Goal: Task Accomplishment & Management: Manage account settings

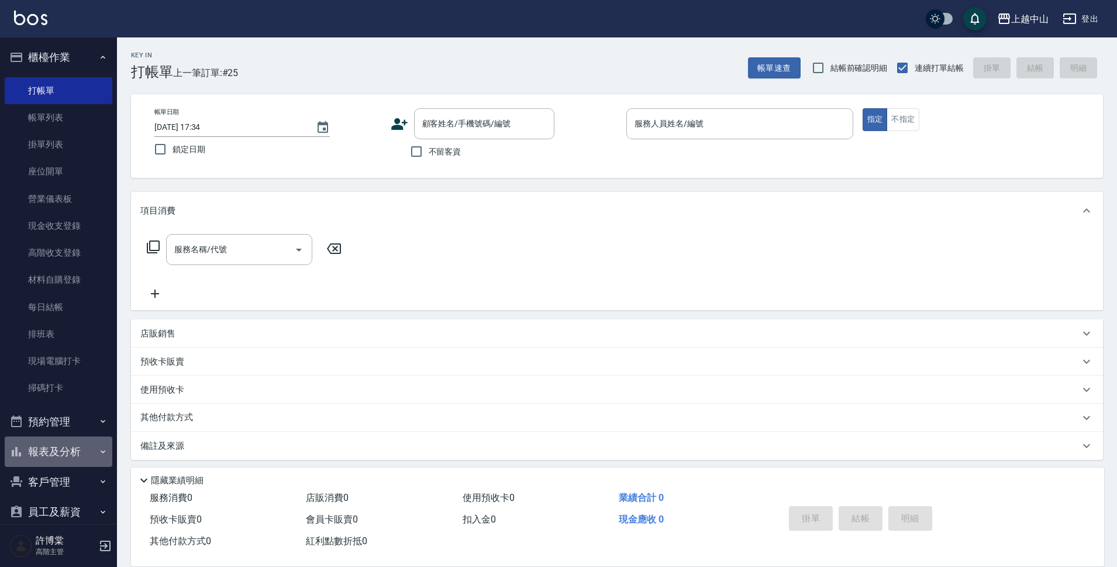
click at [74, 455] on button "報表及分析" at bounding box center [59, 451] width 108 height 30
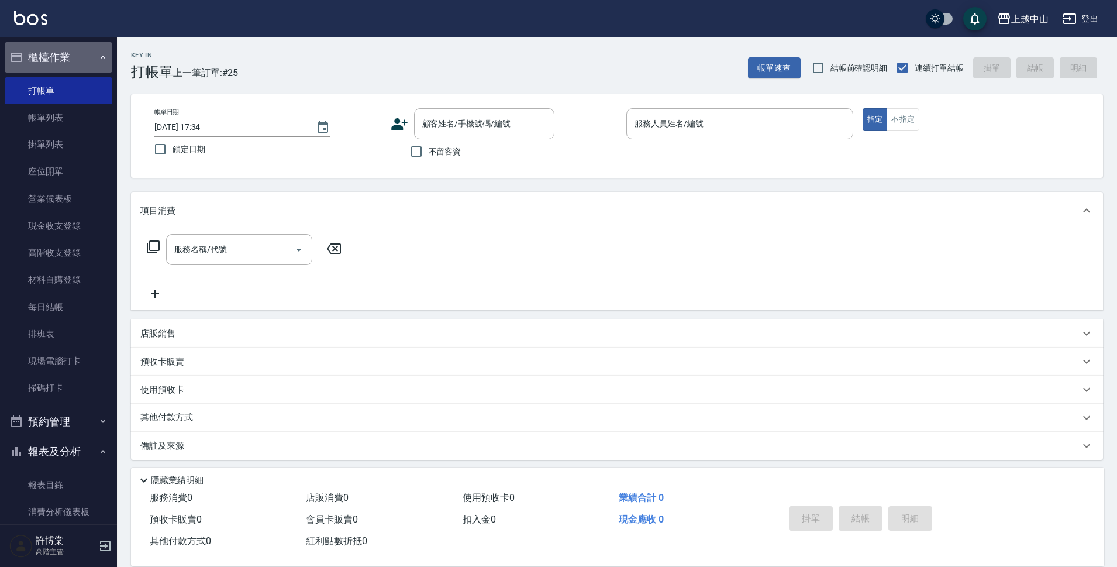
click at [72, 51] on button "櫃檯作業" at bounding box center [59, 57] width 108 height 30
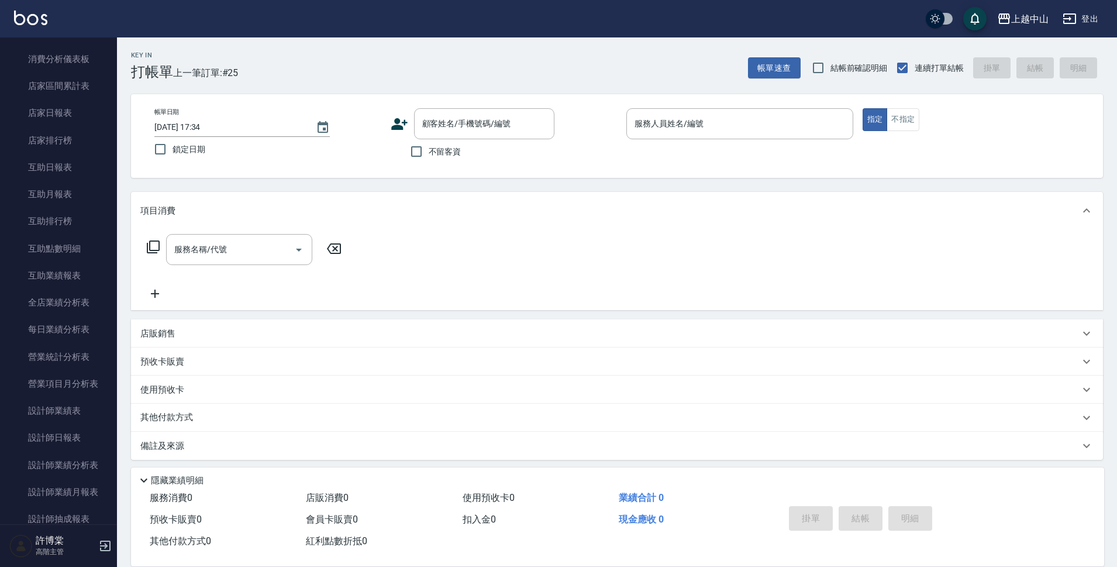
scroll to position [129, 0]
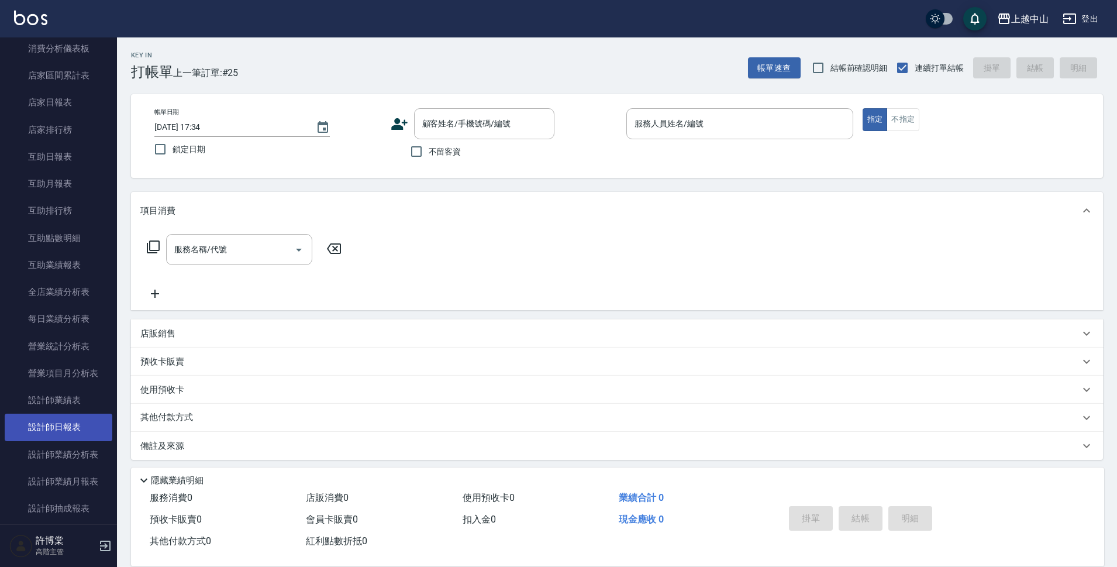
click at [69, 424] on link "設計師日報表" at bounding box center [59, 426] width 108 height 27
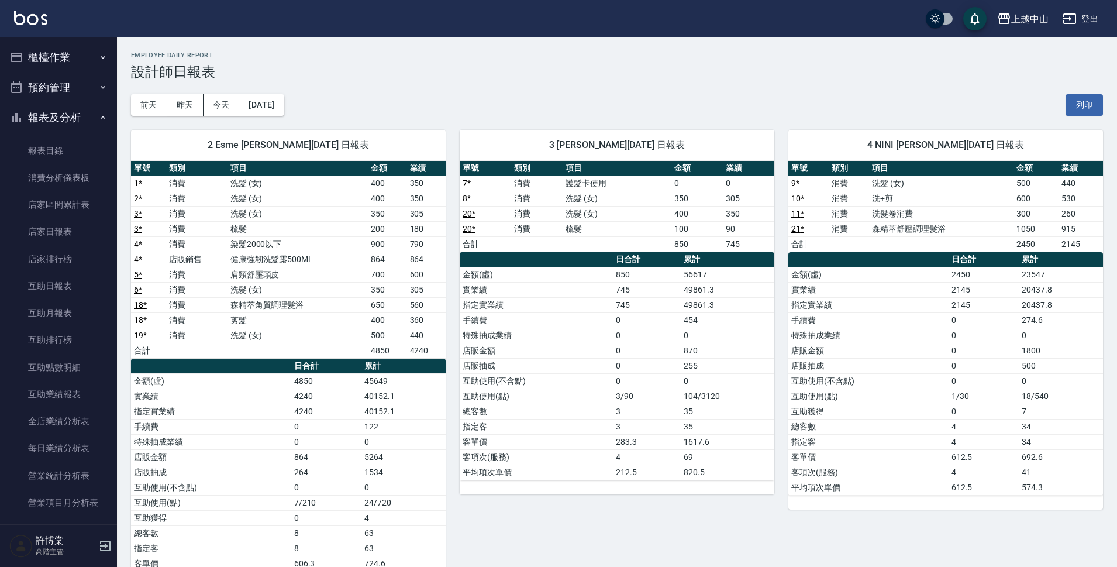
click at [81, 113] on button "報表及分析" at bounding box center [59, 117] width 108 height 30
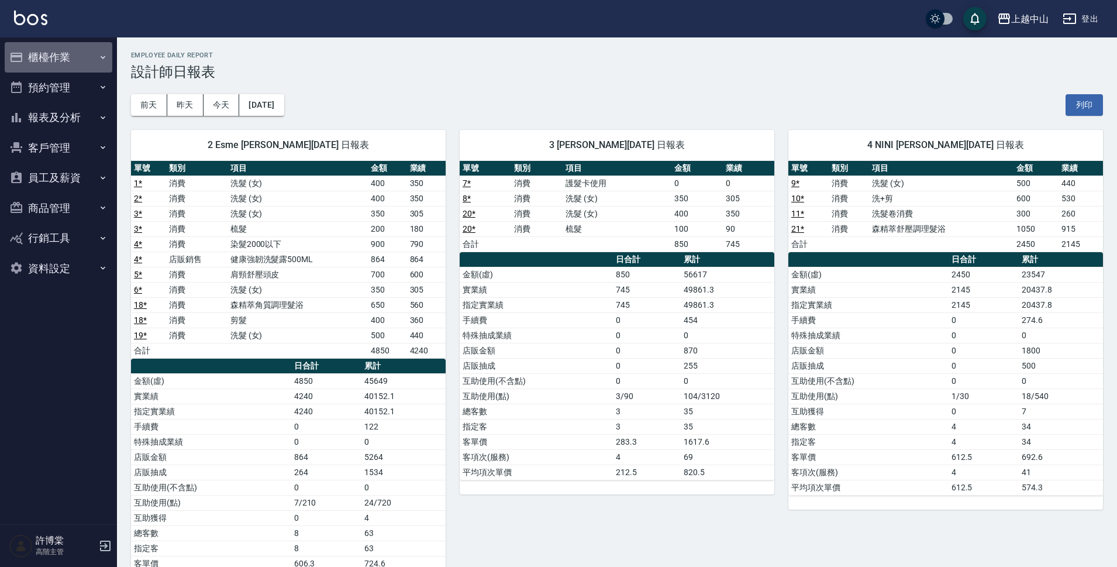
click at [49, 53] on button "櫃檯作業" at bounding box center [59, 57] width 108 height 30
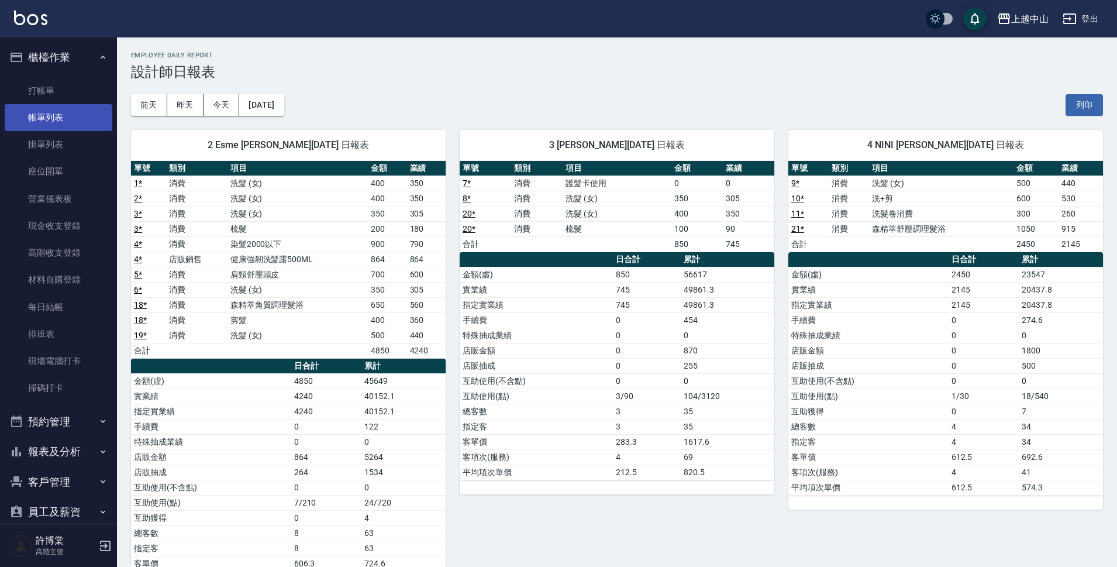
click at [56, 119] on link "帳單列表" at bounding box center [59, 117] width 108 height 27
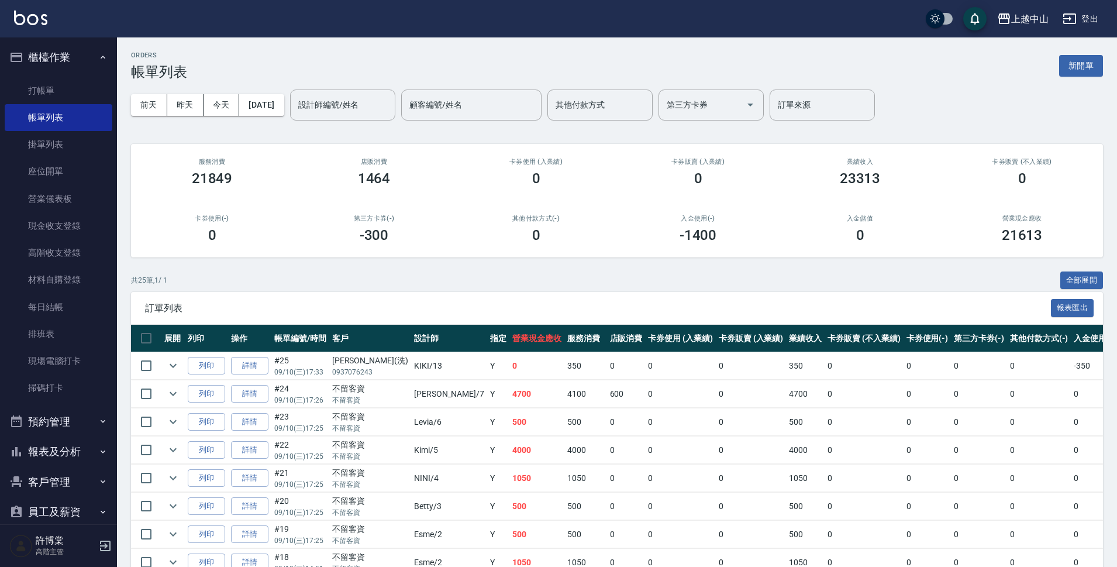
click at [56, 57] on button "櫃檯作業" at bounding box center [59, 57] width 108 height 30
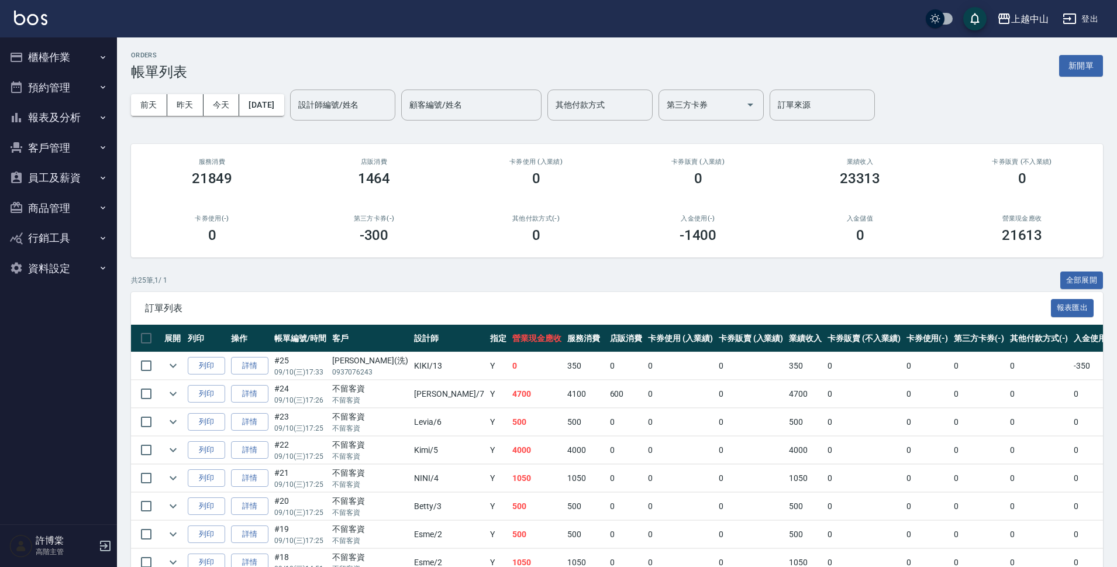
click at [70, 116] on button "報表及分析" at bounding box center [59, 117] width 108 height 30
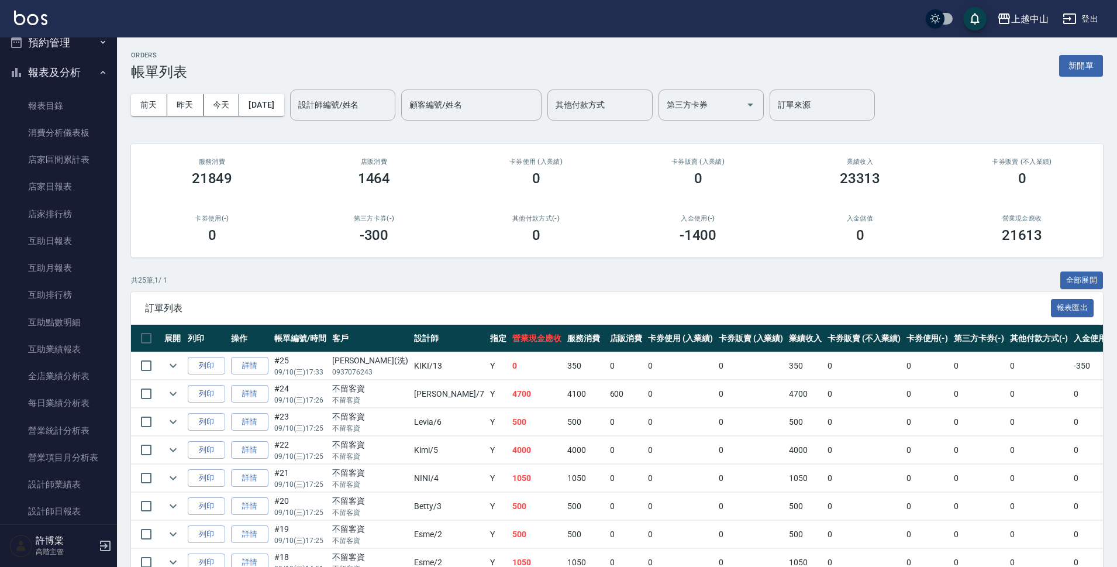
scroll to position [60, 0]
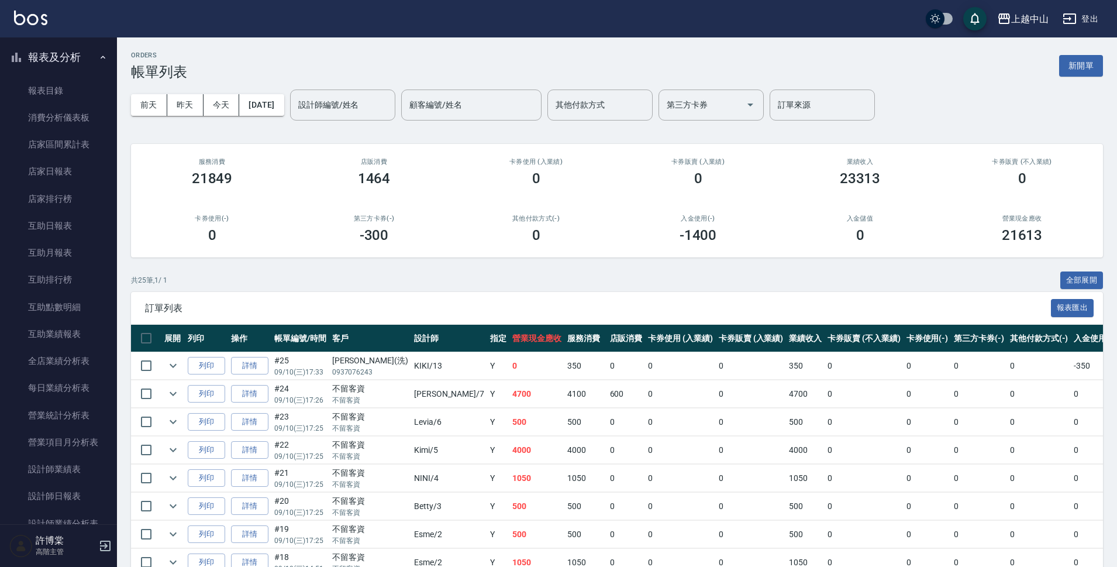
drag, startPoint x: 110, startPoint y: 160, endPoint x: 115, endPoint y: 212, distance: 51.7
click at [115, 212] on nav "櫃檯作業 打帳單 帳單列表 掛單列表 座位開單 營業儀表板 現金收支登錄 高階收支登錄 材料自購登錄 每日結帳 排班表 現場電腦打卡 掃碼打卡 預約管理 預約…" at bounding box center [58, 280] width 117 height 487
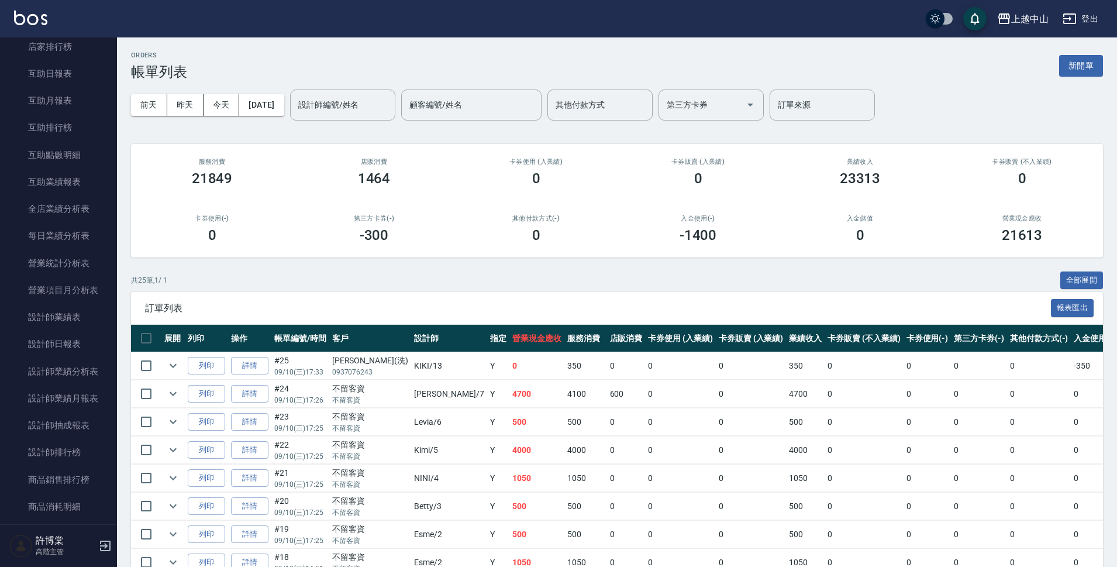
scroll to position [219, 0]
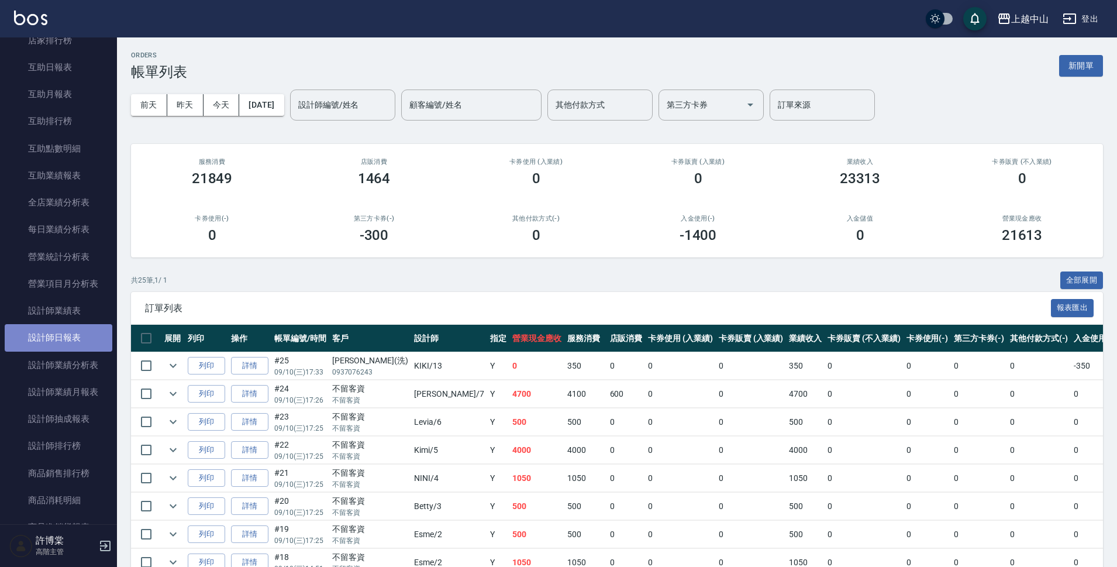
click at [84, 332] on link "設計師日報表" at bounding box center [59, 337] width 108 height 27
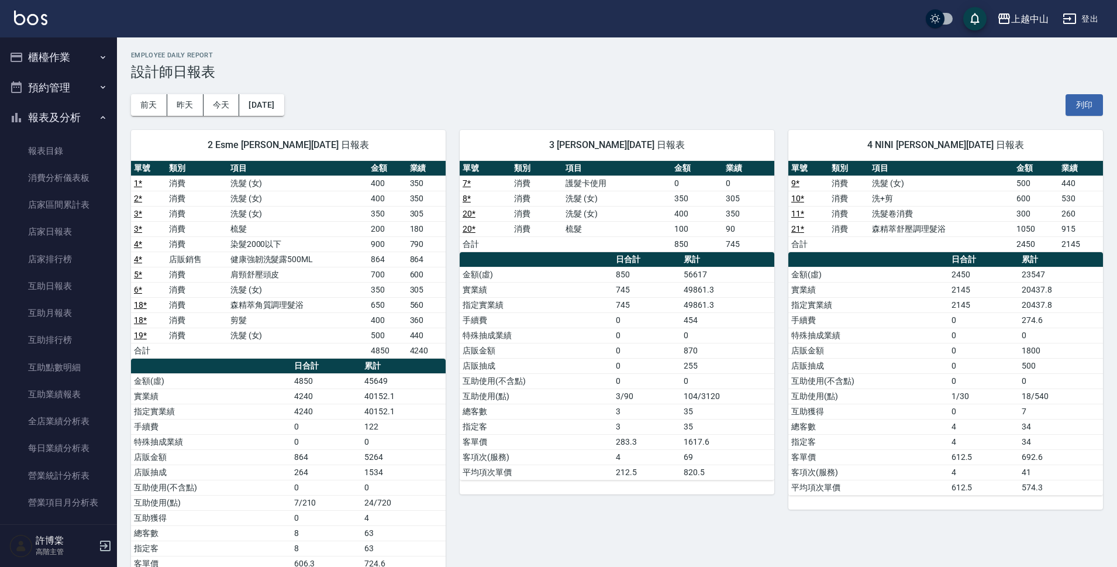
click at [36, 114] on button "報表及分析" at bounding box center [59, 117] width 108 height 30
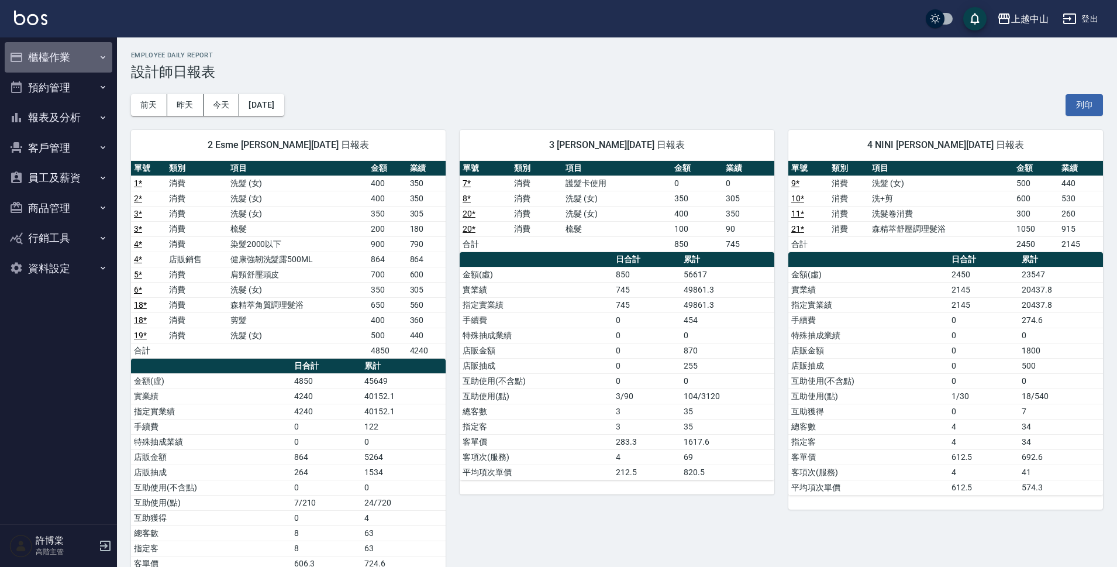
click at [59, 54] on button "櫃檯作業" at bounding box center [59, 57] width 108 height 30
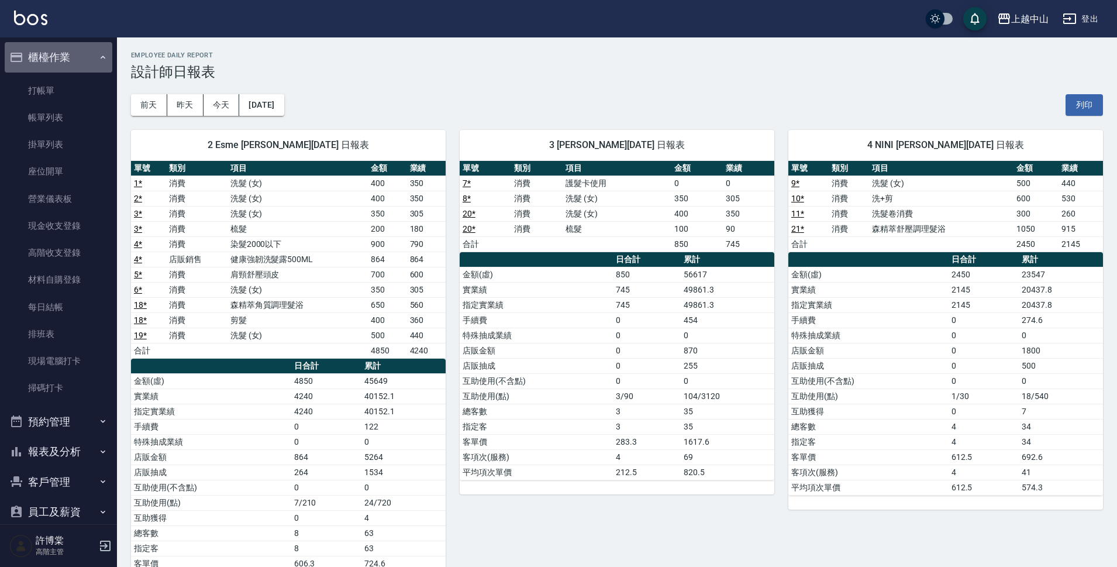
click at [59, 54] on button "櫃檯作業" at bounding box center [59, 57] width 108 height 30
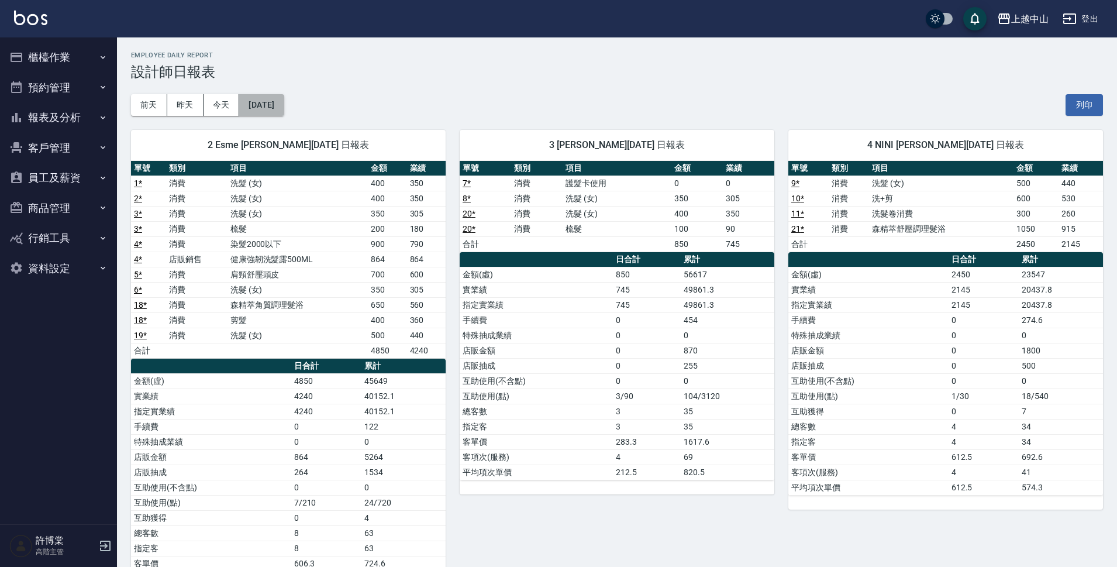
click at [283, 105] on button "[DATE]" at bounding box center [261, 105] width 44 height 22
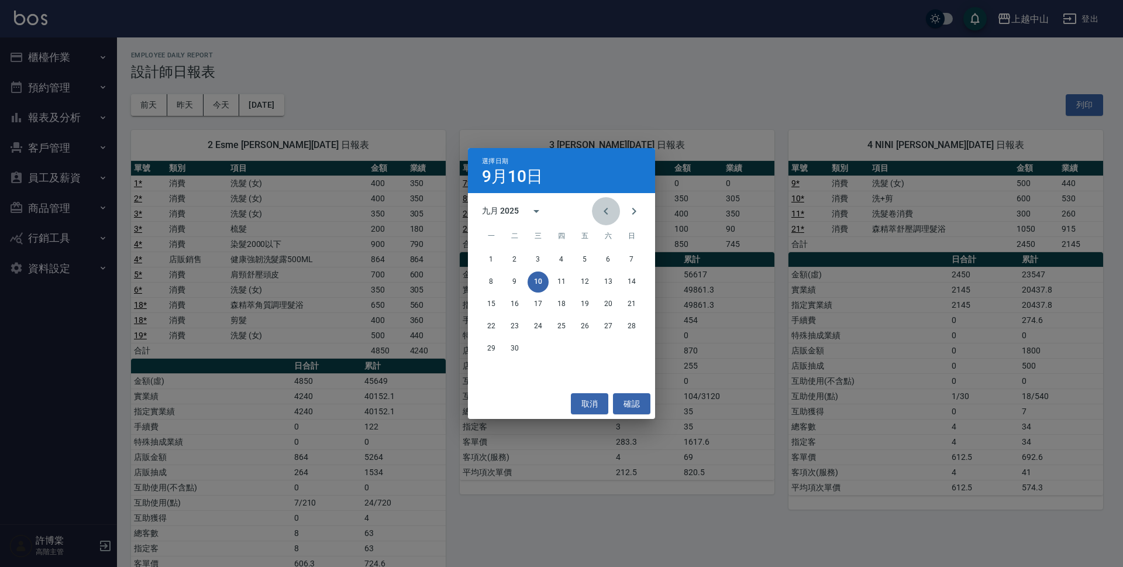
click at [608, 206] on icon "Previous month" at bounding box center [606, 211] width 14 height 14
click at [584, 280] on button "8" at bounding box center [584, 281] width 21 height 21
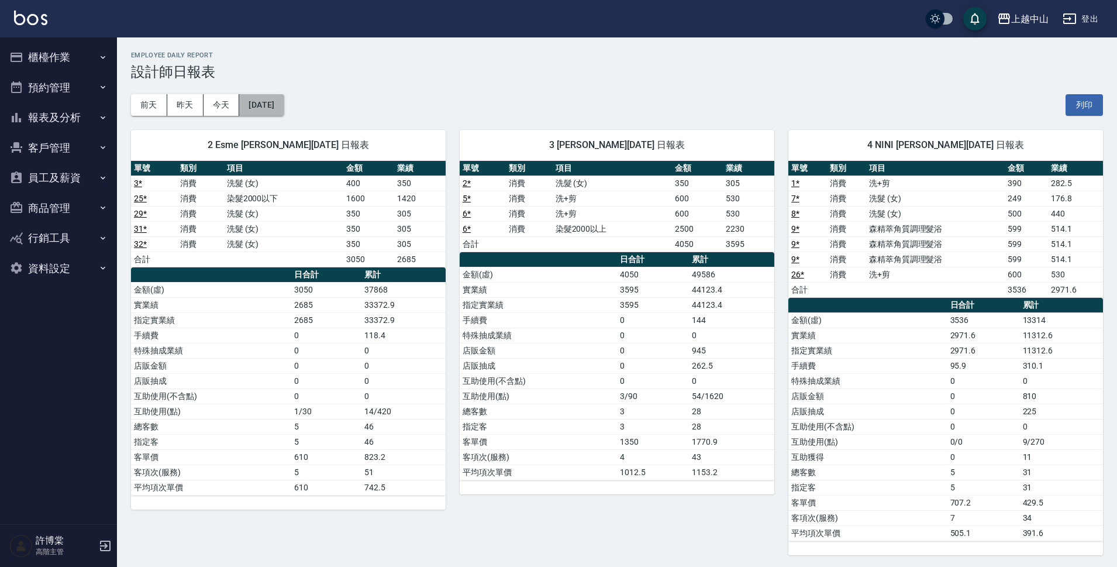
click at [277, 104] on button "2025/08/08" at bounding box center [261, 105] width 44 height 22
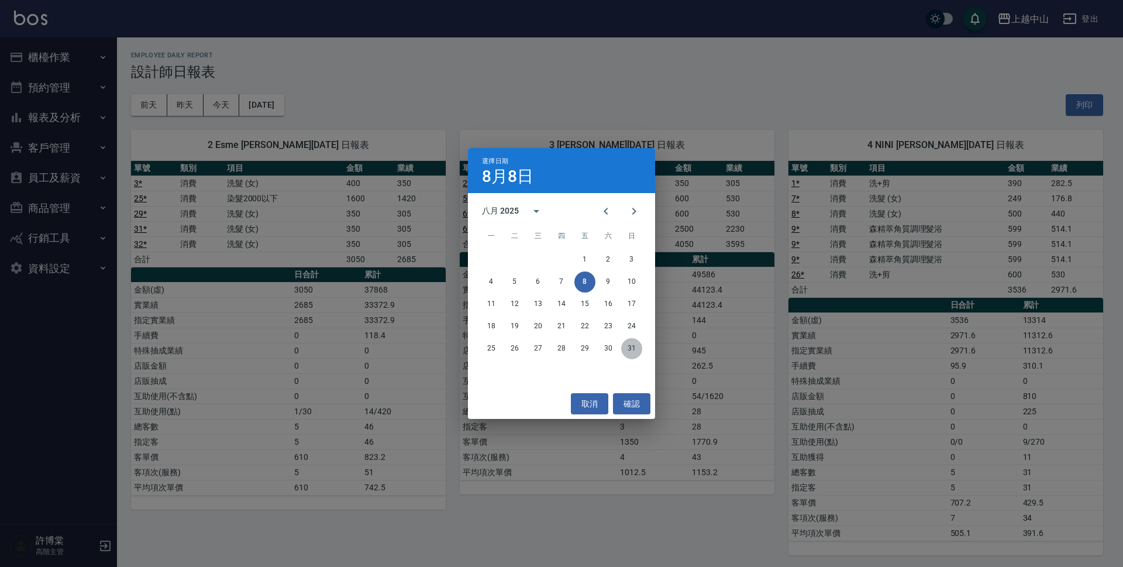
click at [632, 346] on button "31" at bounding box center [631, 348] width 21 height 21
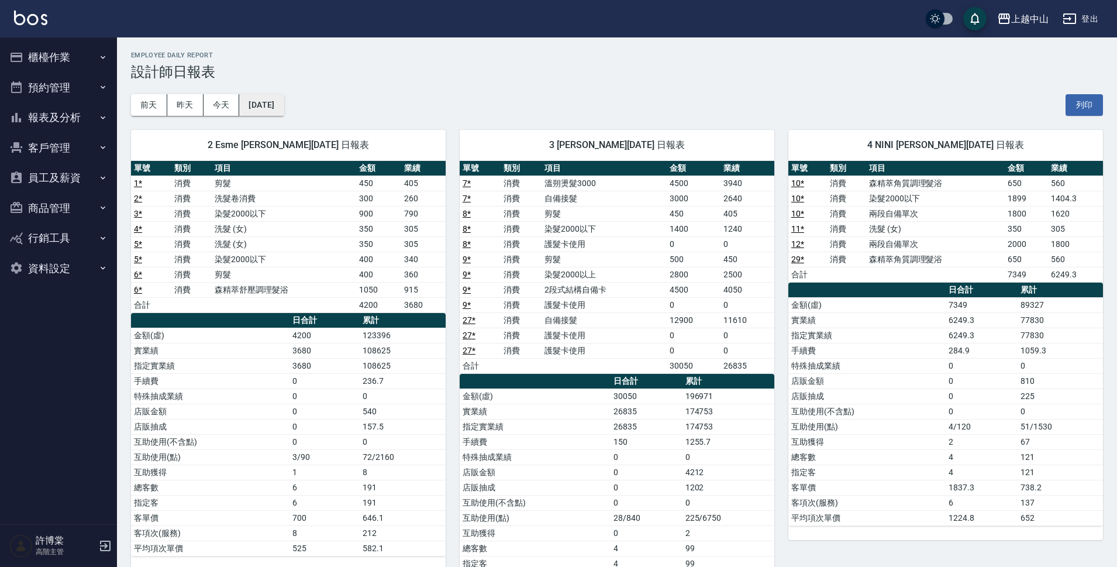
click at [257, 101] on button "2025/08/31" at bounding box center [261, 105] width 44 height 22
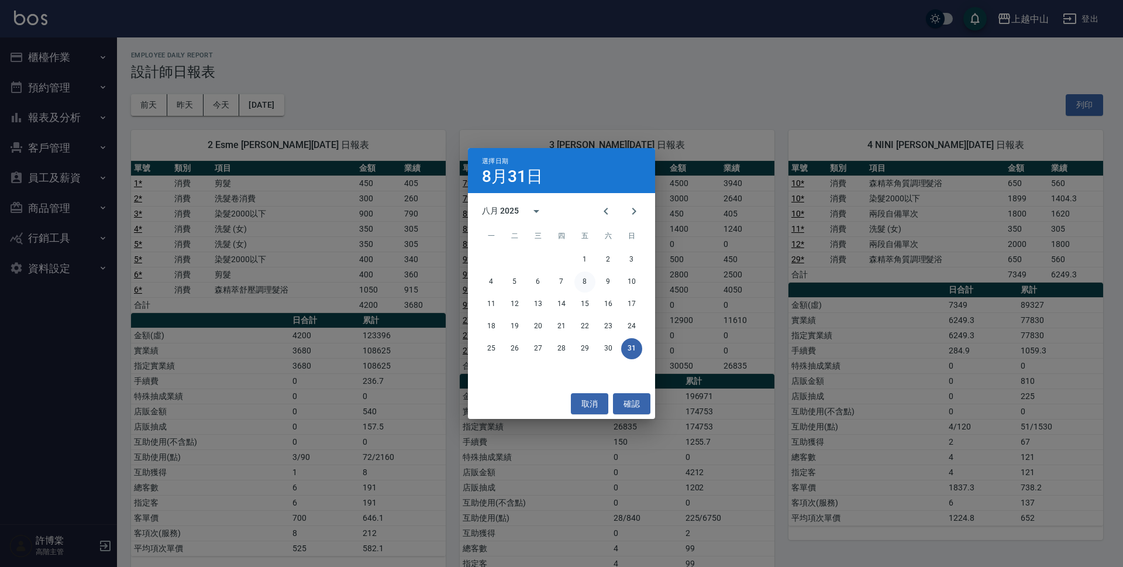
click at [587, 286] on button "8" at bounding box center [584, 281] width 21 height 21
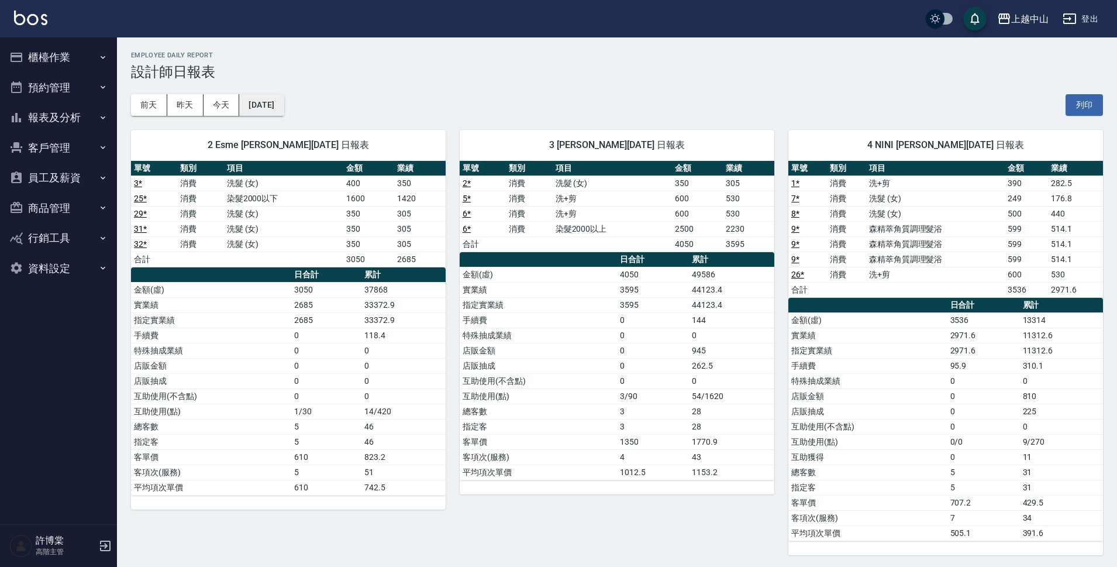
click at [284, 102] on button "2025/08/08" at bounding box center [261, 105] width 44 height 22
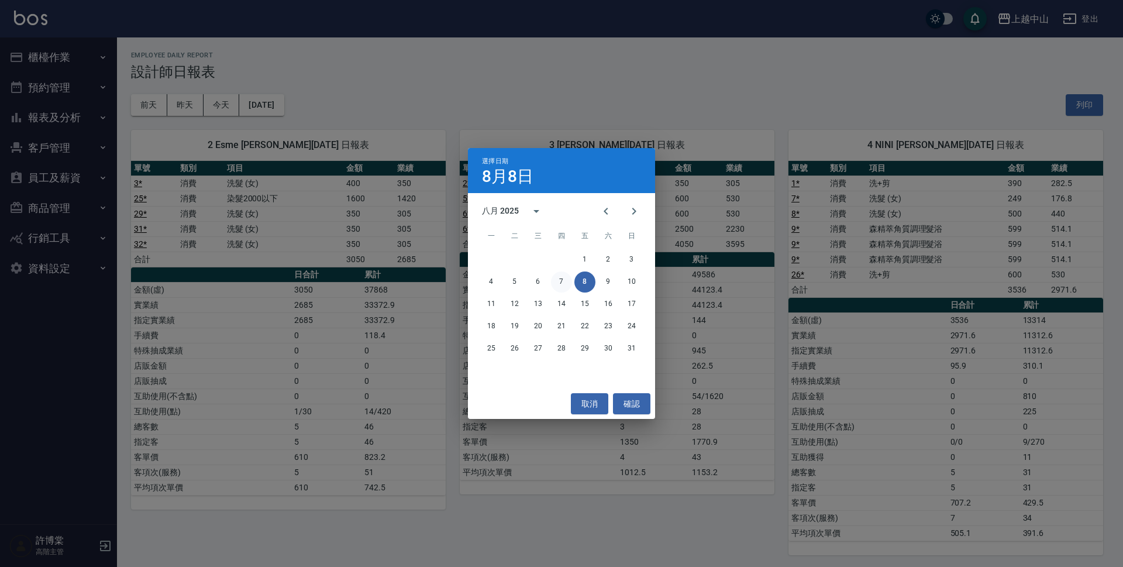
click at [562, 278] on button "7" at bounding box center [561, 281] width 21 height 21
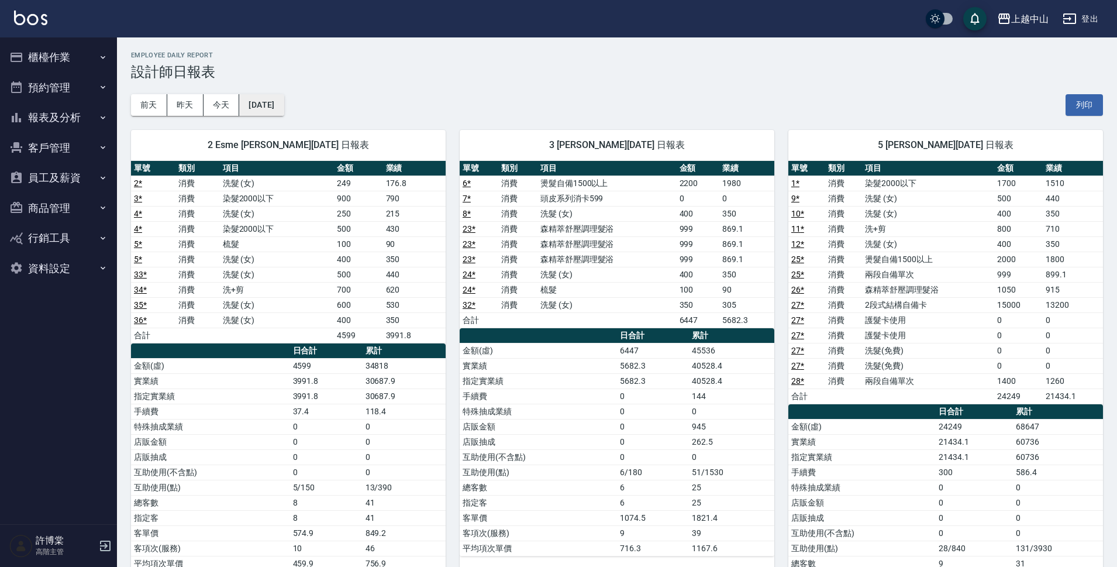
click at [284, 99] on button "2025/08/07" at bounding box center [261, 105] width 44 height 22
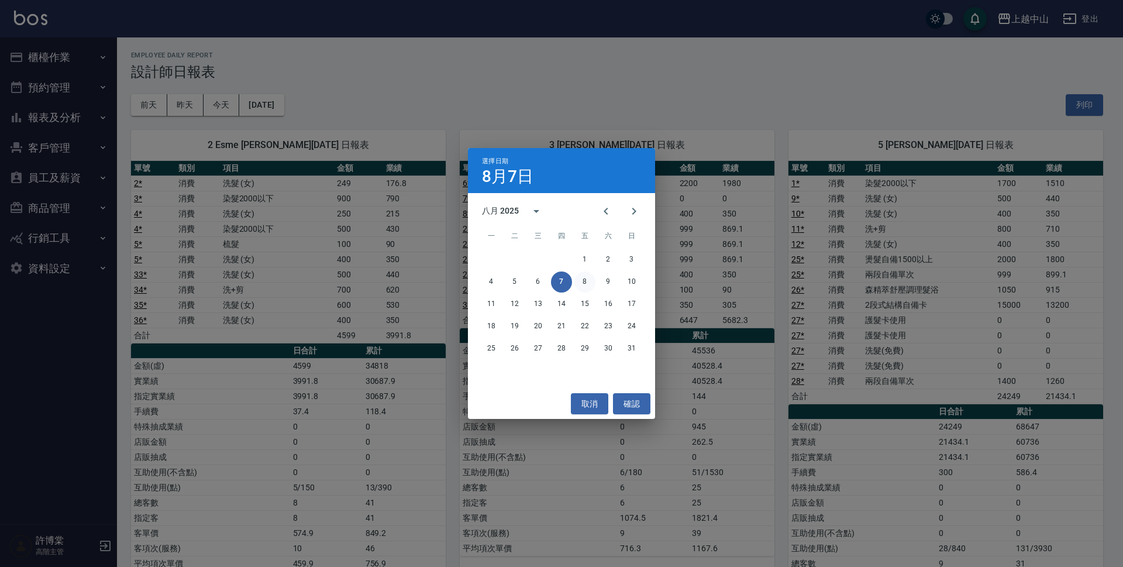
click at [578, 281] on button "8" at bounding box center [584, 281] width 21 height 21
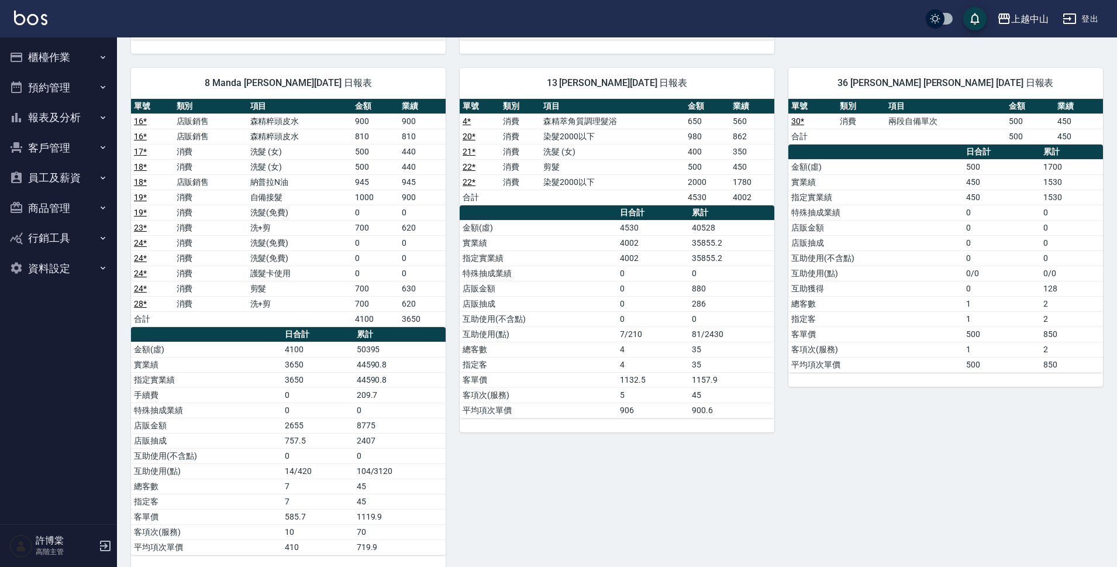
scroll to position [881, 0]
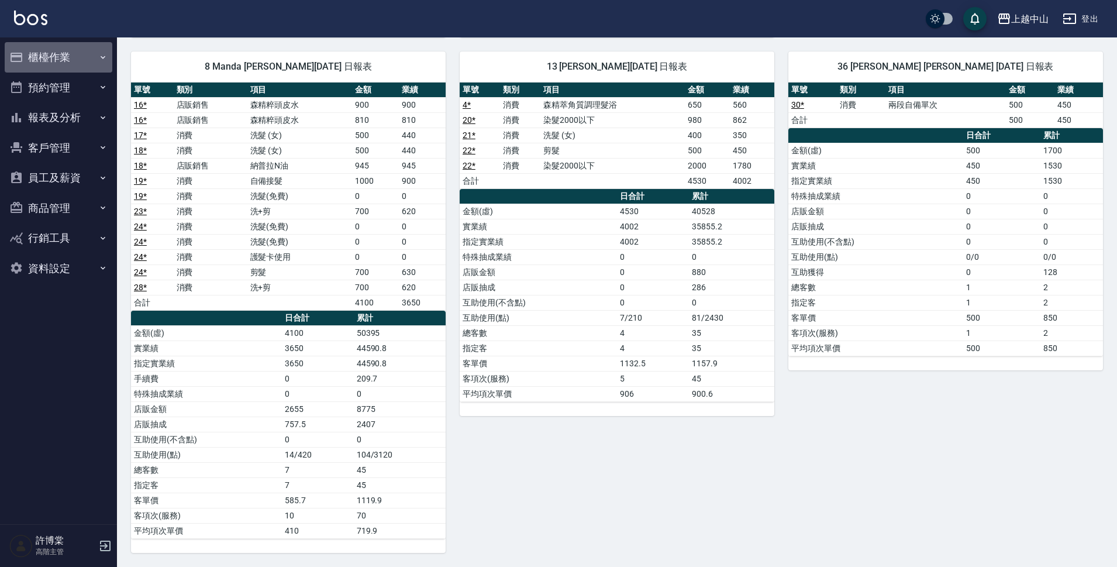
click at [78, 51] on button "櫃檯作業" at bounding box center [59, 57] width 108 height 30
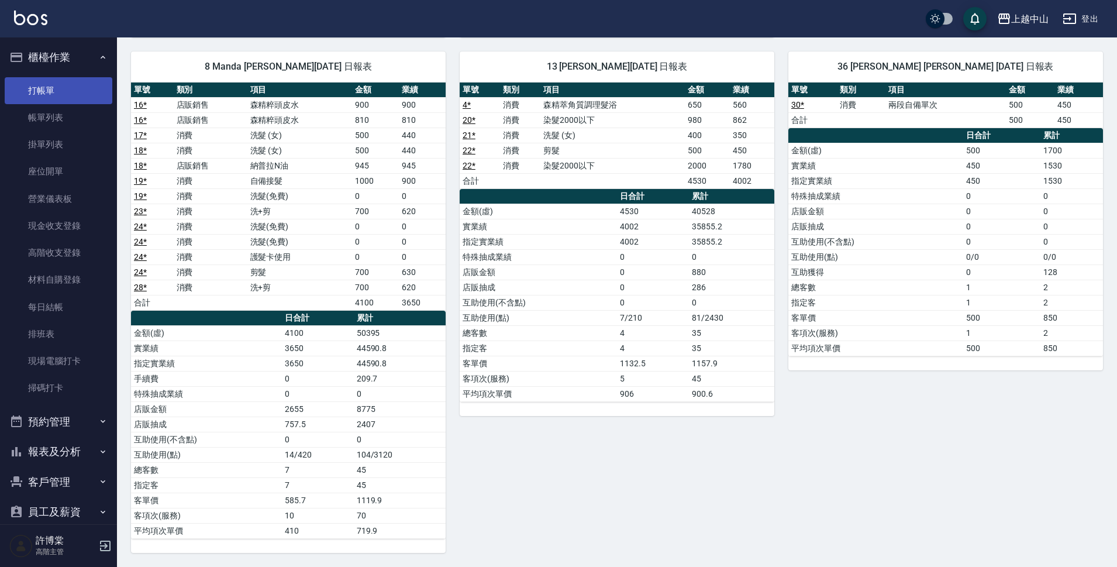
click at [62, 84] on link "打帳單" at bounding box center [59, 90] width 108 height 27
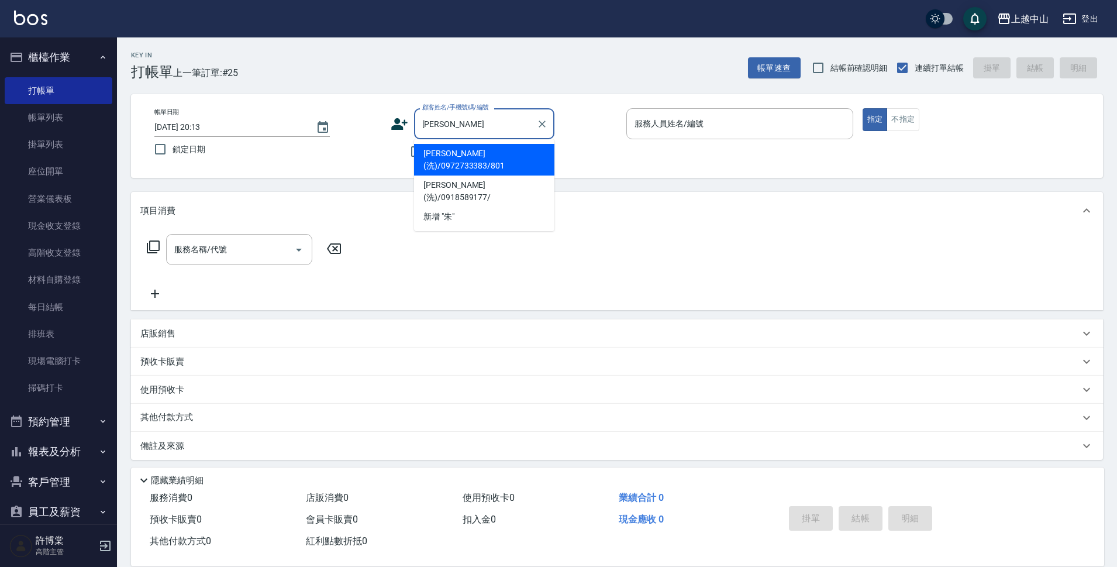
click at [487, 149] on li "朱羽玹(洗)/0972733383/801" at bounding box center [484, 160] width 140 height 32
type input "朱羽玹(洗)/0972733383/801"
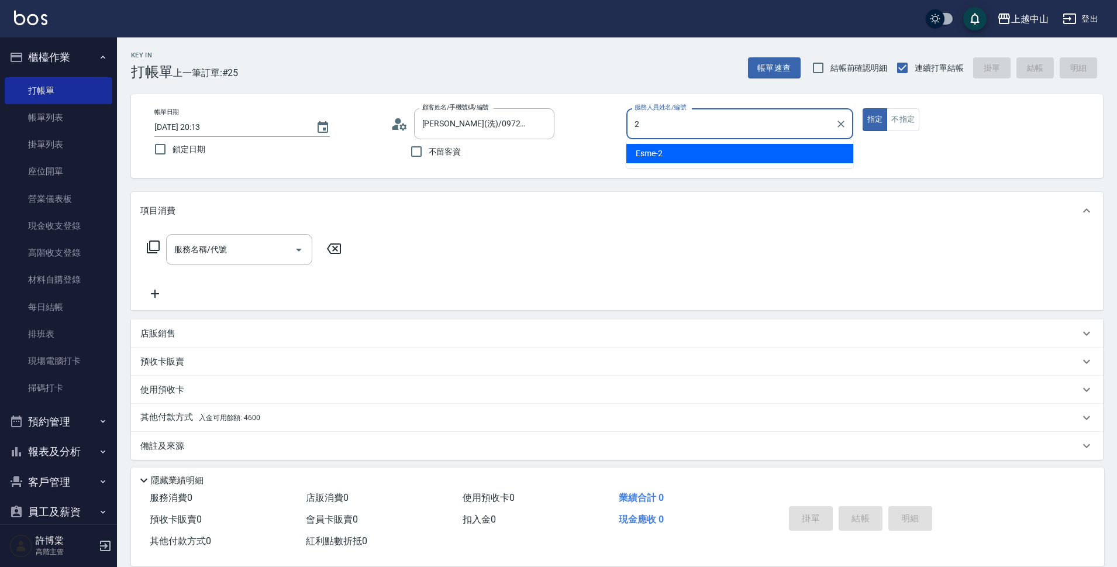
type input "Esme-2"
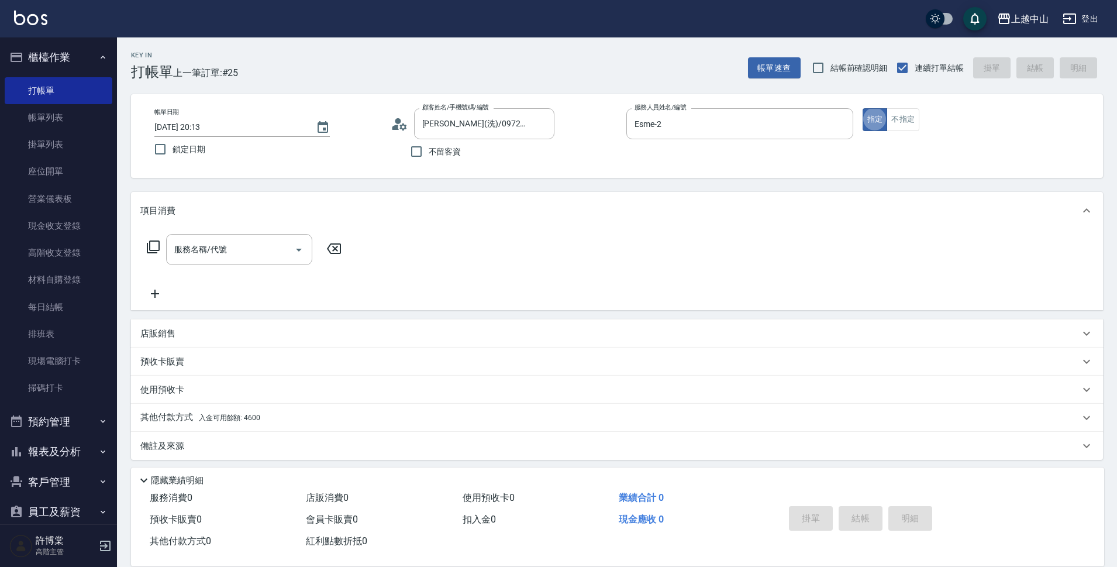
type button "true"
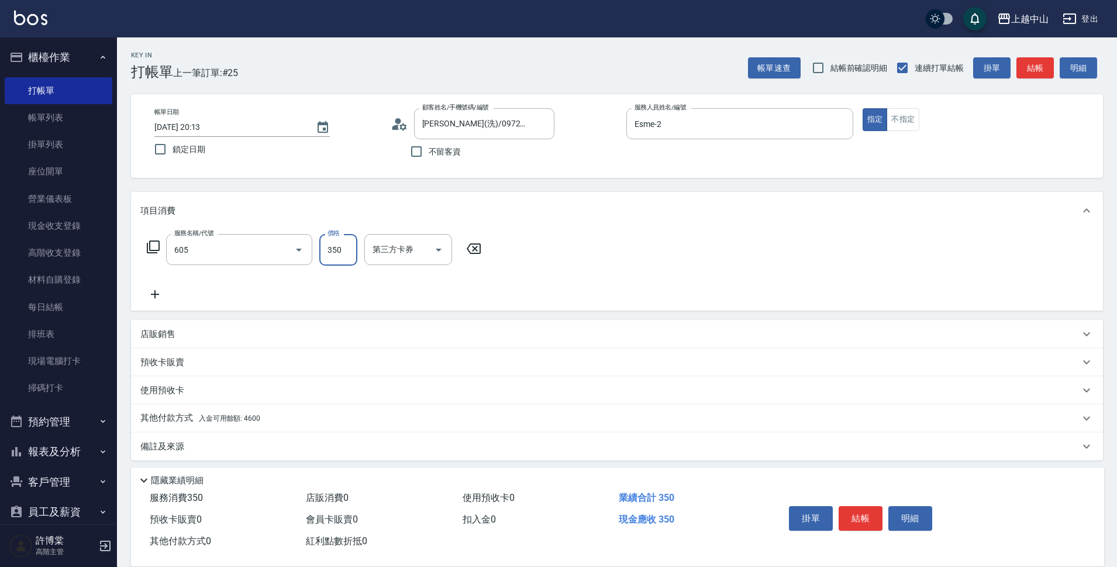
type input "洗髮 (女)(605)"
type input "500"
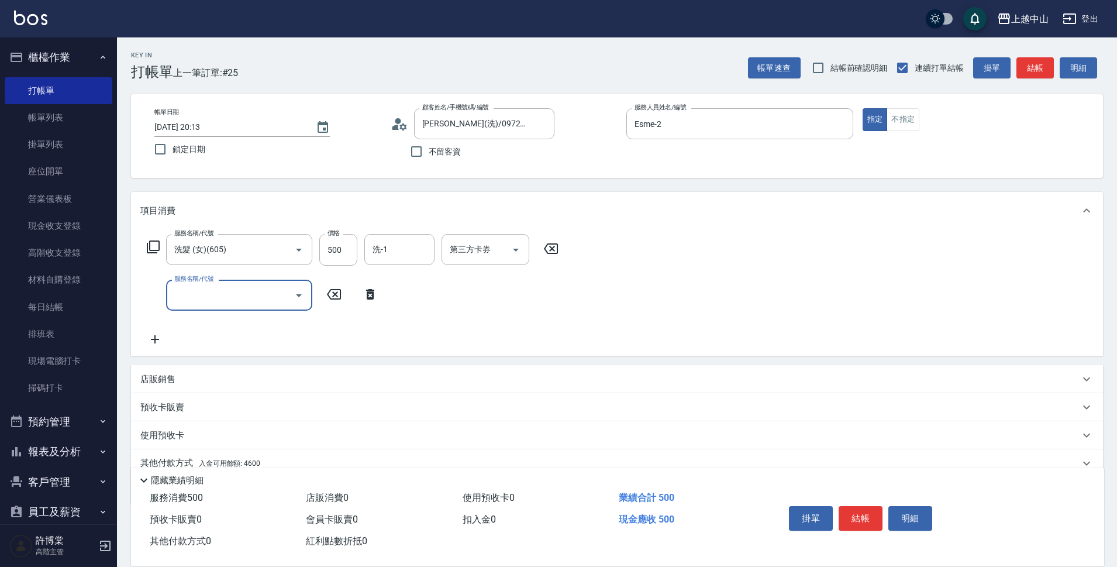
scroll to position [51, 0]
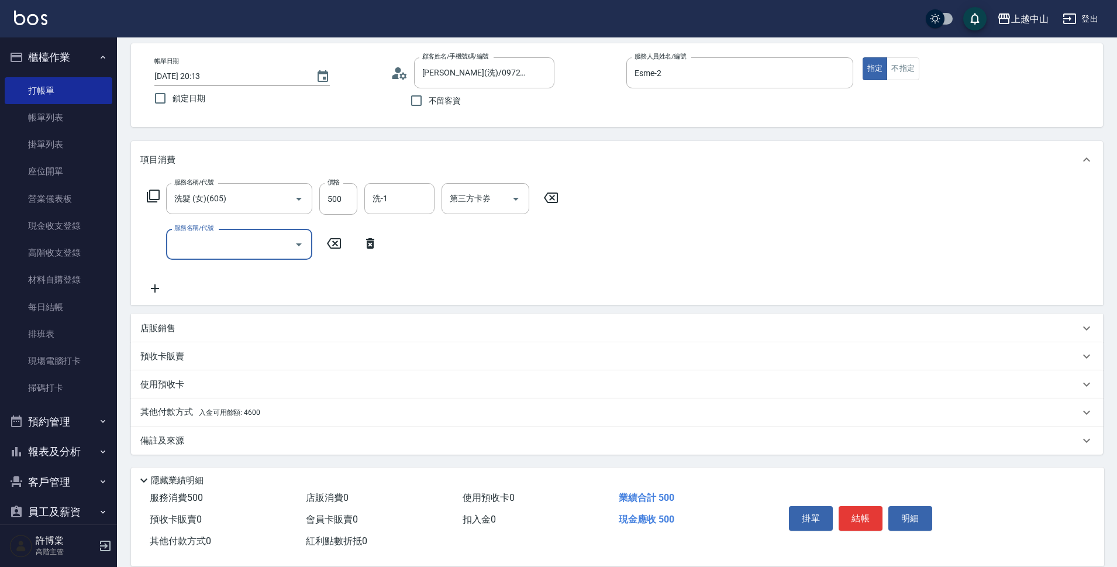
click at [349, 413] on div "其他付款方式 入金可用餘額: 4600" at bounding box center [609, 412] width 939 height 13
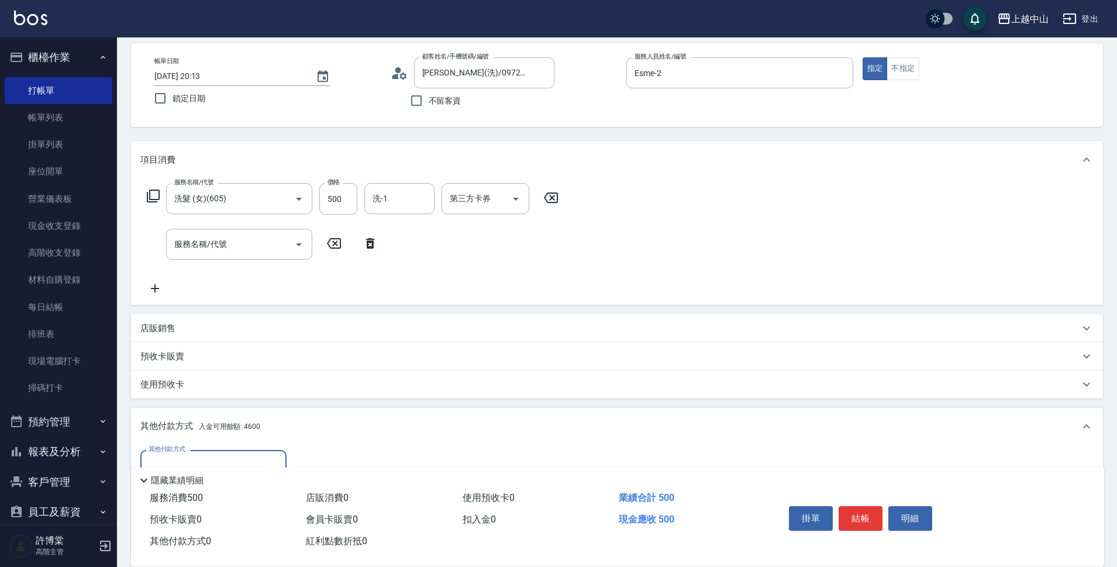
scroll to position [189, 0]
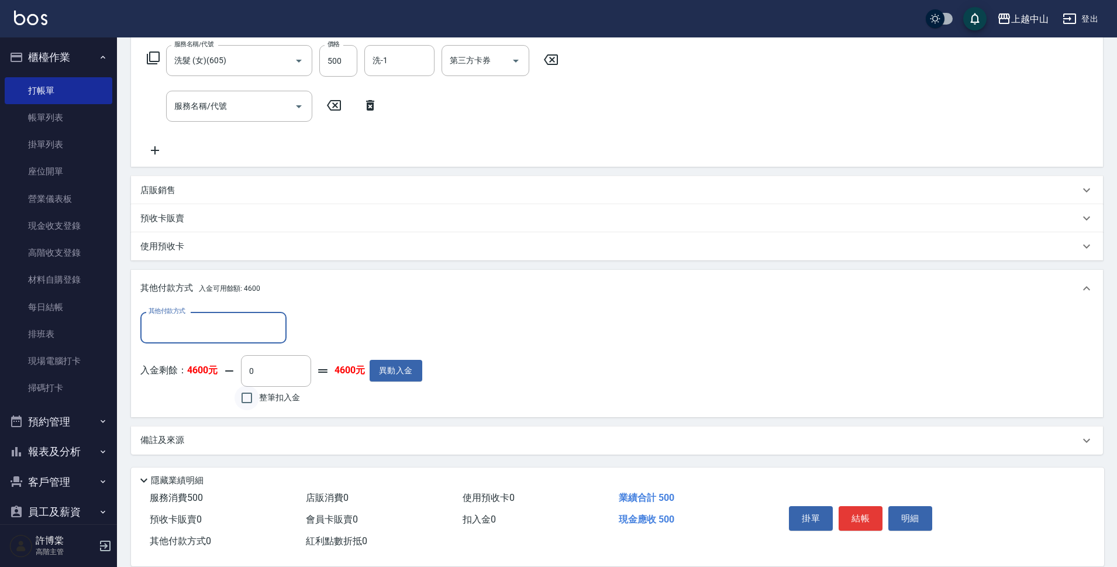
click at [250, 395] on input "整筆扣入金" at bounding box center [246, 397] width 25 height 25
checkbox input "true"
type input "500"
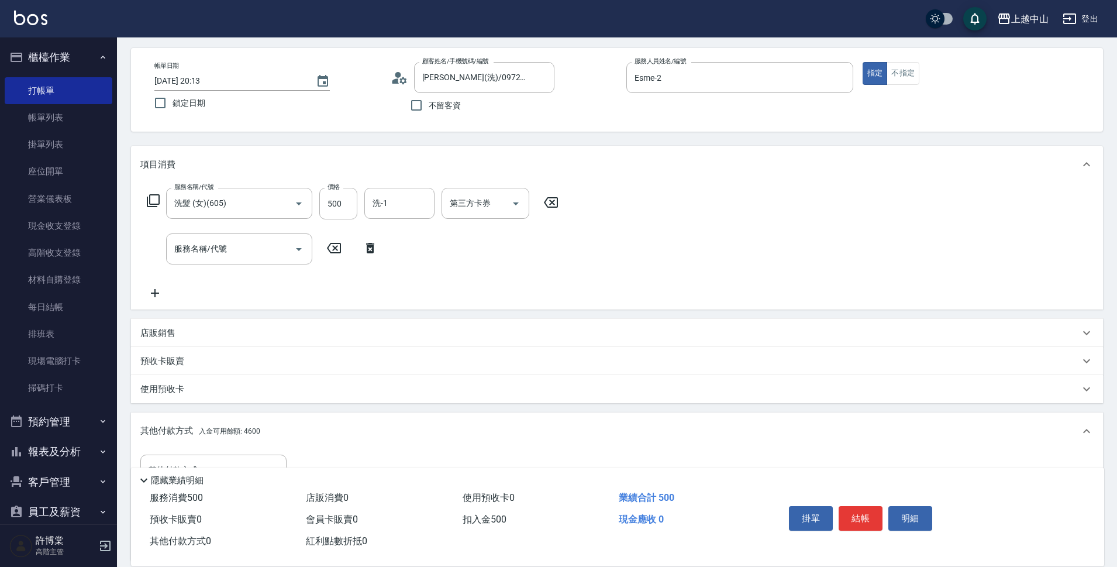
scroll to position [40, 0]
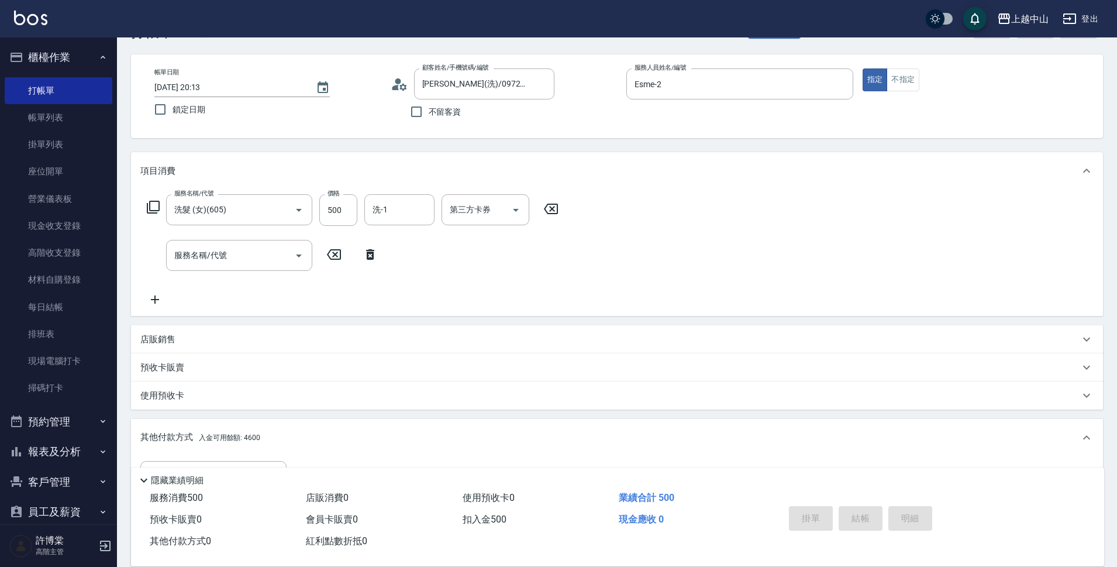
type input "2025/09/10 20:16"
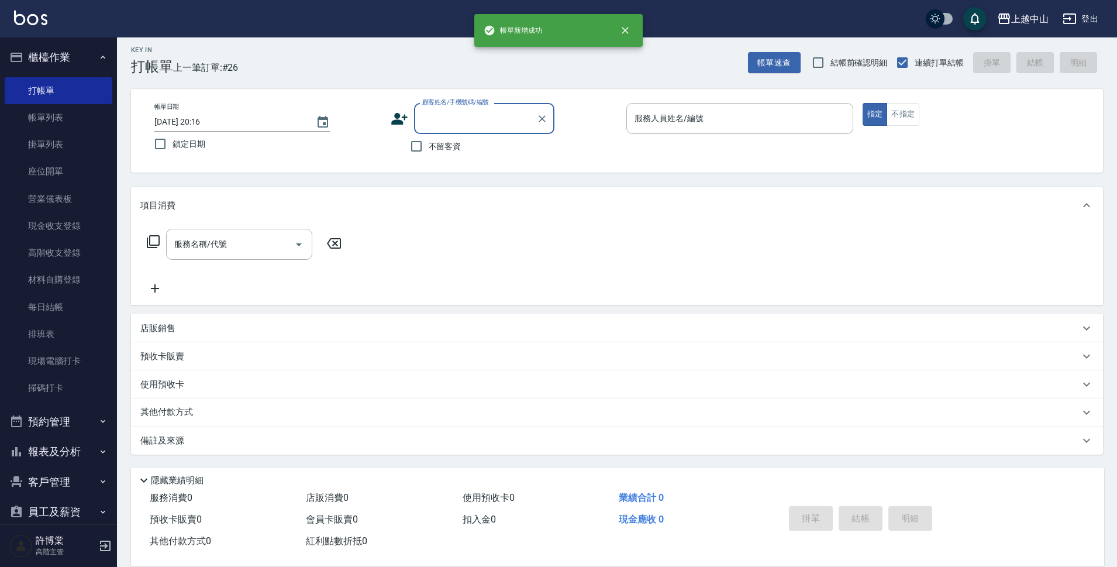
scroll to position [5, 0]
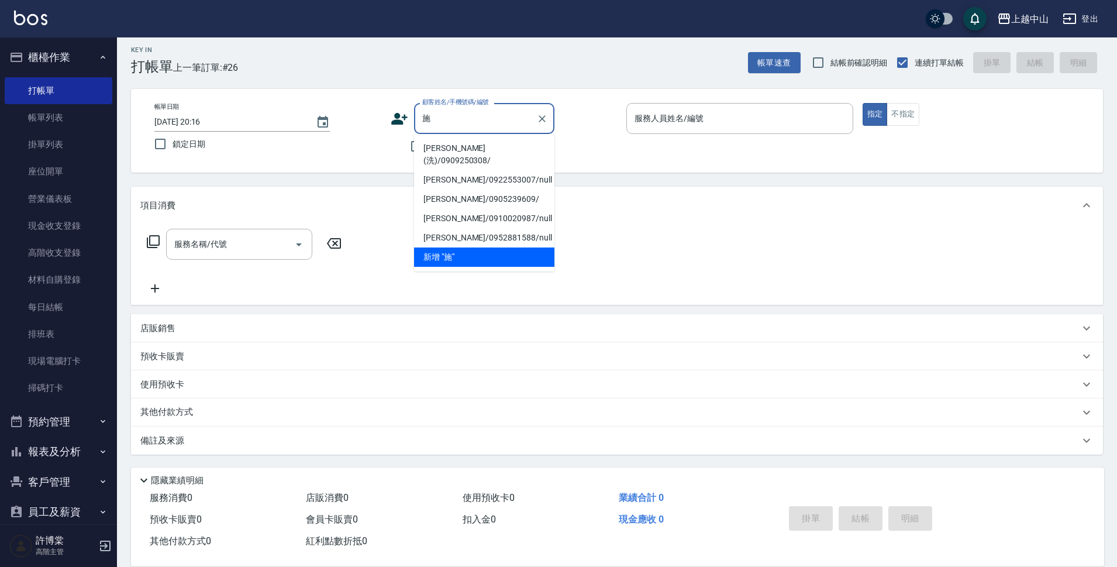
click at [519, 149] on li "施昀沄(洗)/0909250308/" at bounding box center [484, 155] width 140 height 32
type input "施昀沄(洗)/0909250308/"
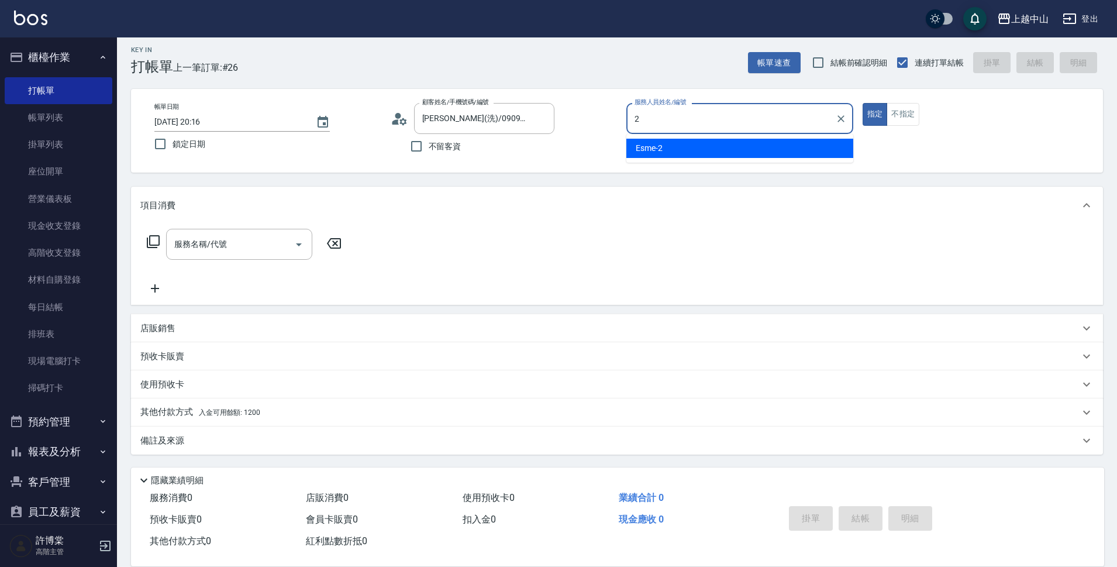
type input "Esme-2"
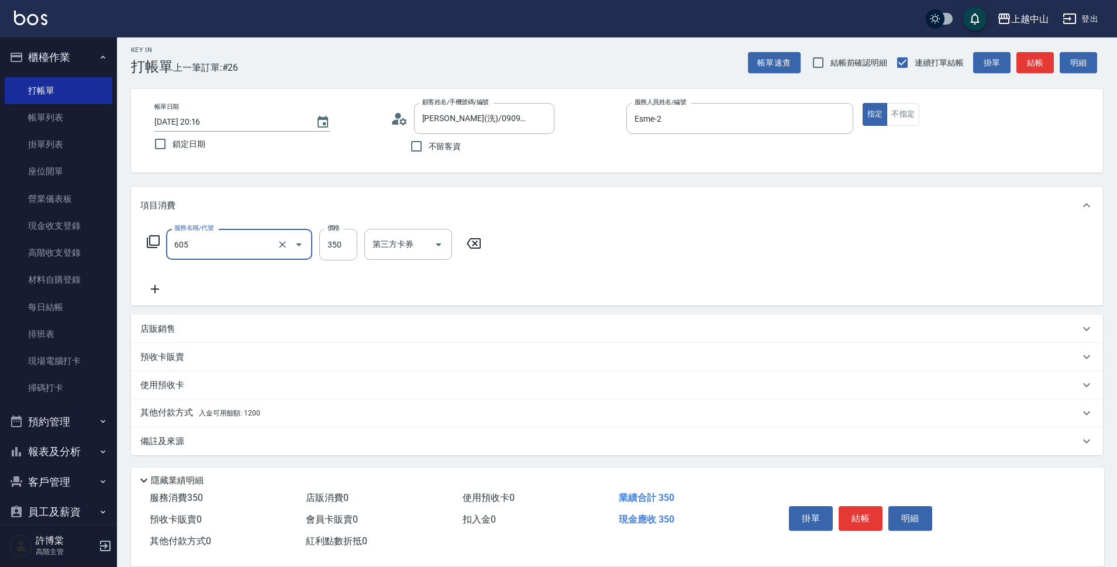
type input "洗髮 (女)(605)"
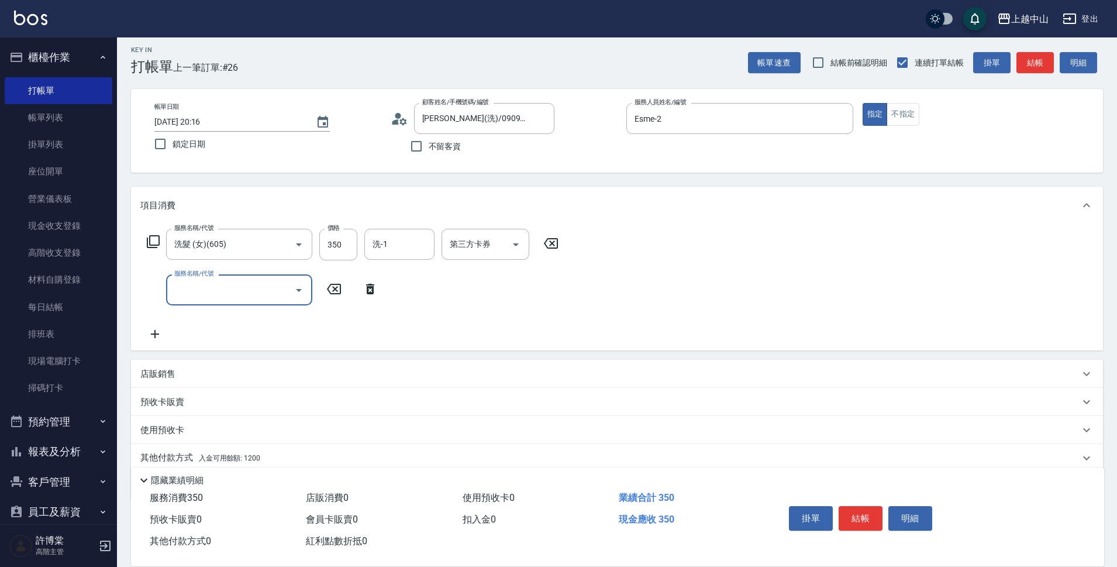
scroll to position [51, 0]
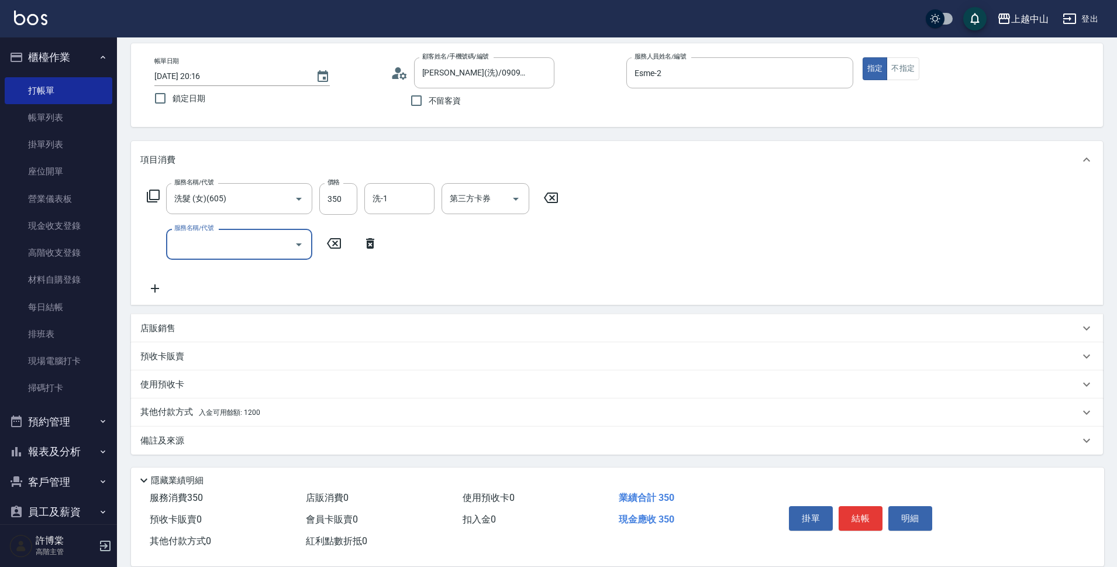
click at [299, 410] on div "其他付款方式 入金可用餘額: 1200" at bounding box center [609, 412] width 939 height 13
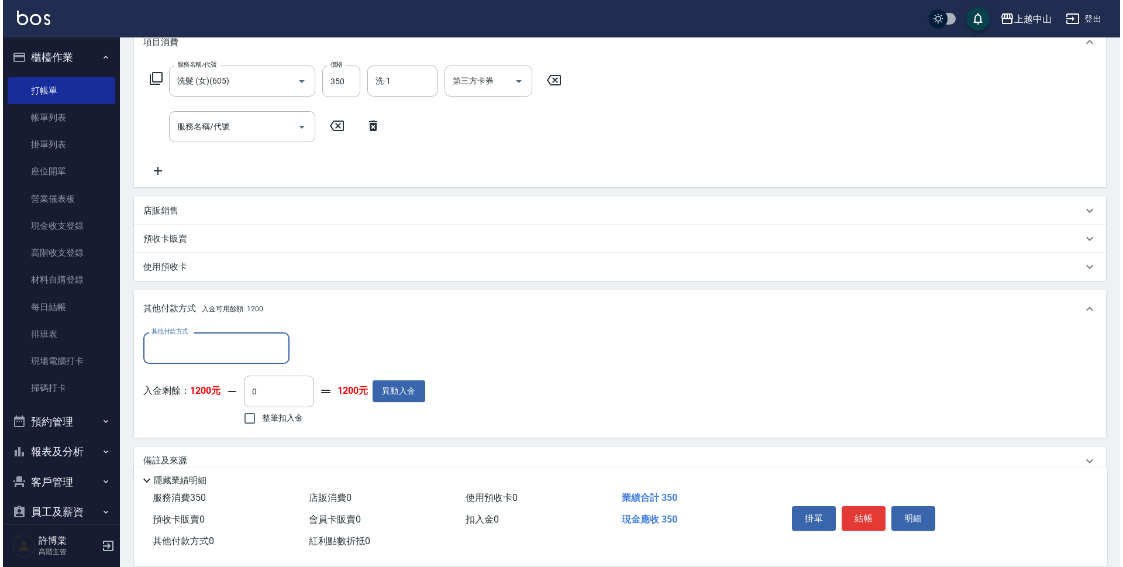
scroll to position [189, 0]
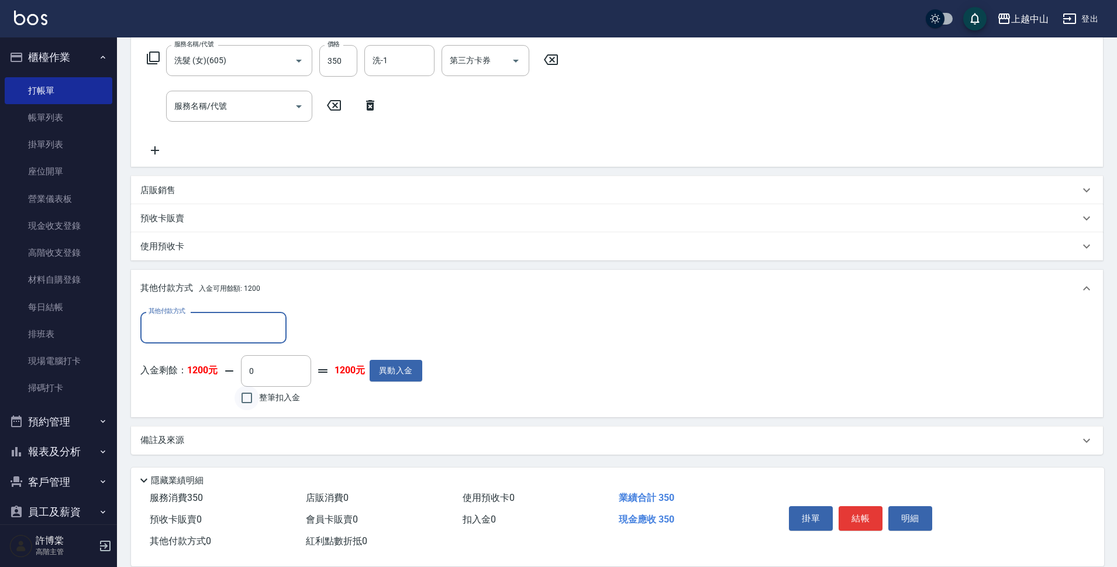
click at [246, 390] on input "整筆扣入金" at bounding box center [246, 397] width 25 height 25
checkbox input "true"
type input "350"
click at [909, 513] on button "明細" at bounding box center [910, 518] width 44 height 25
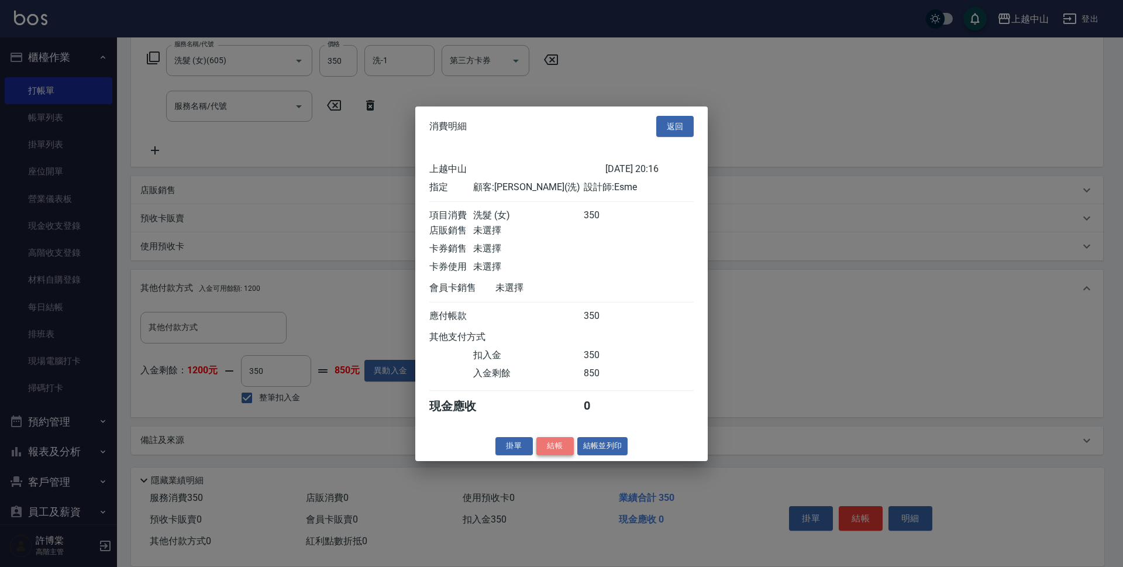
click at [566, 452] on button "結帳" at bounding box center [554, 446] width 37 height 18
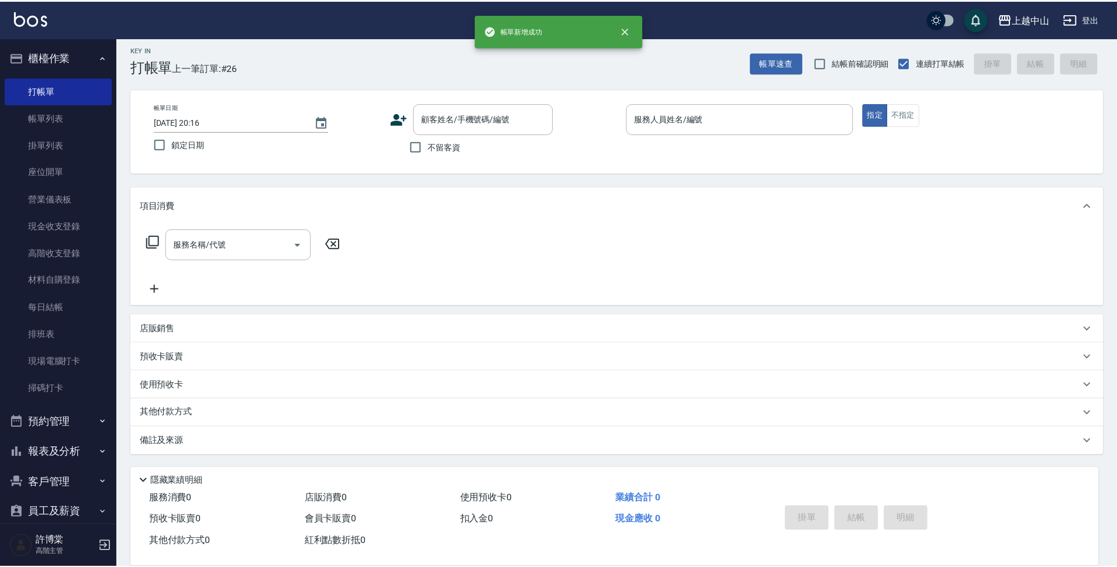
scroll to position [0, 0]
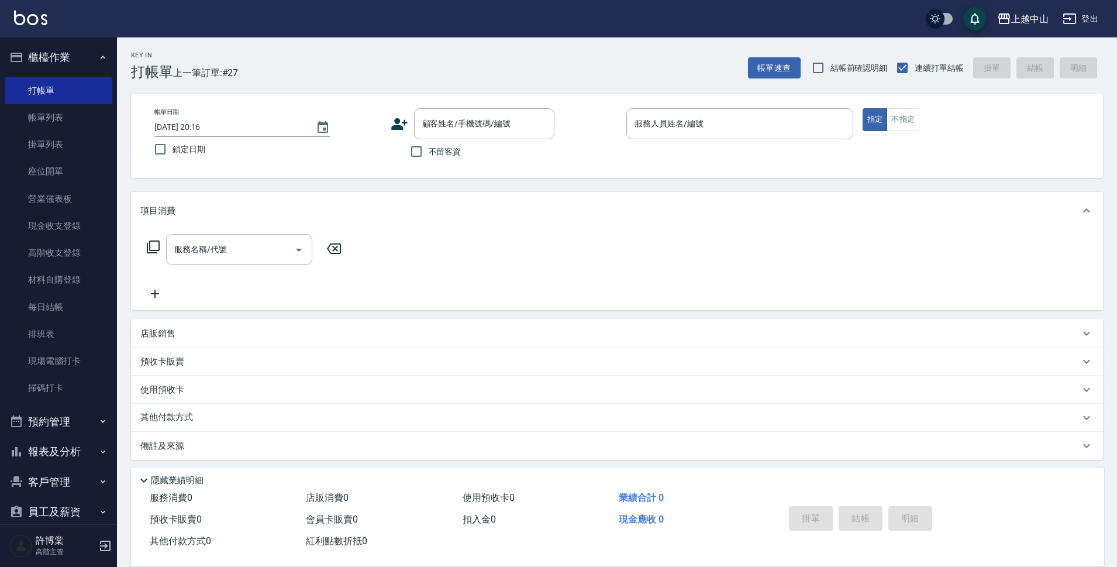
click at [436, 147] on span "不留客資" at bounding box center [445, 152] width 33 height 12
click at [429, 147] on input "不留客資" at bounding box center [416, 151] width 25 height 25
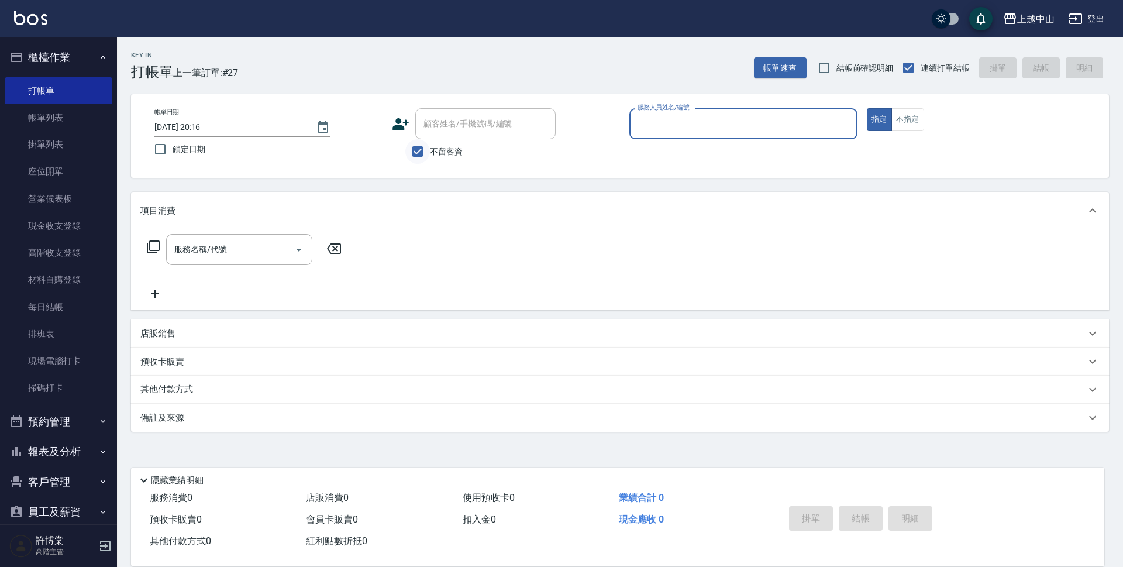
click at [424, 149] on input "不留客資" at bounding box center [417, 151] width 25 height 25
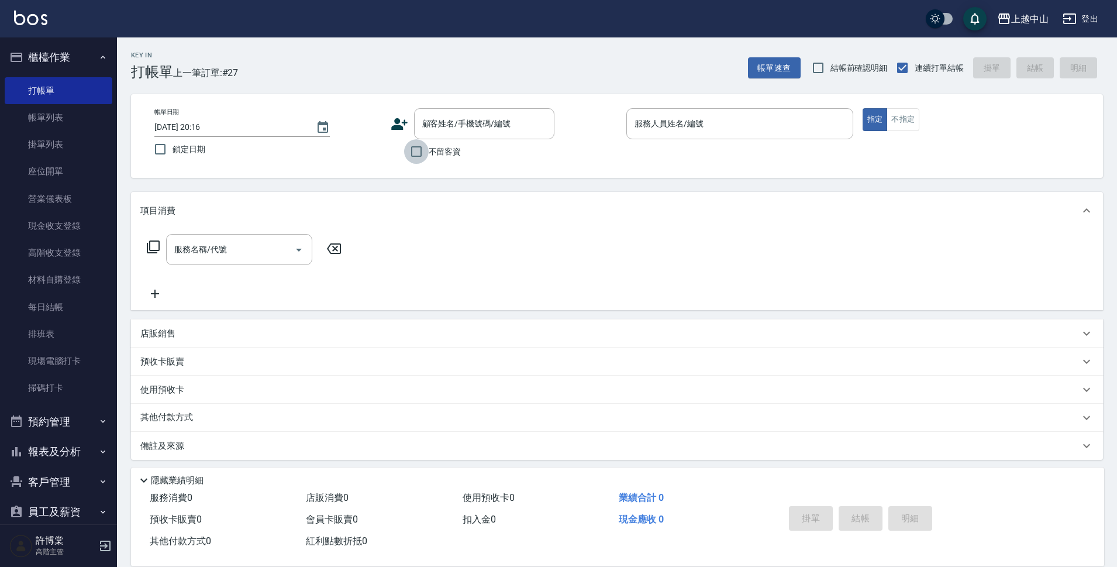
click at [424, 149] on input "不留客資" at bounding box center [416, 151] width 25 height 25
checkbox input "true"
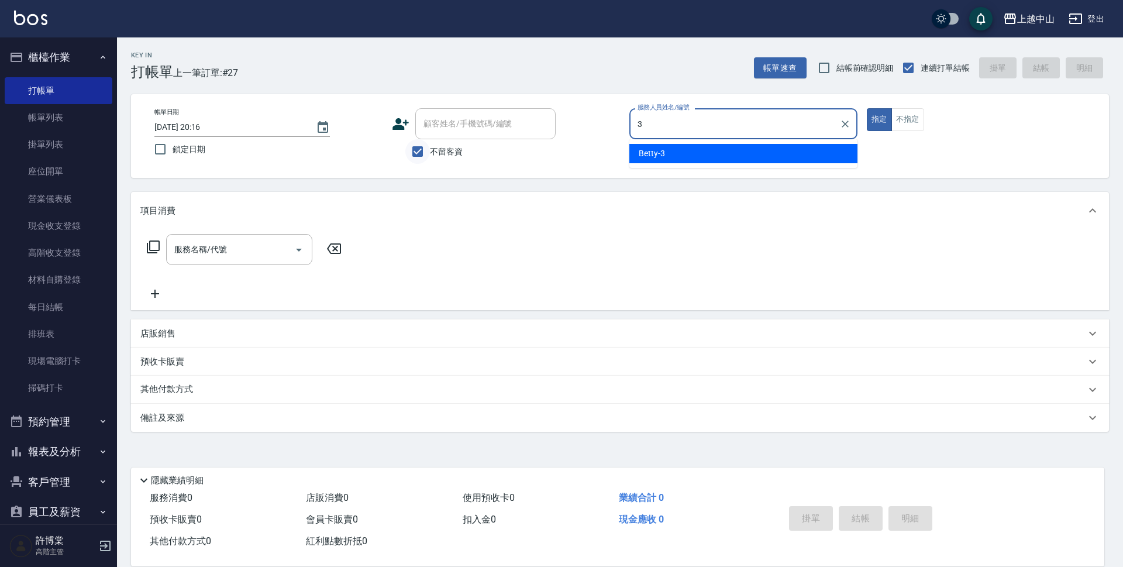
type input "Betty-3"
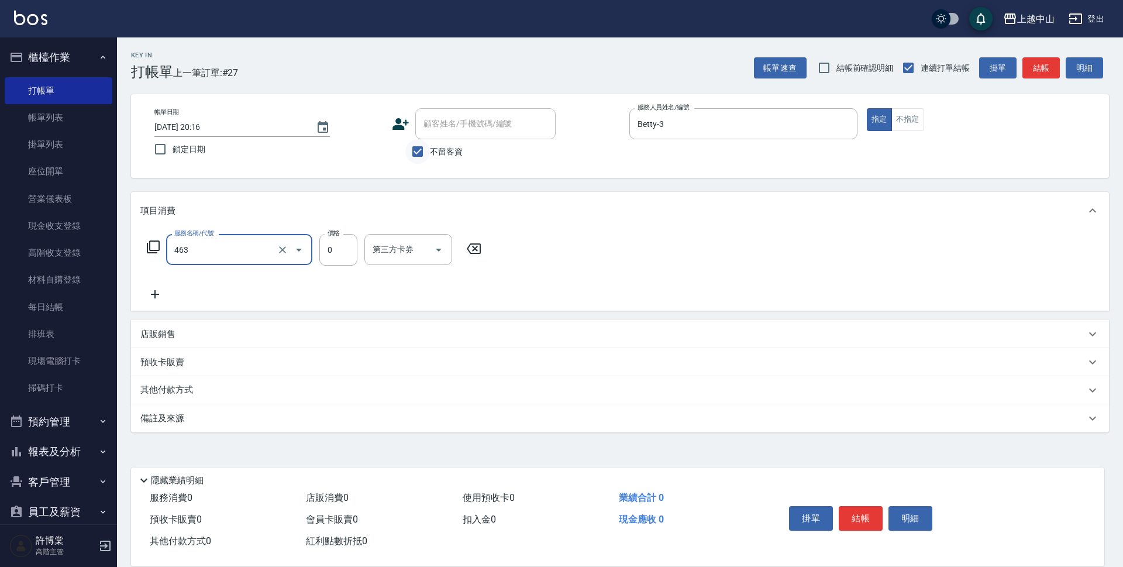
type input "護髮卡使用(463)"
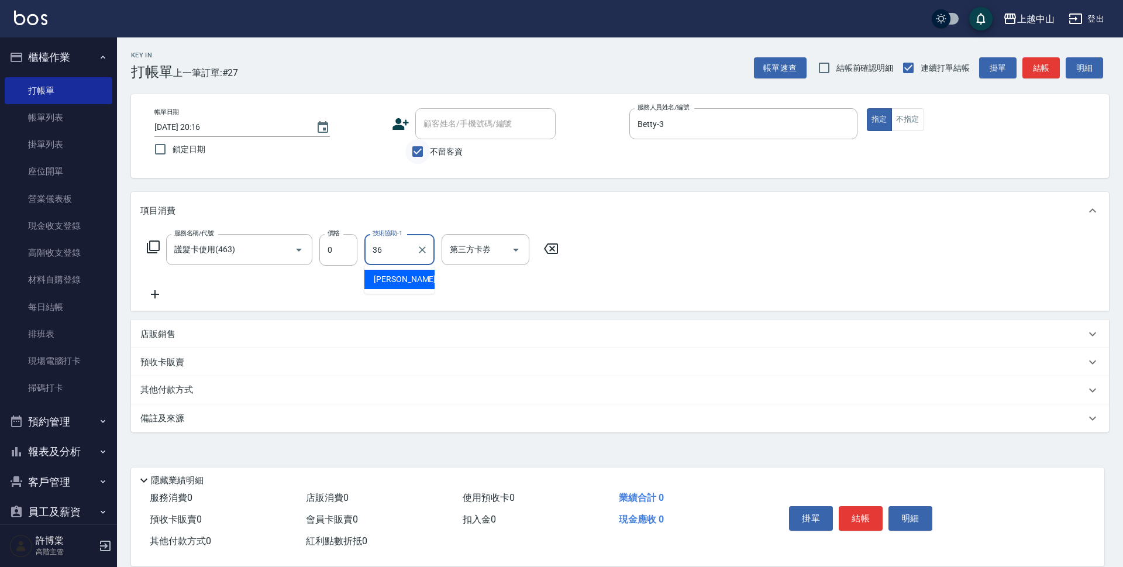
type input "薇慈-36"
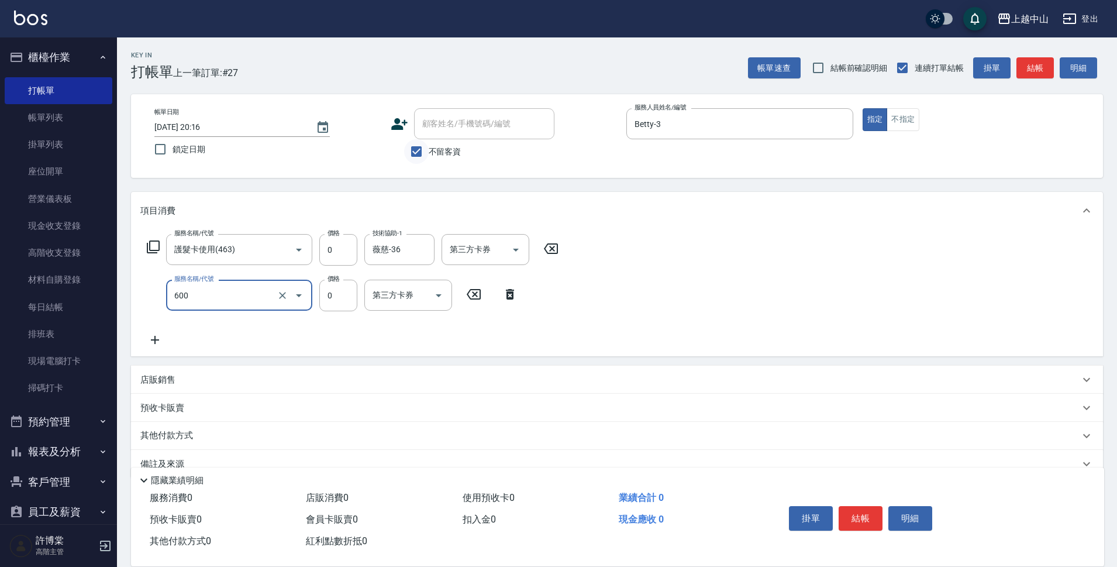
type input "洗髮(免費)(600)"
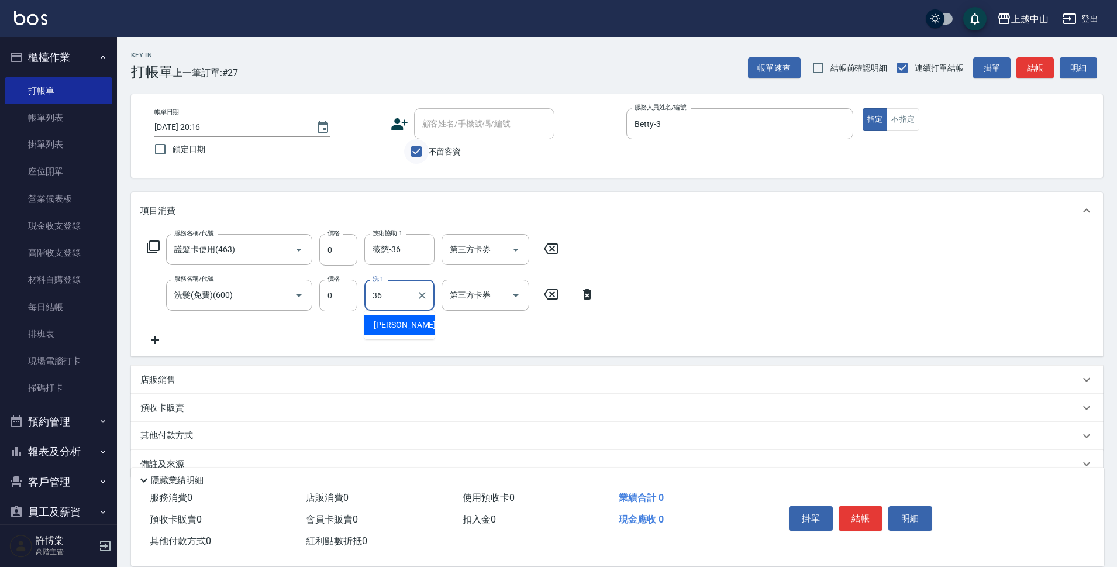
type input "薇慈-36"
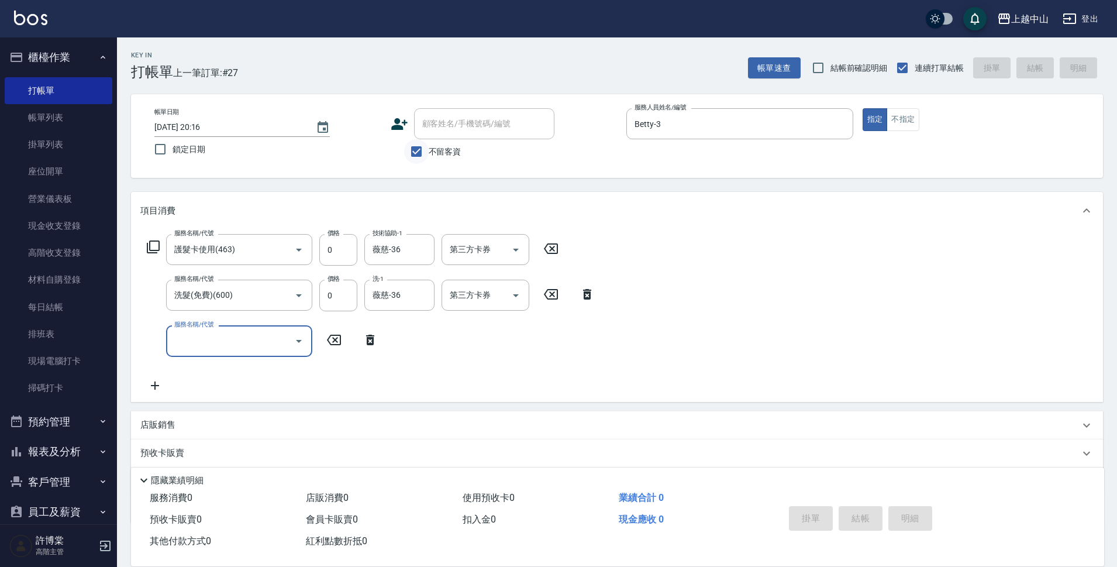
type input "2025/09/10 20:17"
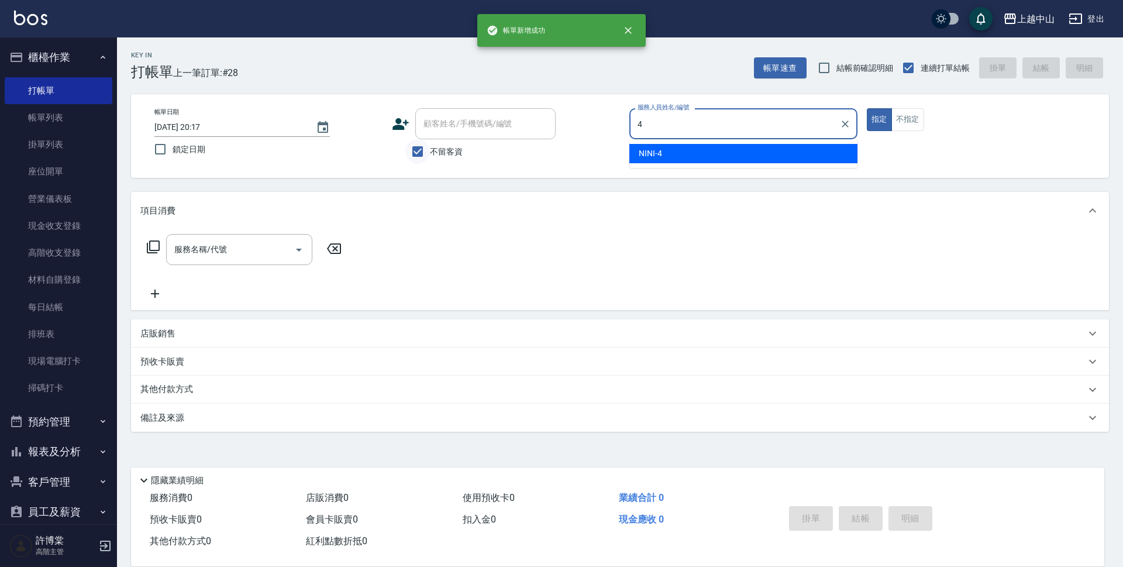
type input "NINI-4"
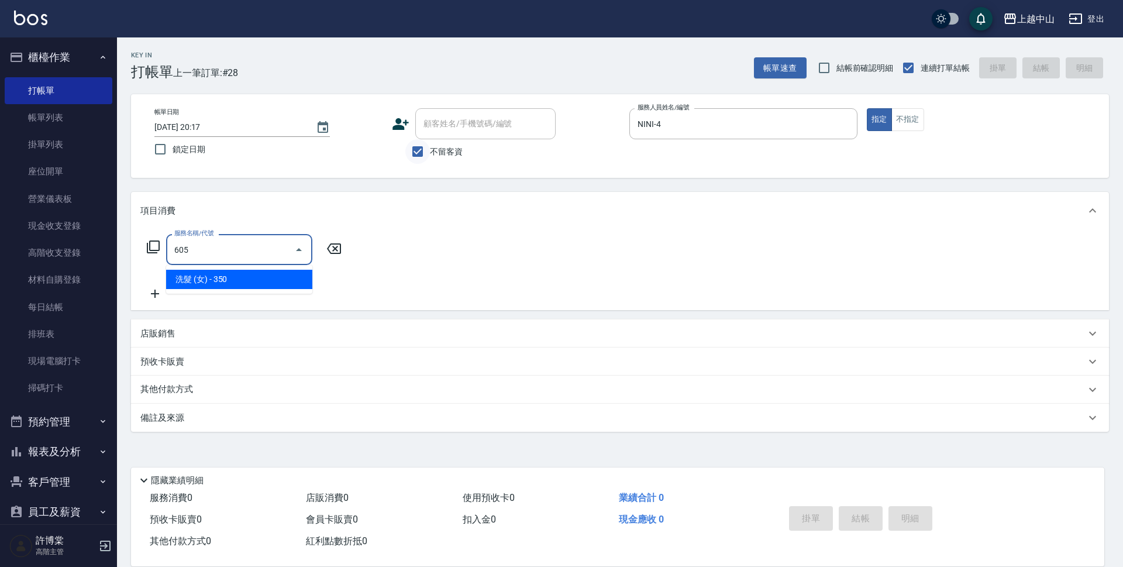
type input "洗髮 (女)(605)"
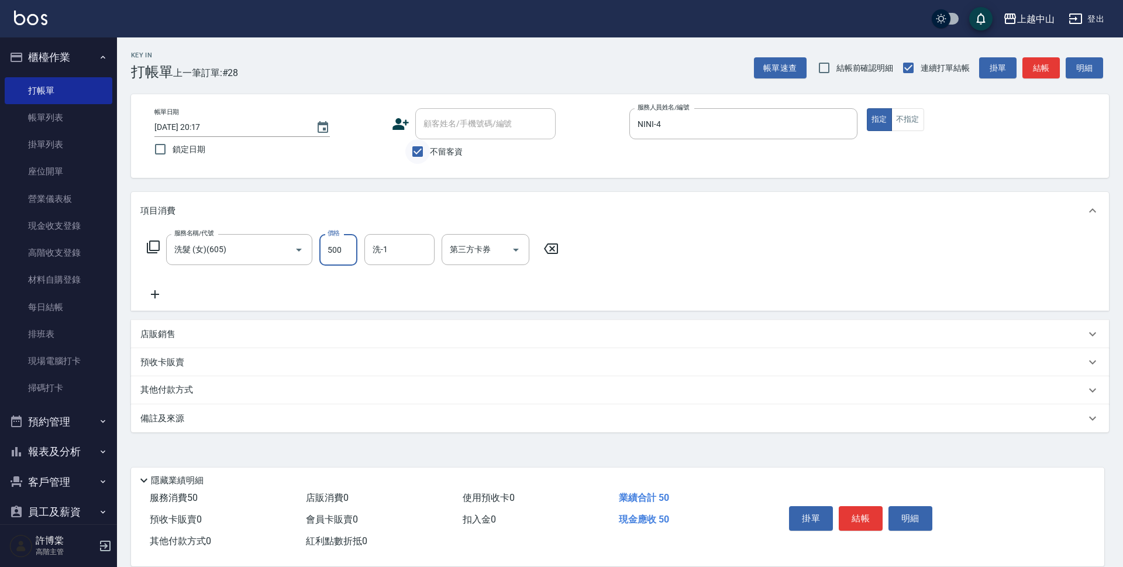
type input "500"
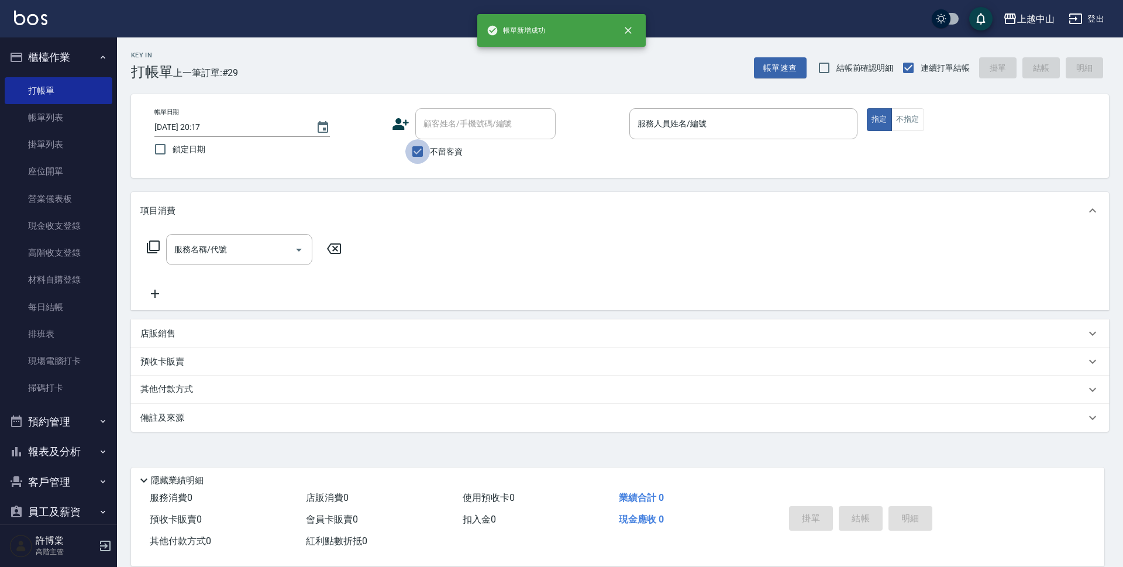
click at [425, 147] on input "不留客資" at bounding box center [417, 151] width 25 height 25
checkbox input "false"
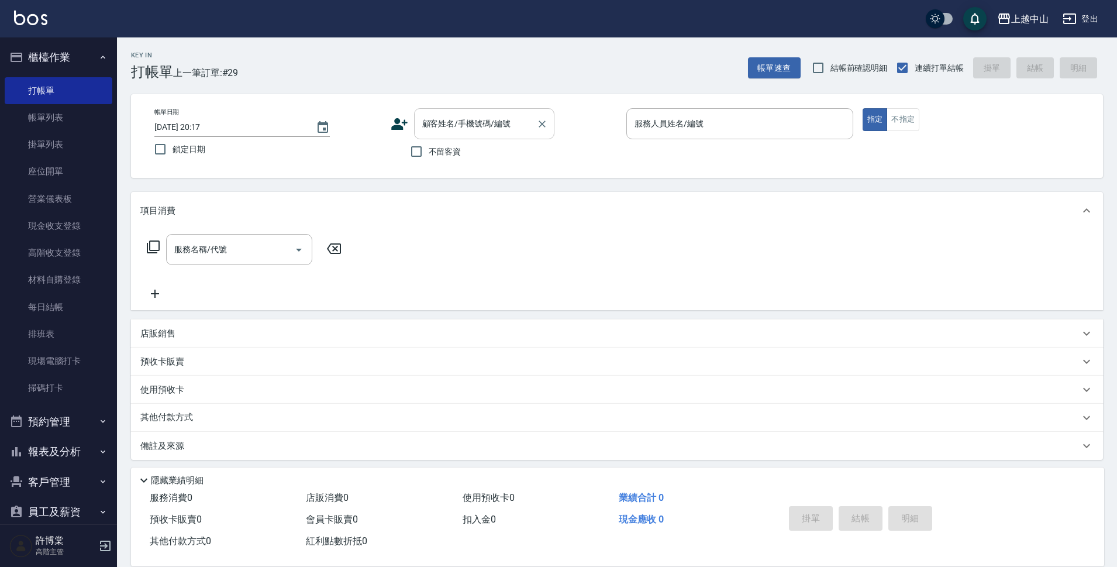
click at [434, 133] on input "顧客姓名/手機號碼/編號" at bounding box center [475, 123] width 112 height 20
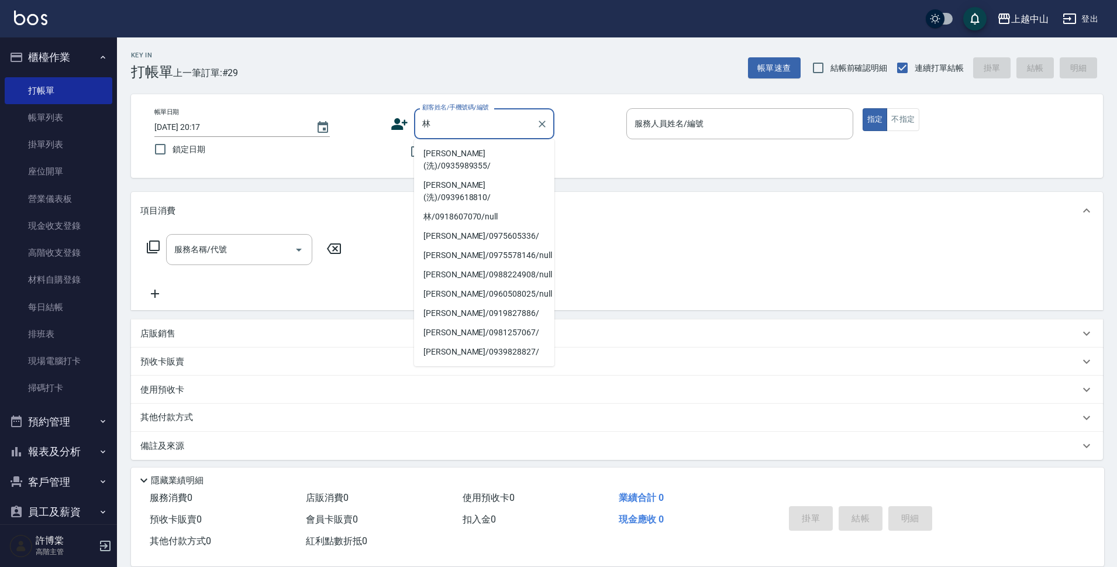
click at [448, 149] on li "林寶珠(洗)/0935989355/" at bounding box center [484, 160] width 140 height 32
type input "林寶珠(洗)/0935989355/"
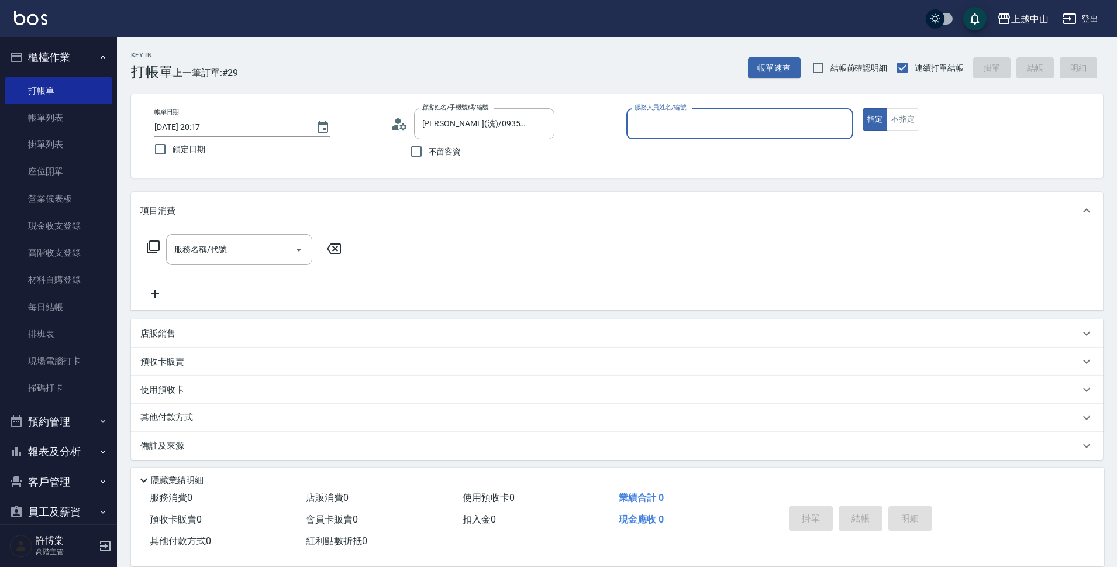
type input "NINI-4"
click at [863, 108] on button "指定" at bounding box center [875, 119] width 25 height 23
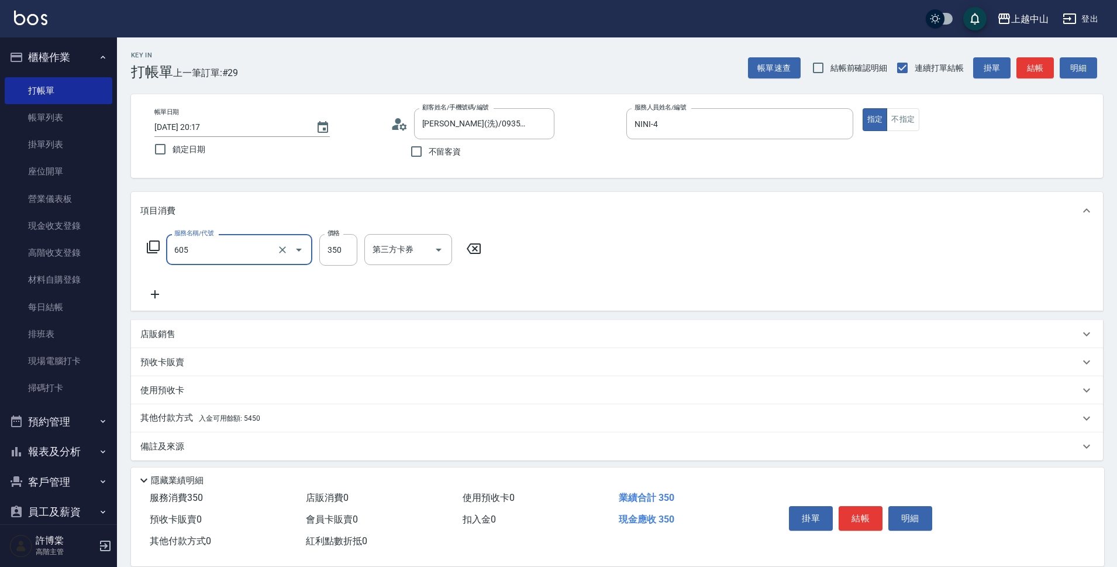
type input "洗髮 (女)(605)"
type input "立妍-33"
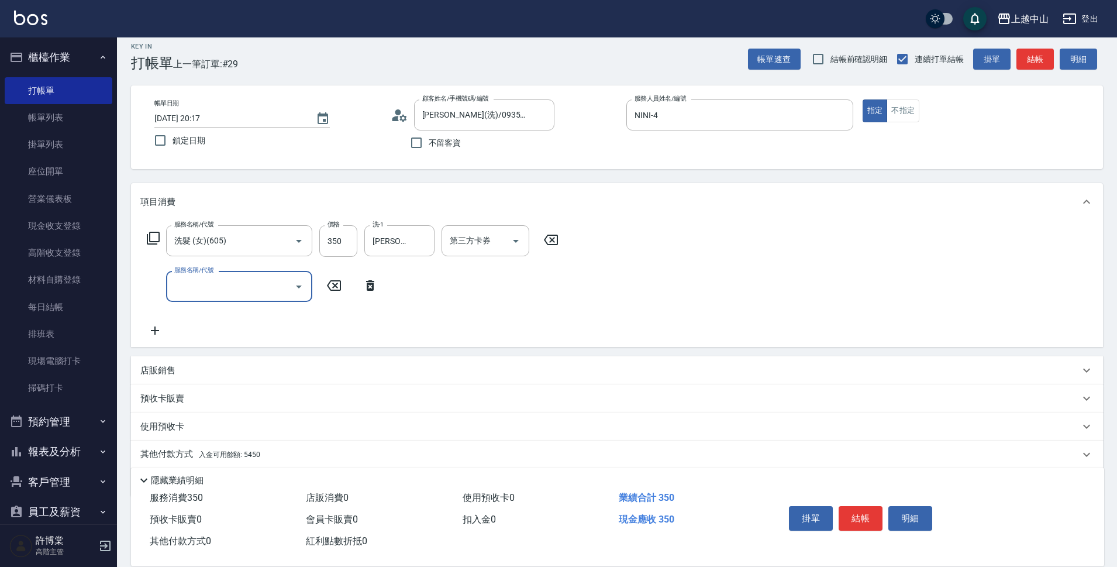
scroll to position [51, 0]
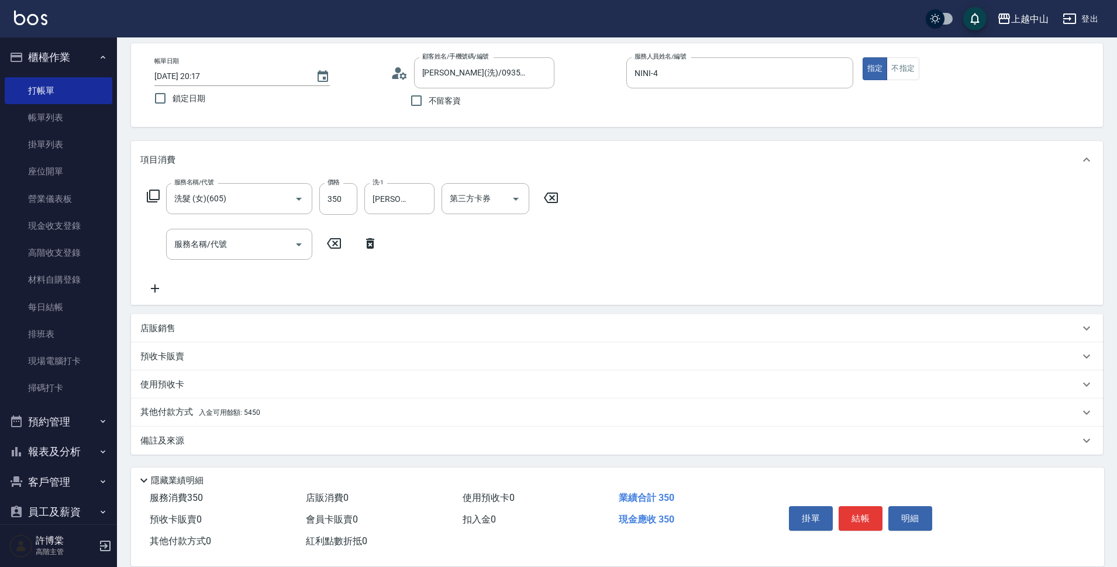
click at [399, 420] on div "其他付款方式 入金可用餘額: 5450" at bounding box center [617, 412] width 972 height 28
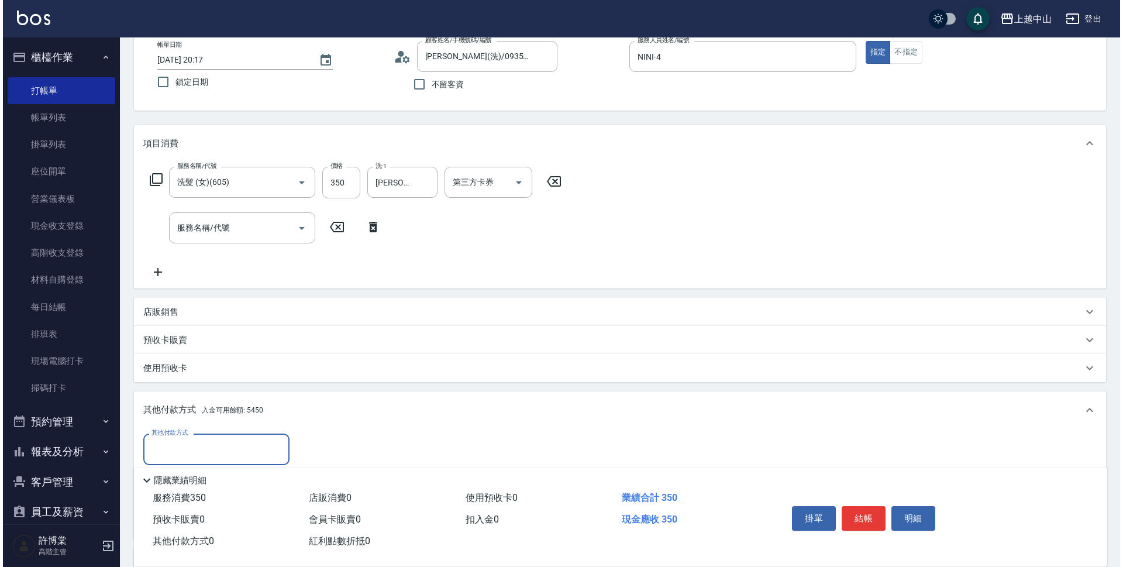
scroll to position [189, 0]
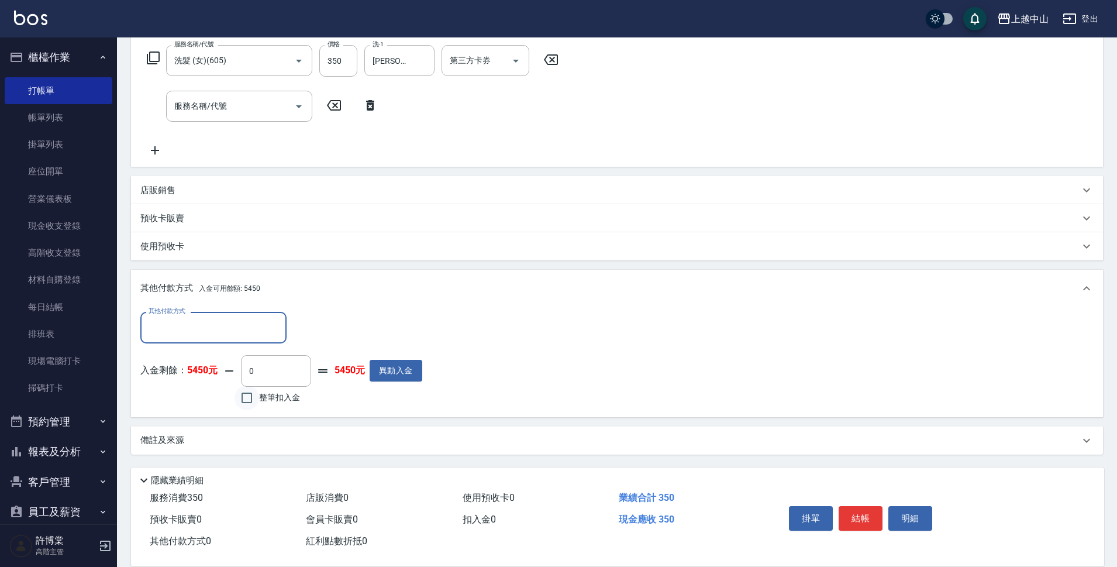
click at [251, 400] on input "整筆扣入金" at bounding box center [246, 397] width 25 height 25
checkbox input "true"
type input "350"
click at [925, 514] on button "明細" at bounding box center [910, 518] width 44 height 25
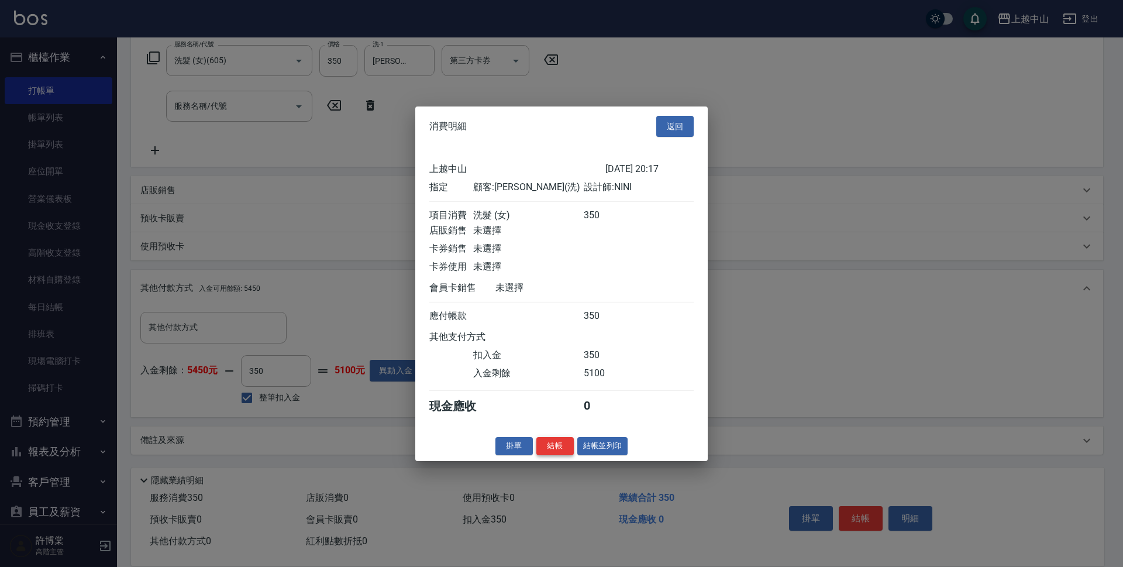
click at [553, 453] on button "結帳" at bounding box center [554, 446] width 37 height 18
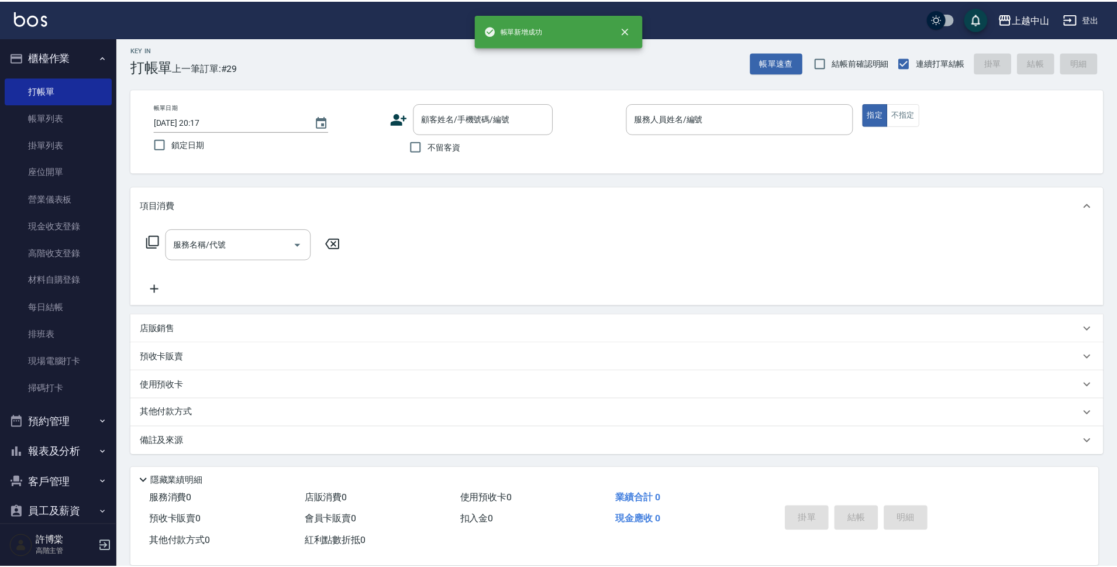
scroll to position [0, 0]
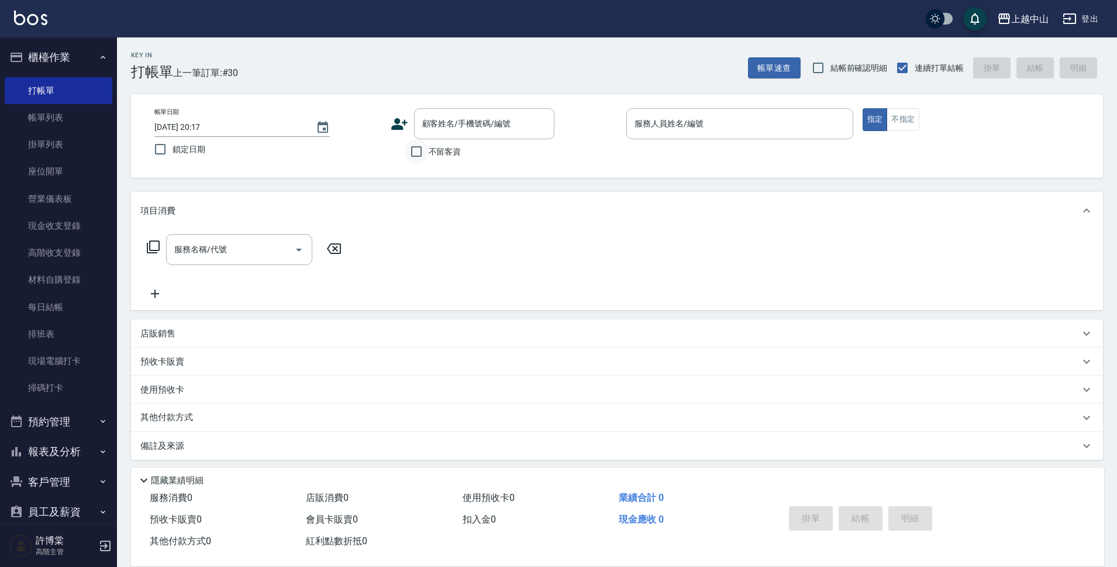
click at [423, 154] on input "不留客資" at bounding box center [416, 151] width 25 height 25
checkbox input "true"
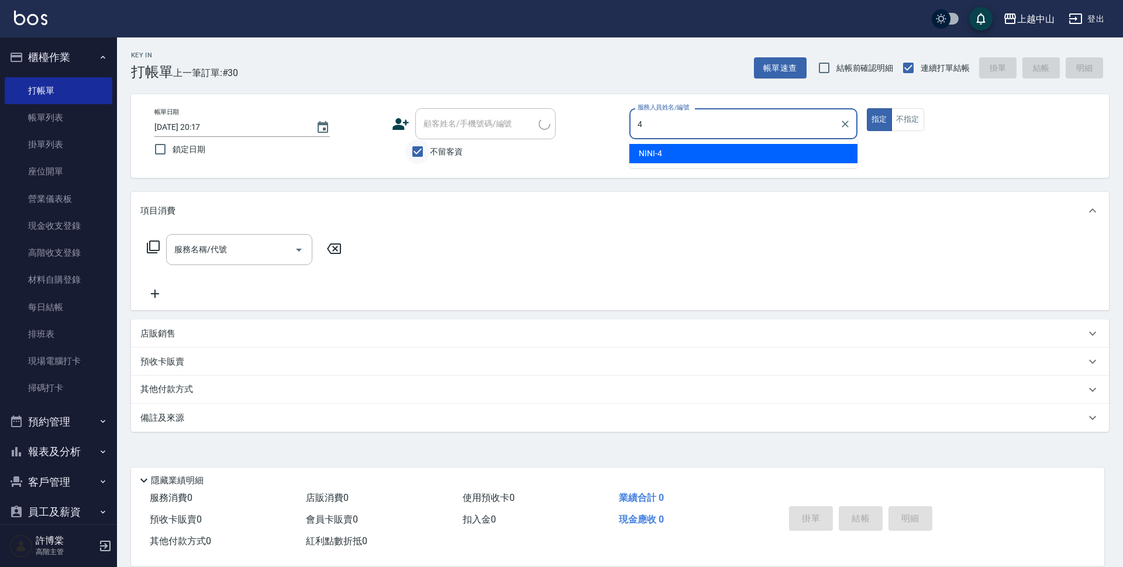
type input "NINI-4"
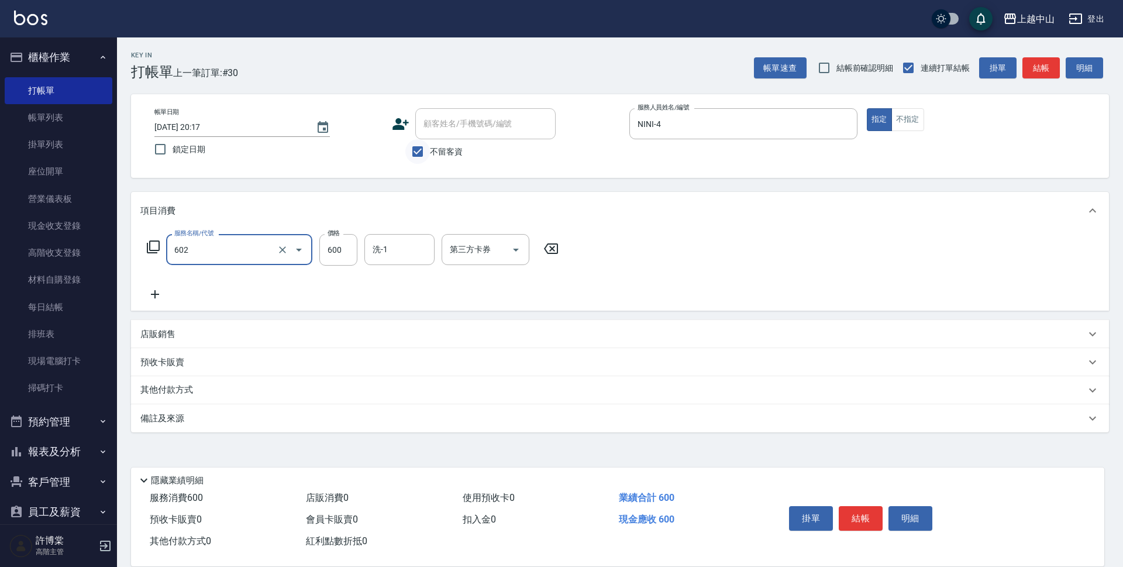
type input "KDY一般洗髮(602)"
click at [548, 252] on icon at bounding box center [550, 249] width 29 height 14
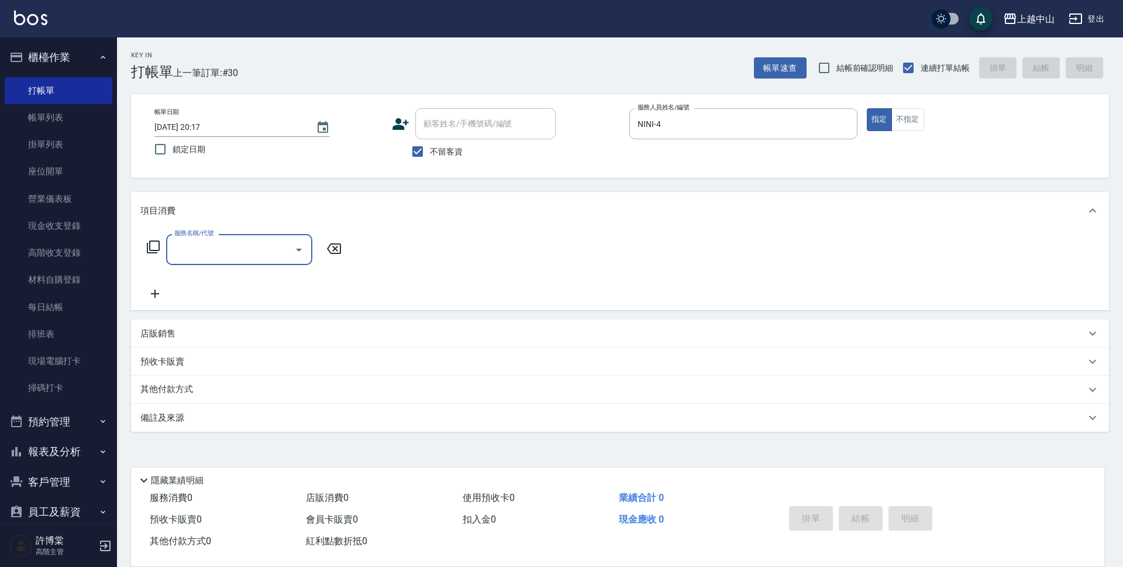
click at [241, 244] on input "服務名稱/代號" at bounding box center [230, 249] width 118 height 20
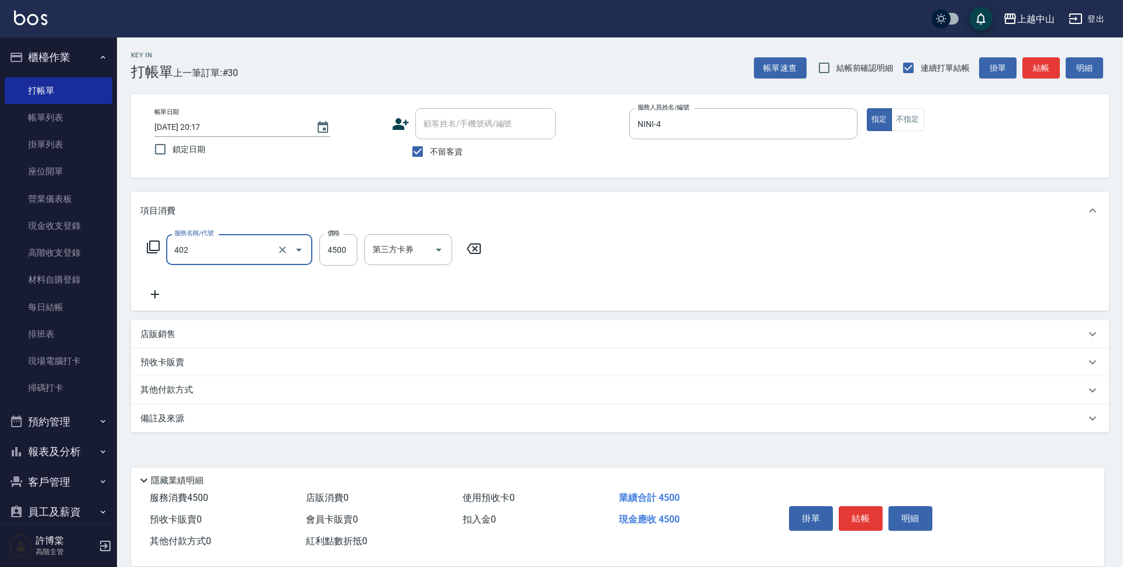
type input "2段式結構自備卡(402)"
type input "6200"
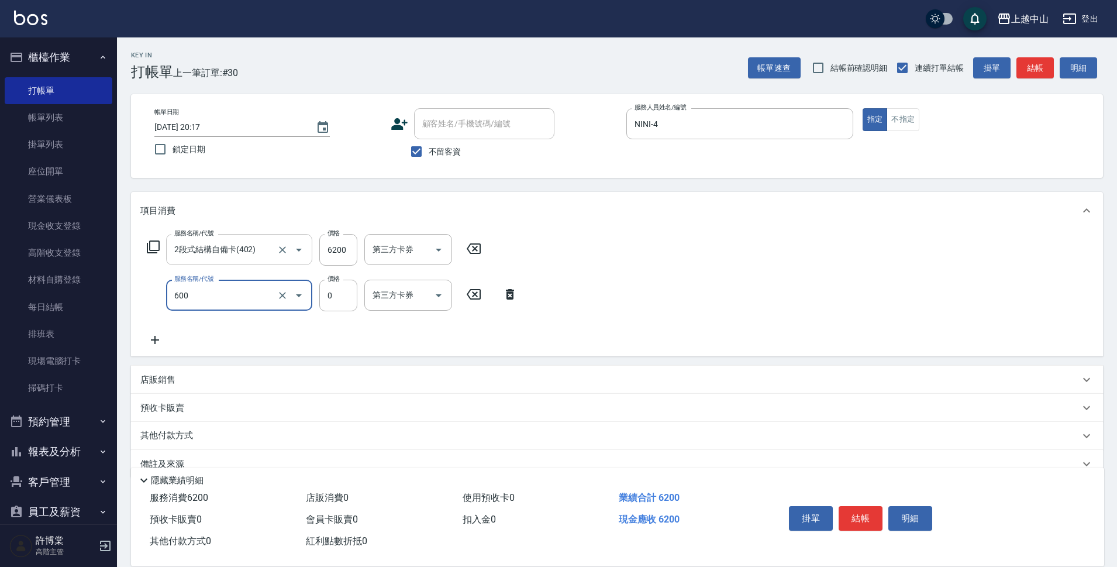
type input "洗髮(免費)(600)"
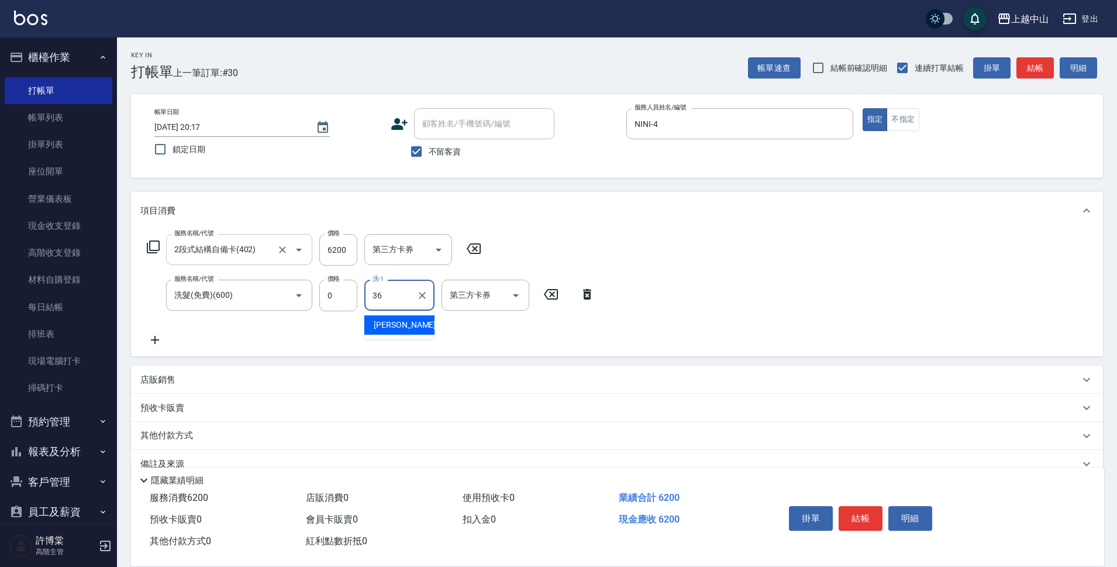
type input "薇慈-36"
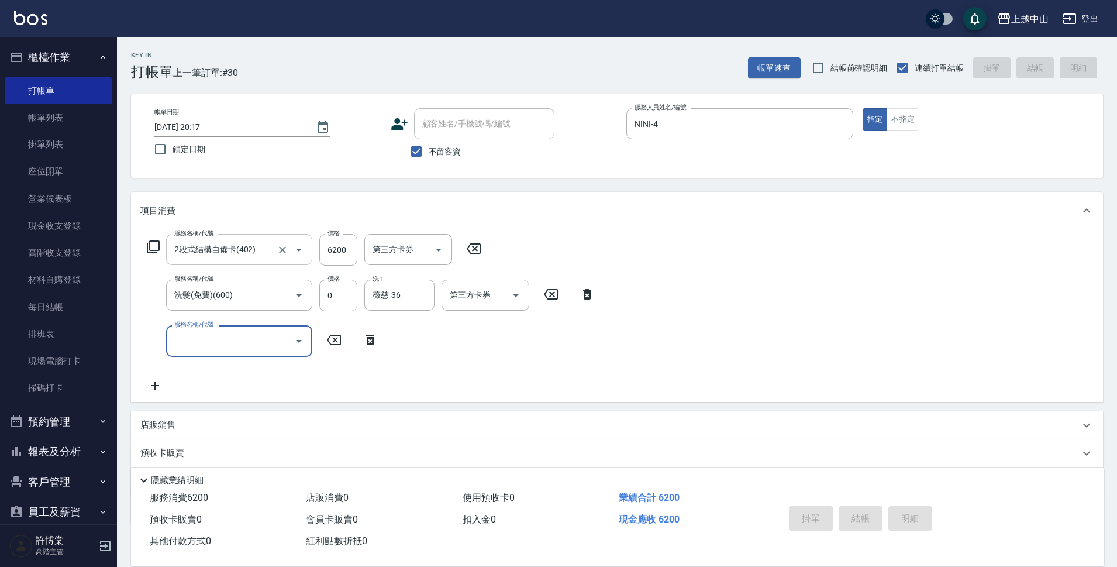
type input "2025/09/10 20:18"
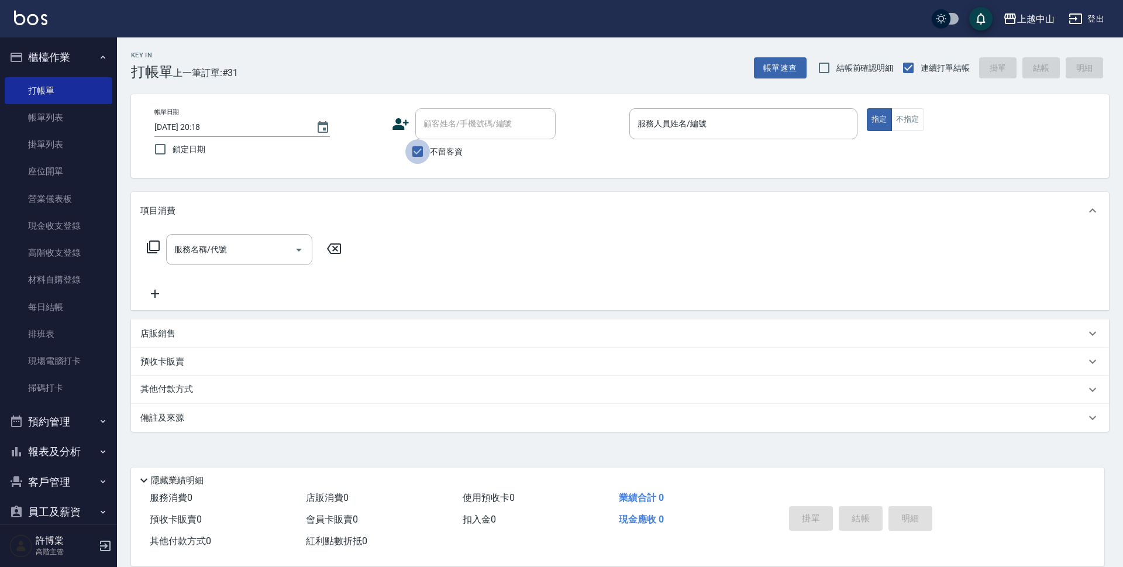
click at [412, 150] on input "不留客資" at bounding box center [417, 151] width 25 height 25
checkbox input "false"
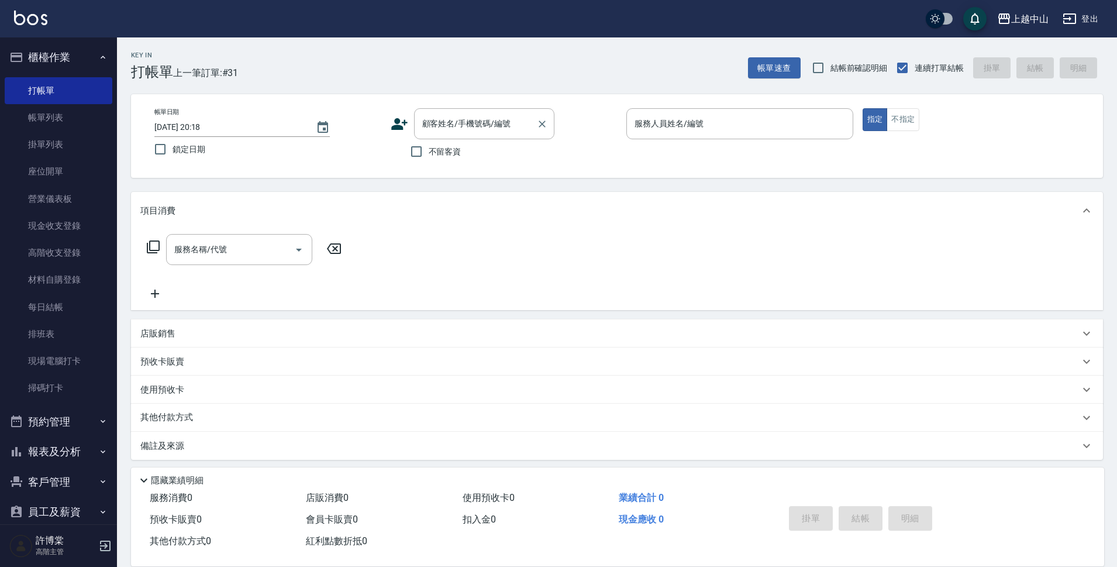
click at [435, 128] on input "顧客姓名/手機號碼/編號" at bounding box center [475, 123] width 112 height 20
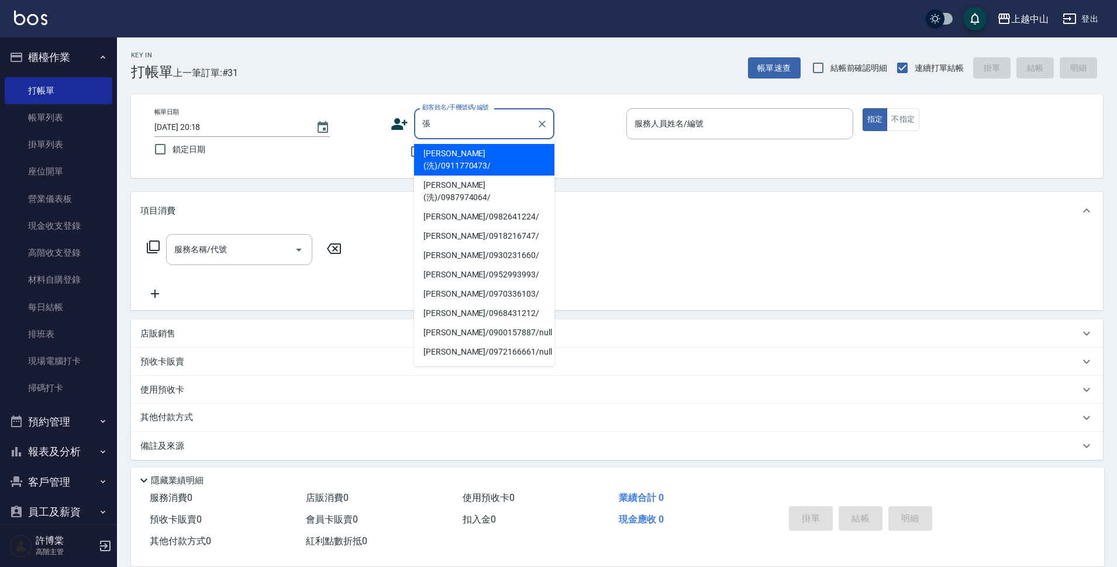
click at [455, 152] on li "張瓊月(洗)/0911770473/" at bounding box center [484, 160] width 140 height 32
type input "張瓊月(洗)/0911770473/"
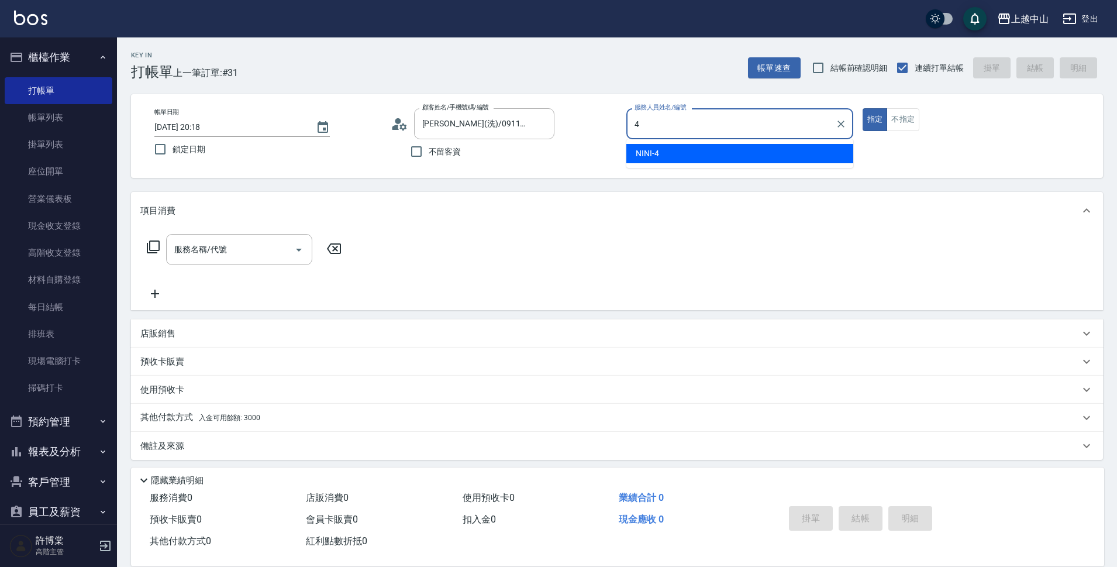
type input "NINI-4"
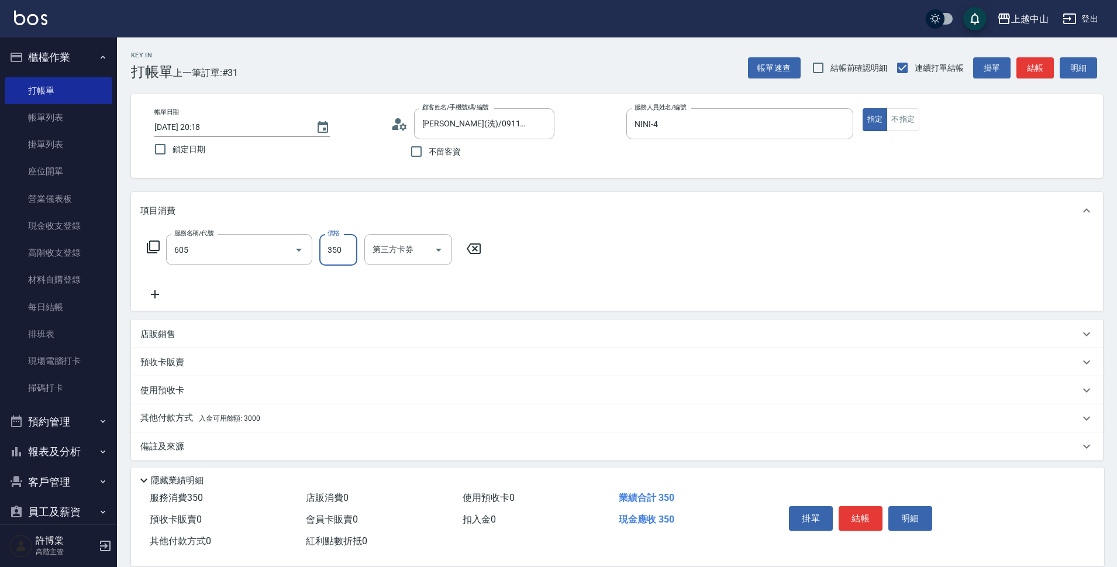
type input "洗髮 (女)(605)"
click at [397, 251] on input "洗-1" at bounding box center [400, 249] width 60 height 20
type input "薇慈-36"
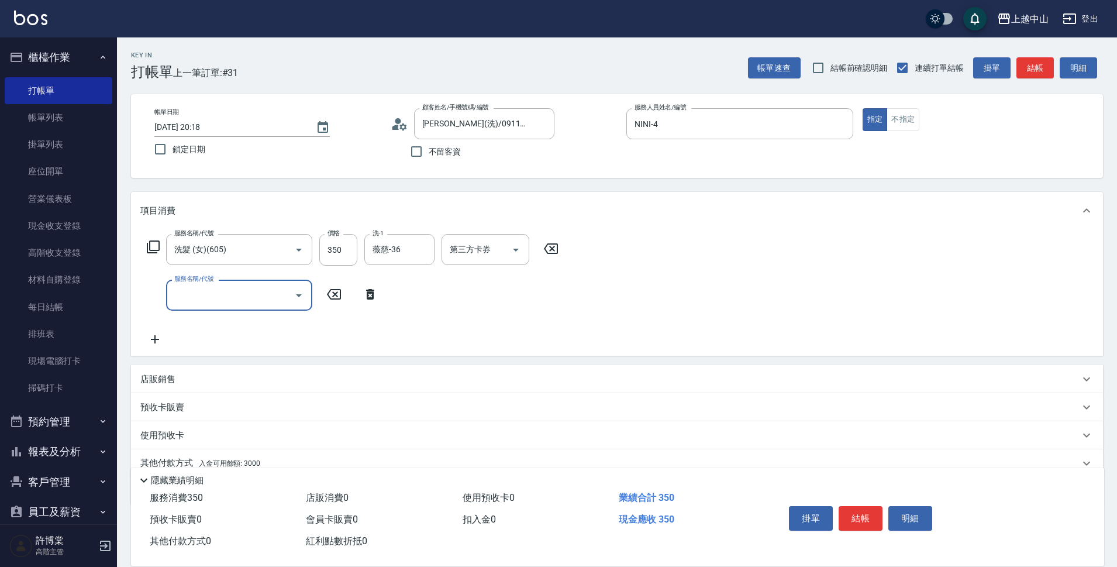
scroll to position [51, 0]
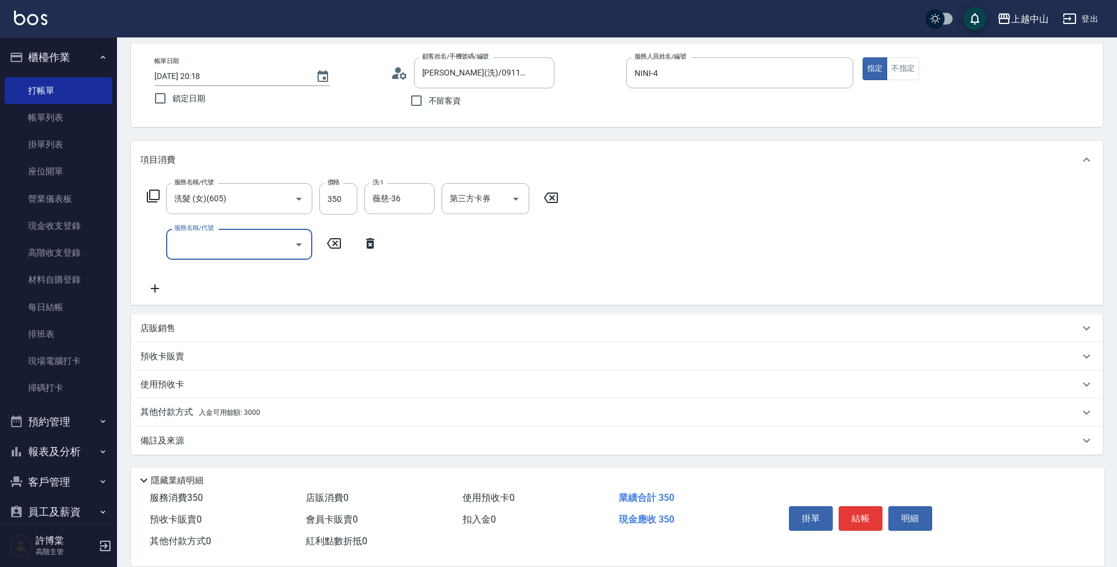
click at [263, 406] on div "其他付款方式 入金可用餘額: 3000" at bounding box center [609, 412] width 939 height 13
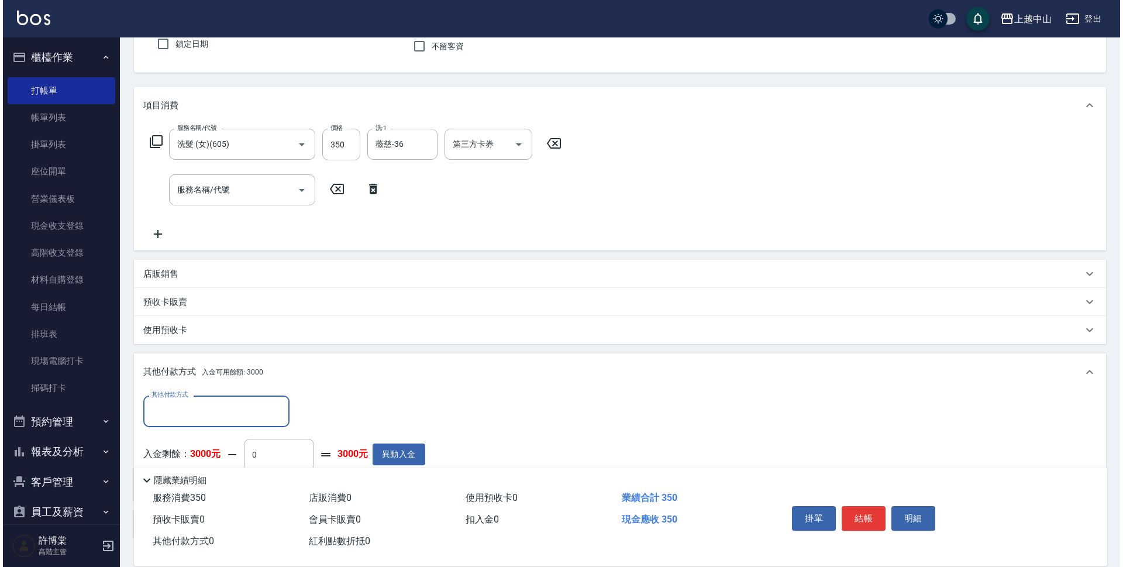
scroll to position [173, 0]
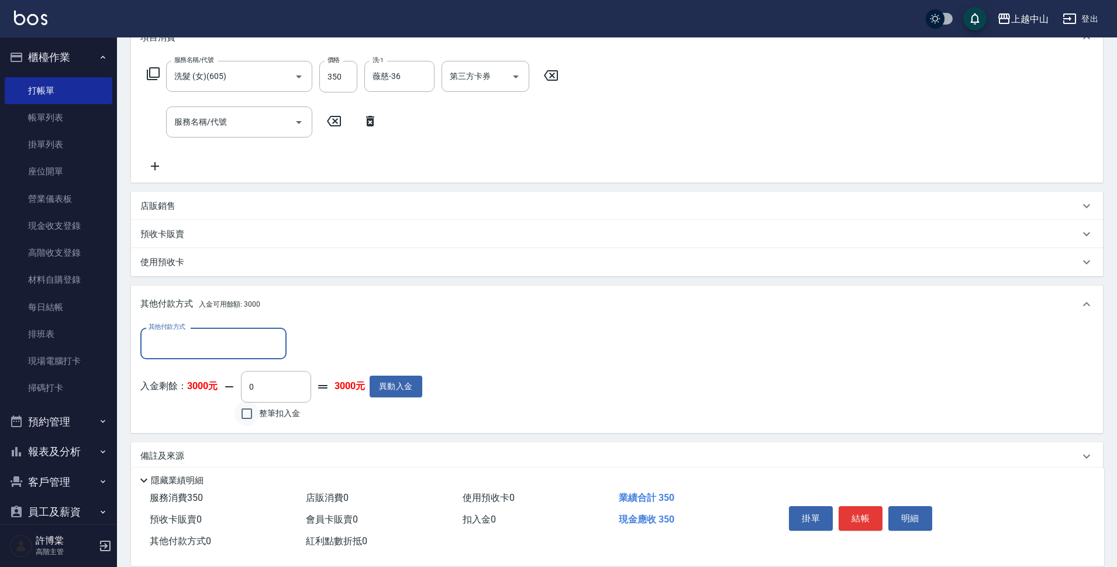
click at [244, 421] on input "整筆扣入金" at bounding box center [246, 413] width 25 height 25
checkbox input "true"
type input "350"
click at [910, 513] on button "明細" at bounding box center [910, 518] width 44 height 25
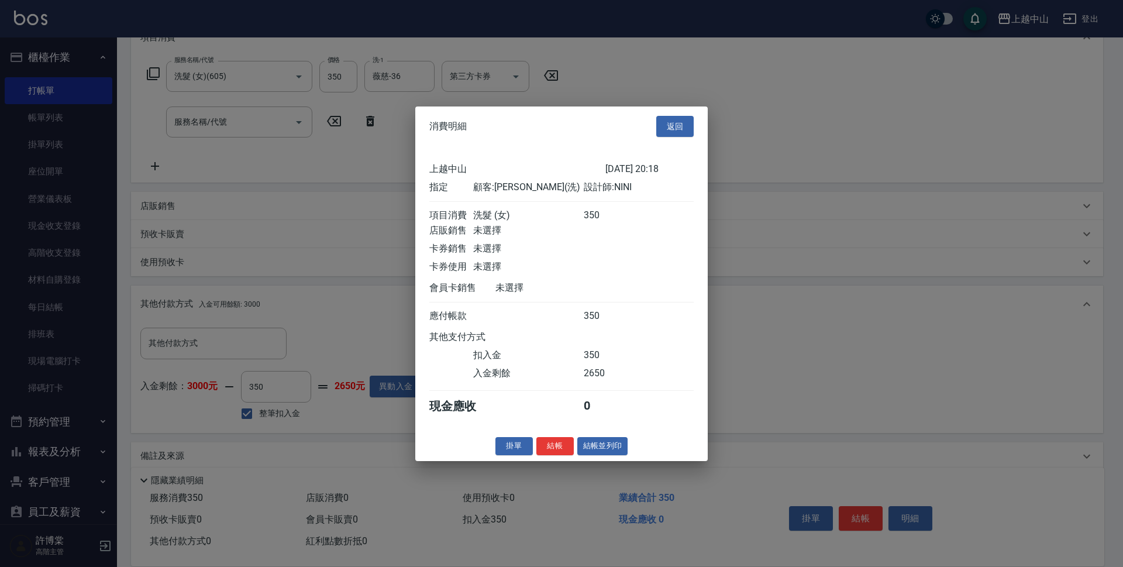
click at [547, 453] on button "結帳" at bounding box center [554, 446] width 37 height 18
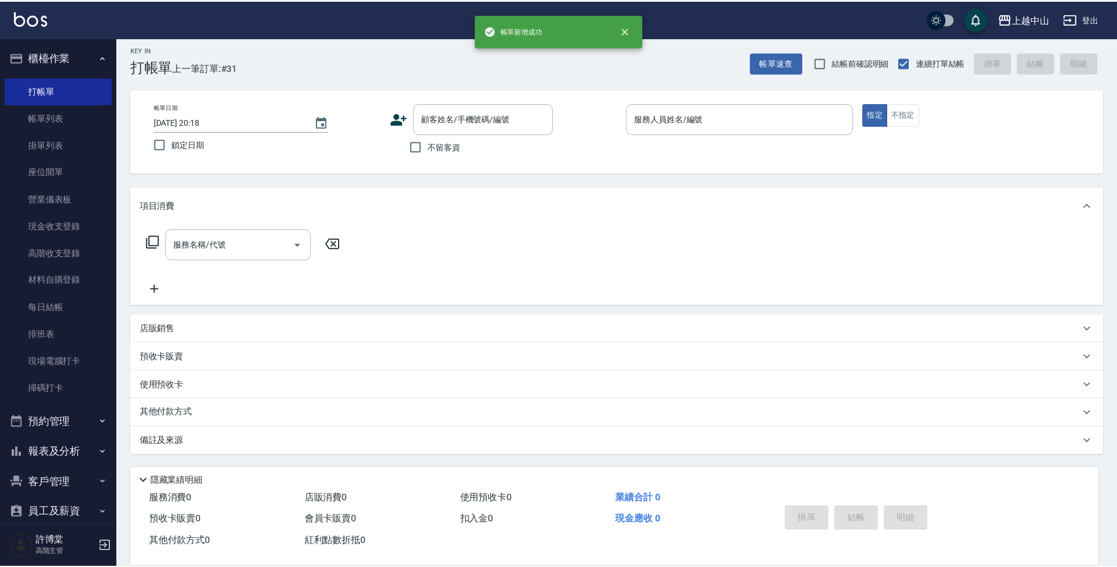
scroll to position [0, 0]
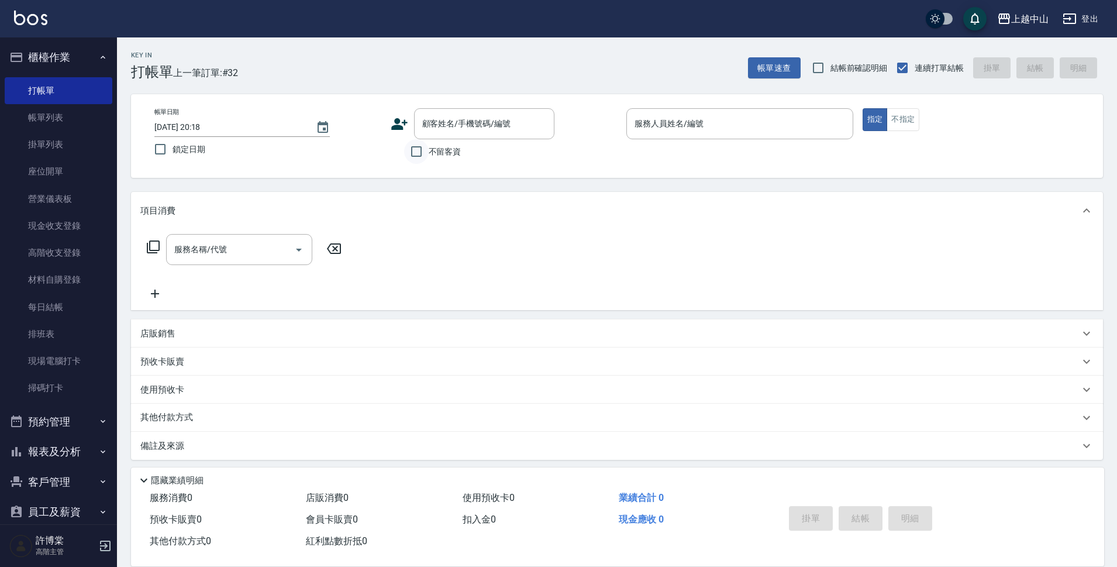
click at [418, 156] on input "不留客資" at bounding box center [416, 151] width 25 height 25
checkbox input "true"
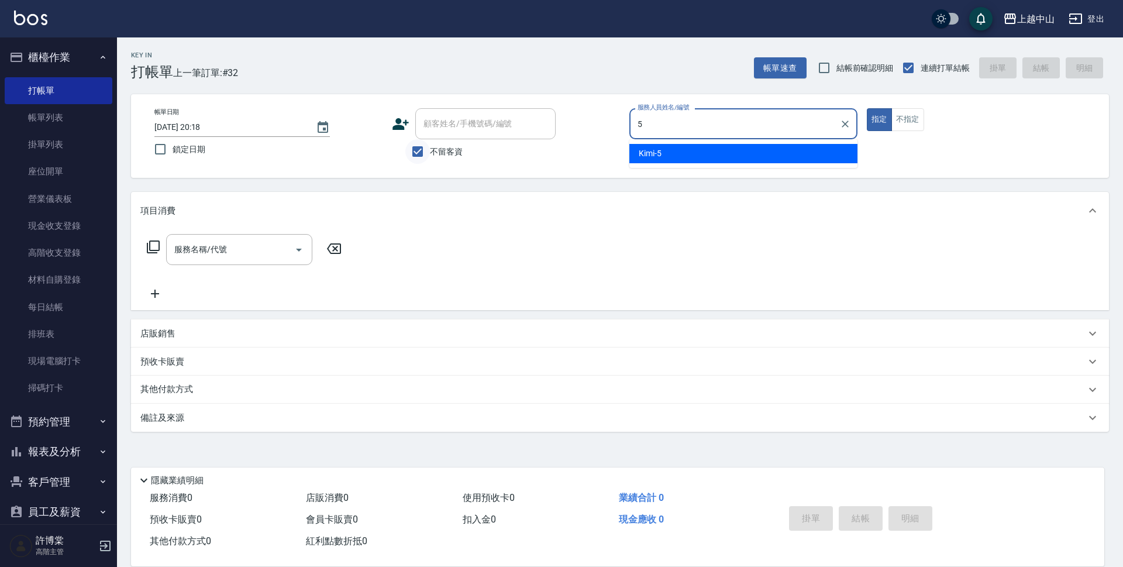
type input "Kimi-5"
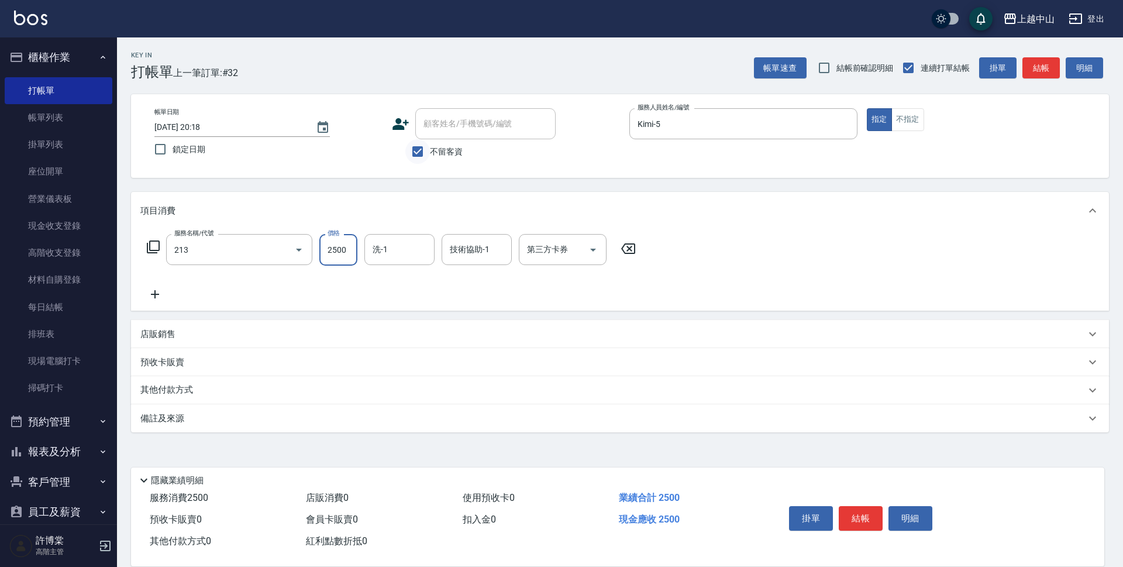
type input "溫朔燙髮2500(213)"
type input "2800"
type input "立妍-33"
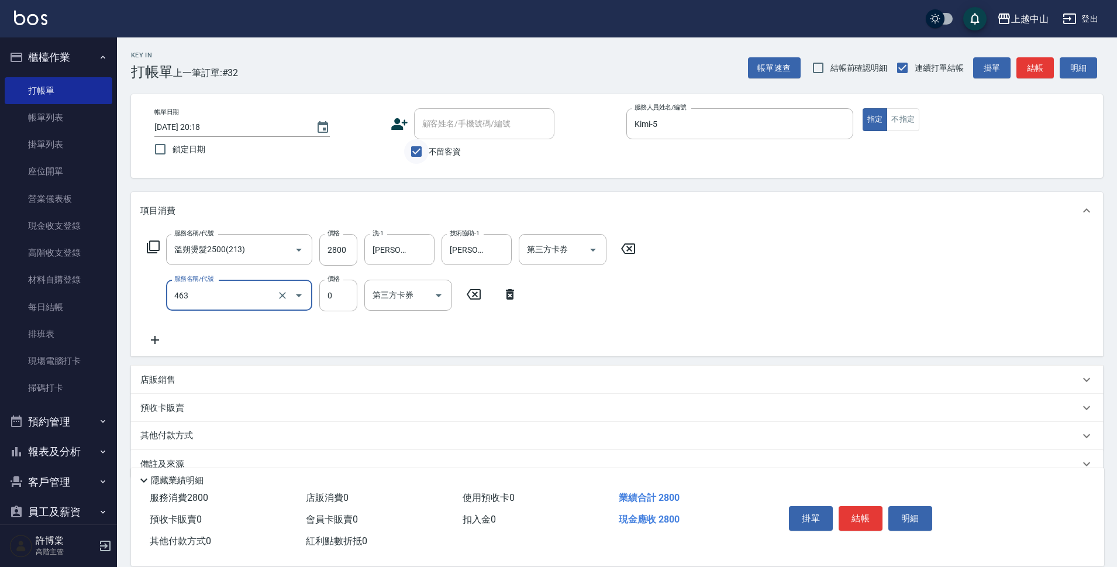
type input "護髮卡使用(463)"
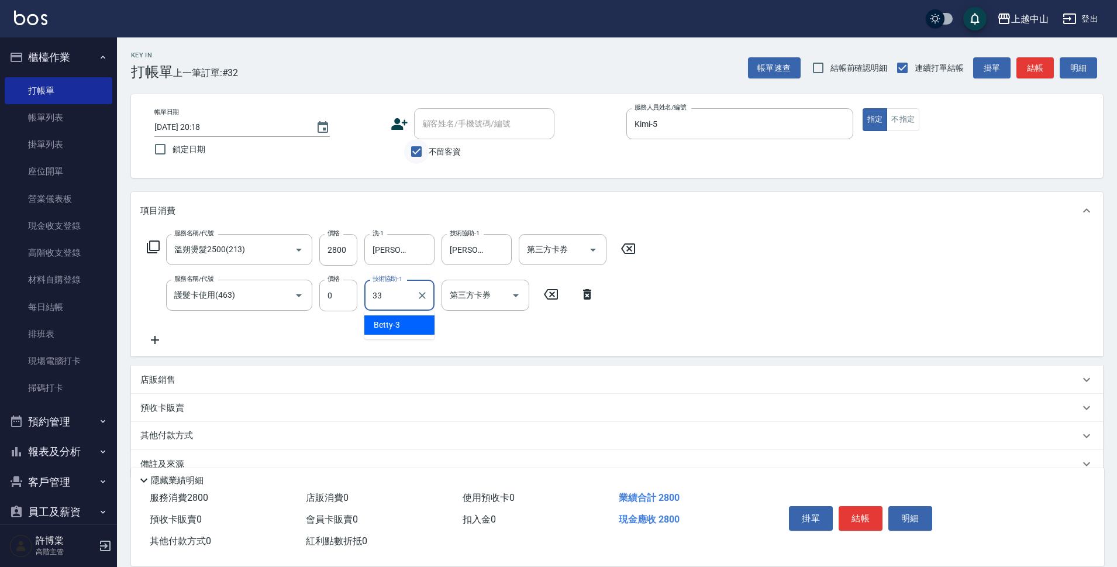
type input "立妍-33"
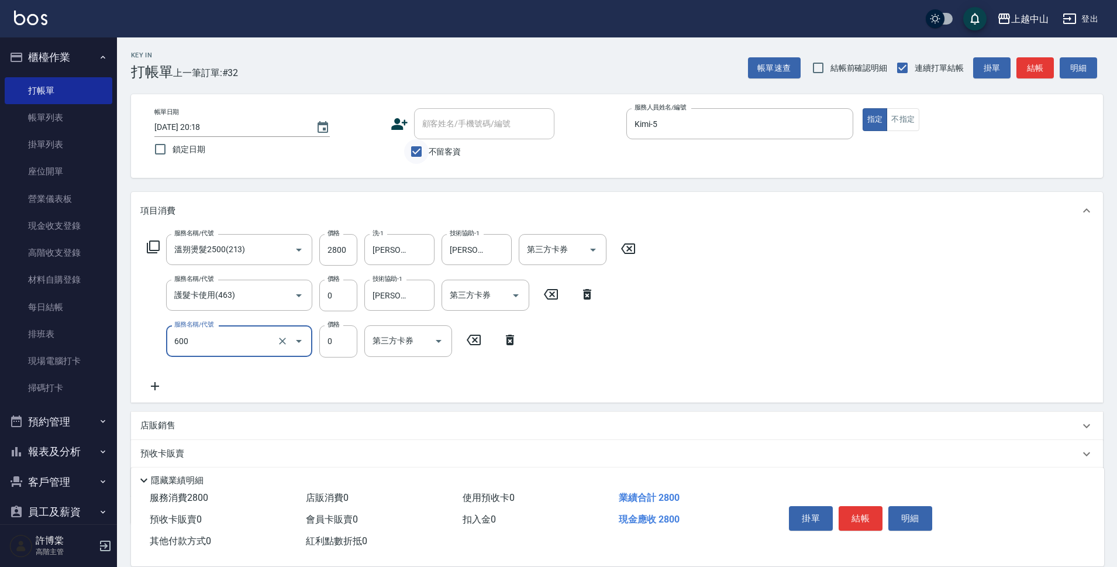
type input "洗髮(免費)(600)"
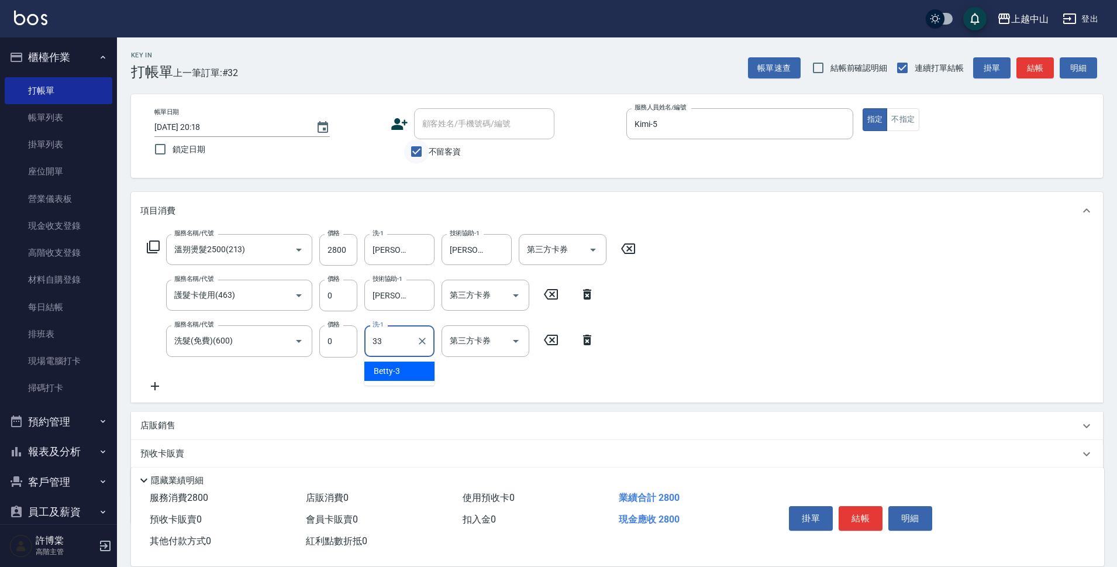
type input "立妍-33"
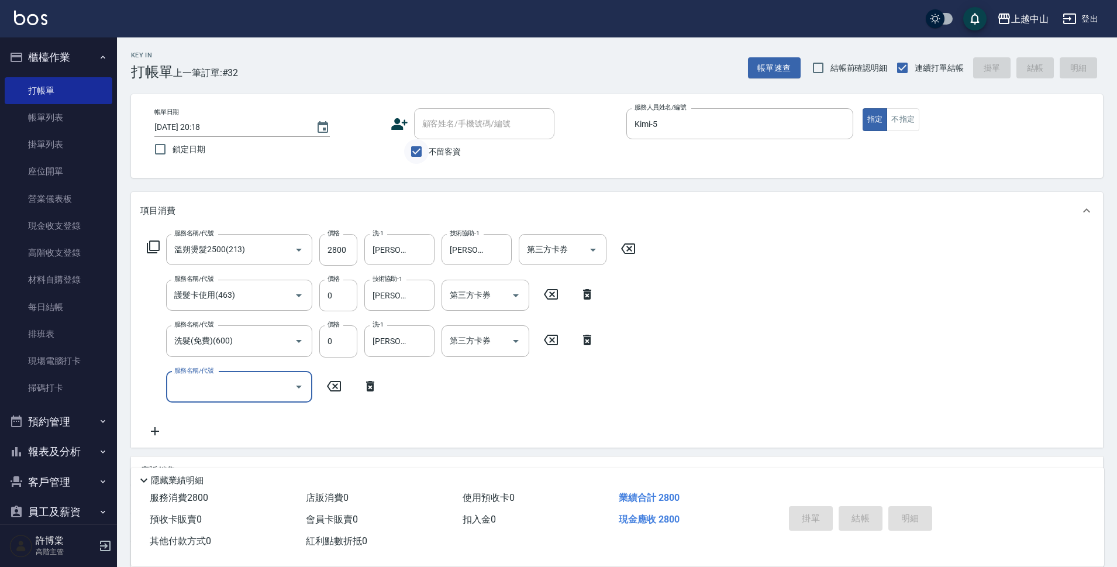
type input "2025/09/10 20:19"
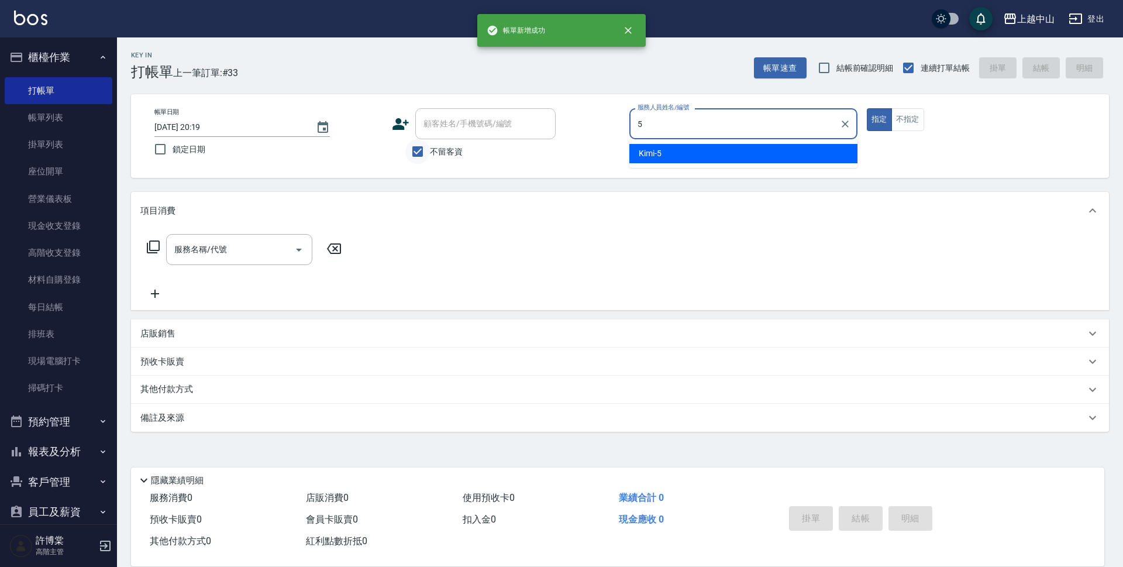
type input "Kimi-5"
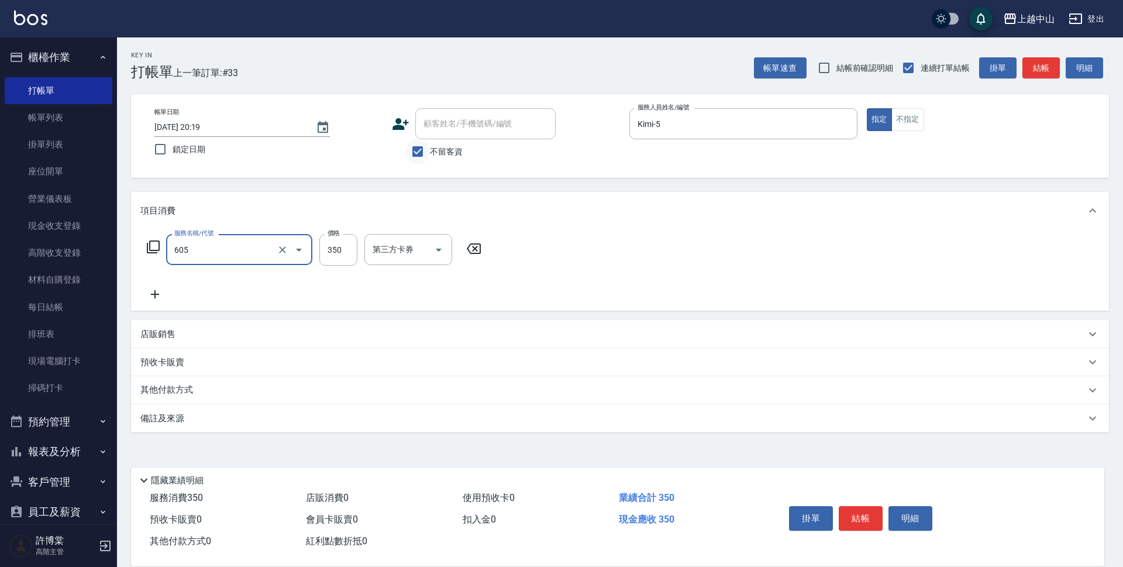
type input "洗髮 (女)(605)"
type input "400"
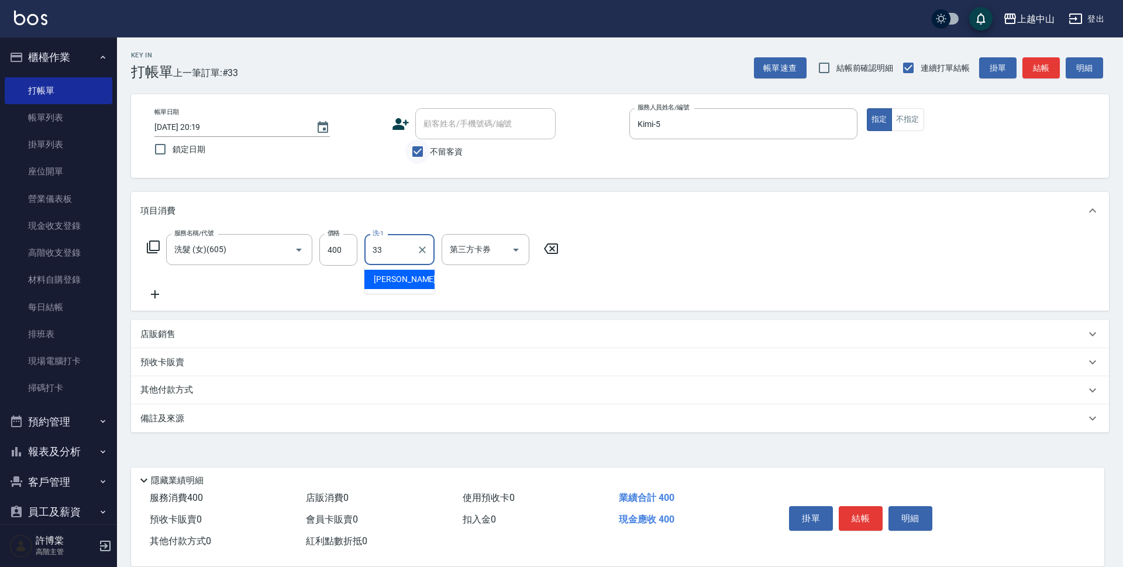
type input "立妍-33"
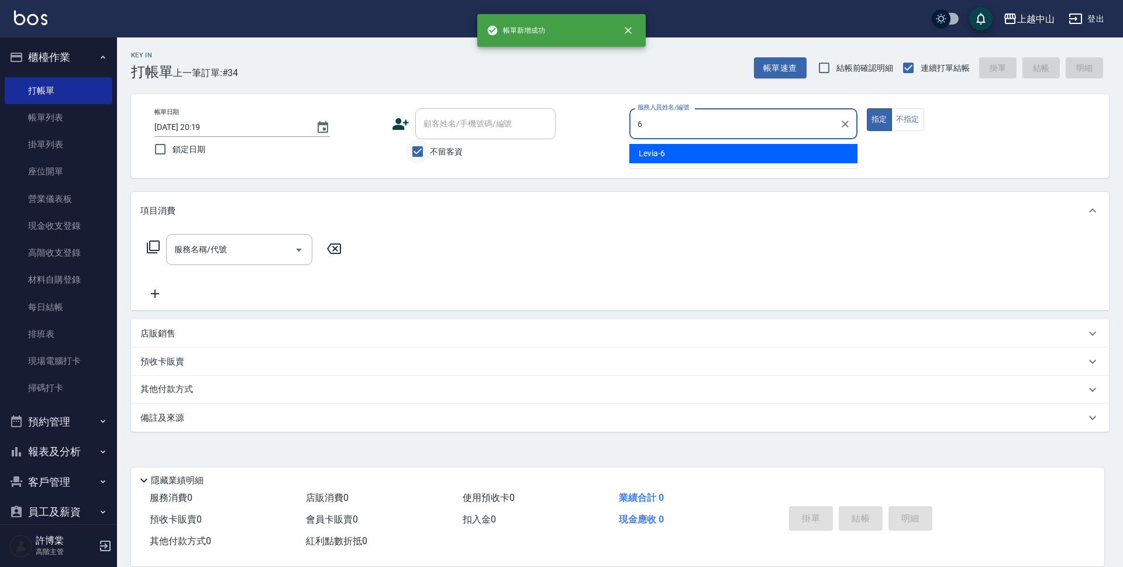
type input "Levia-6"
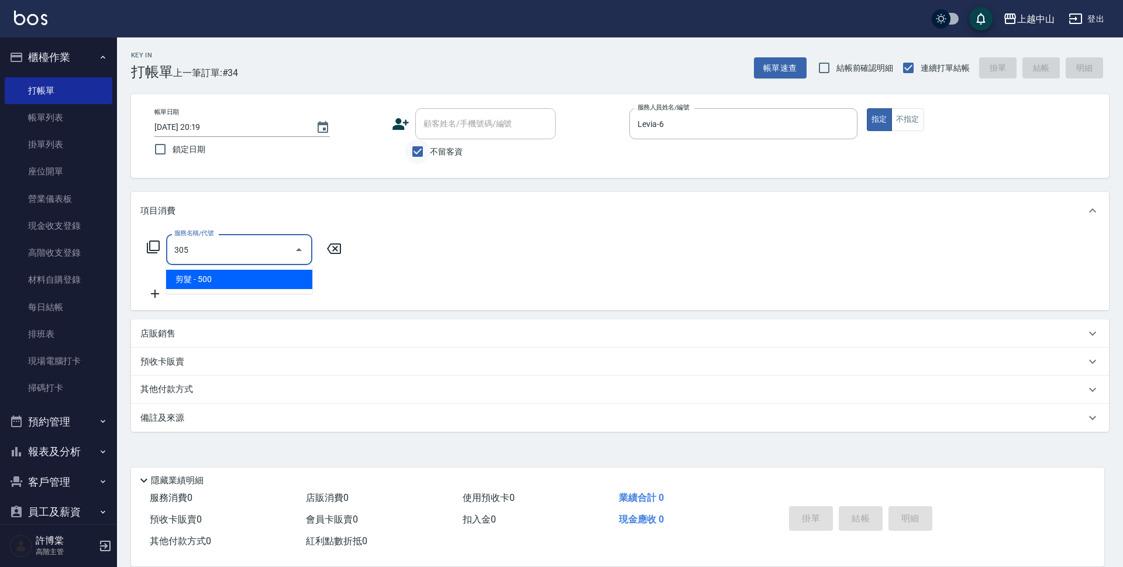
type input "剪髮(305)"
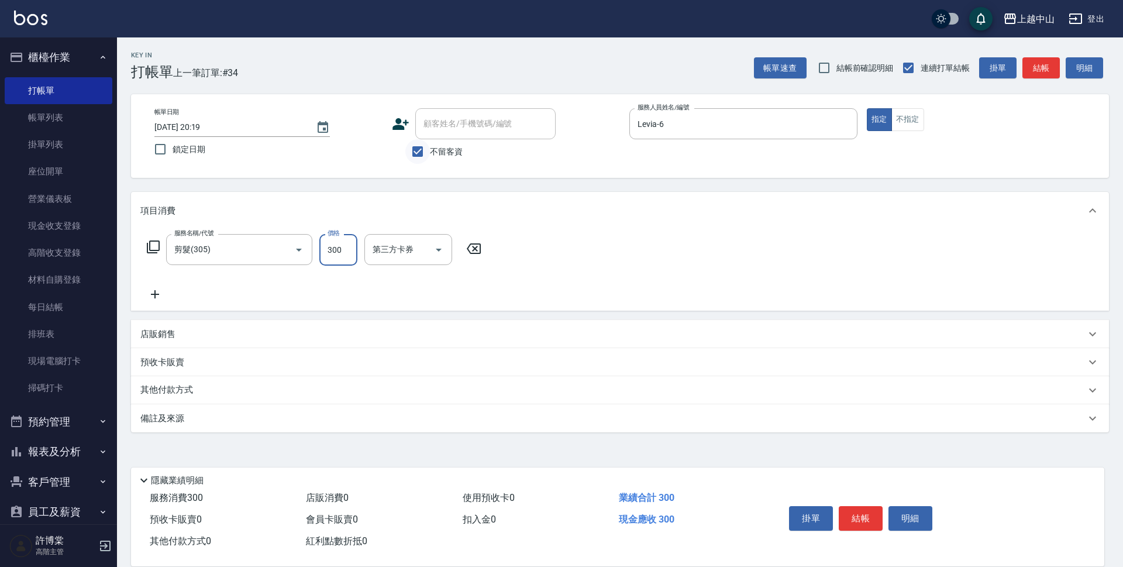
type input "300"
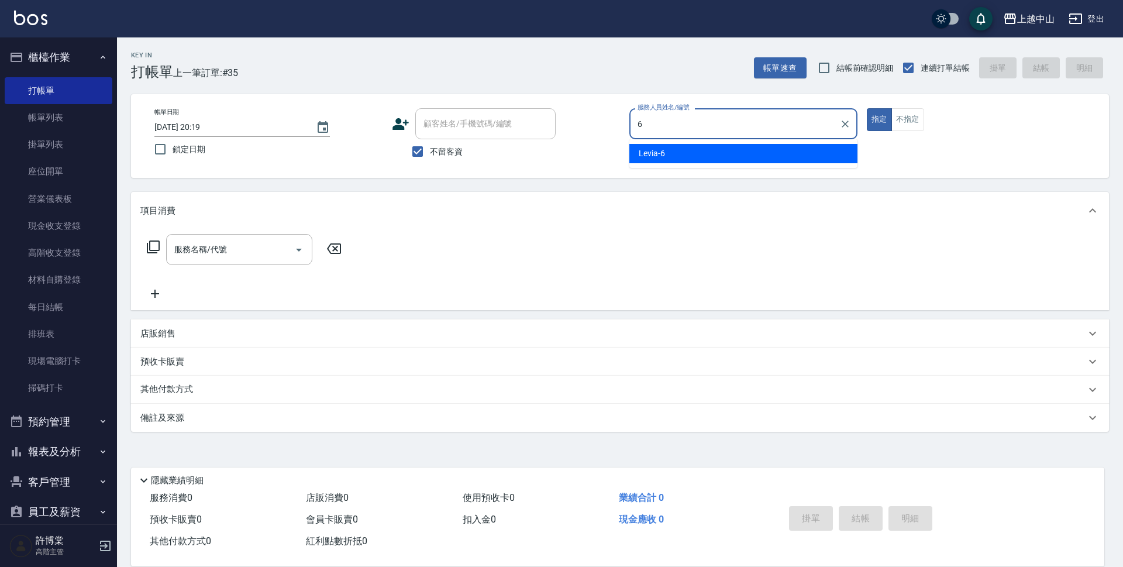
type input "Levia-6"
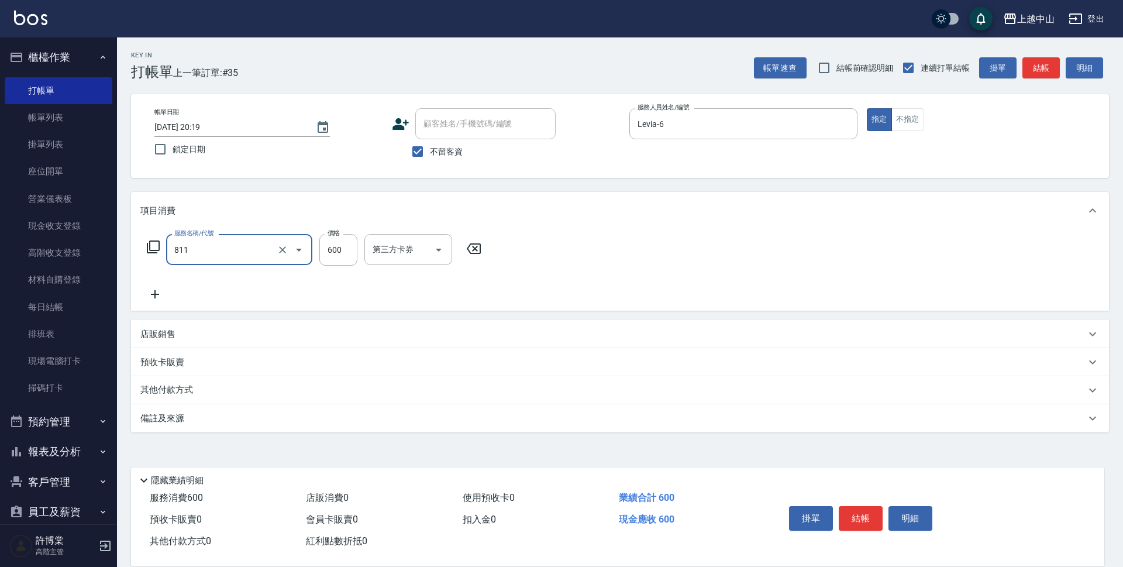
type input "洗+剪(811)"
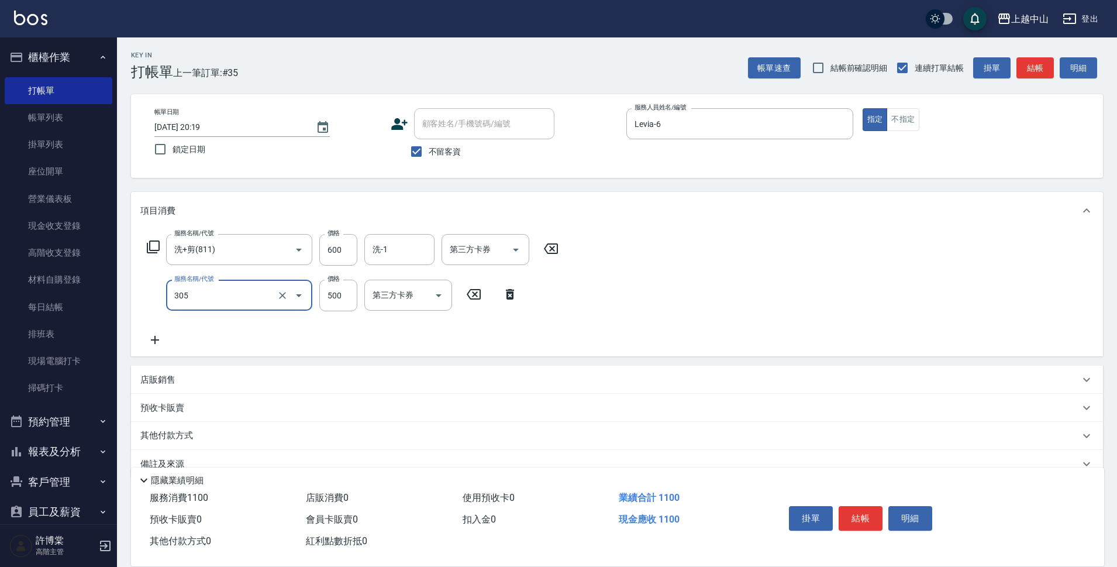
type input "剪髮(305)"
type input "100"
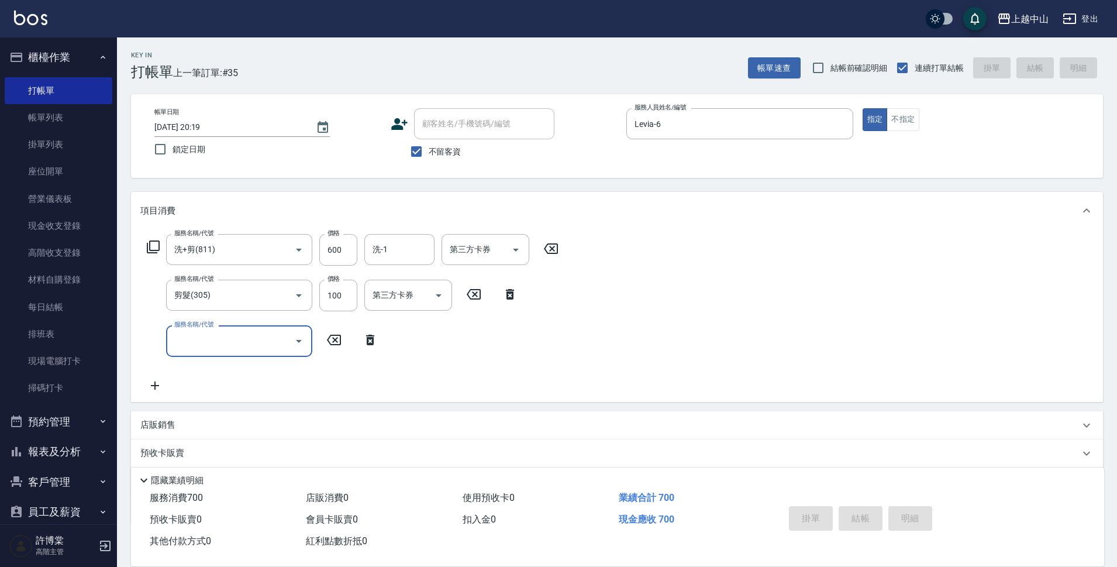
type input "2025/09/10 20:20"
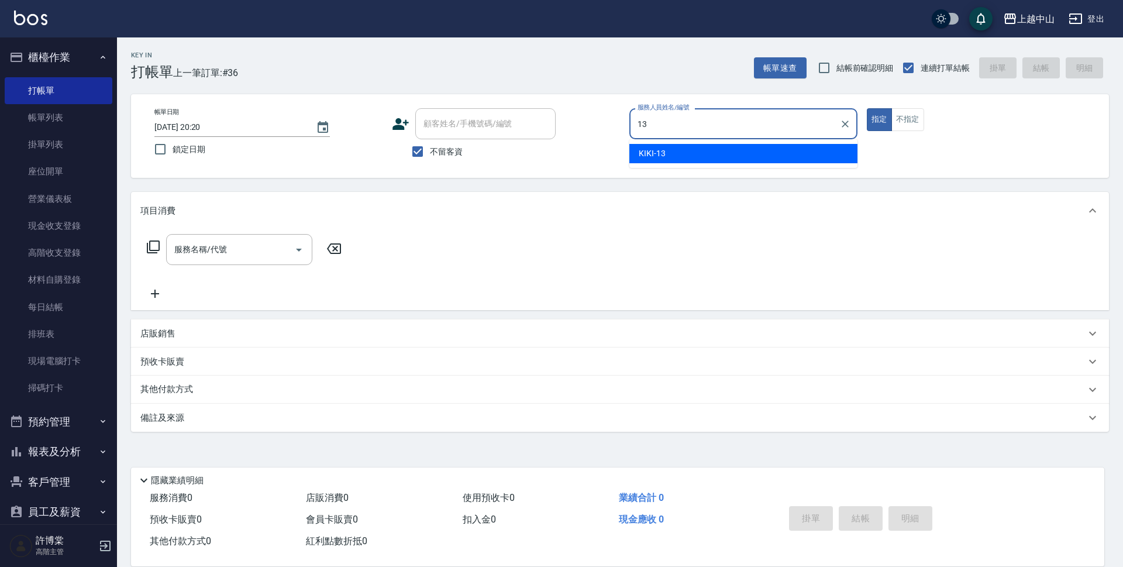
type input "KIKI-13"
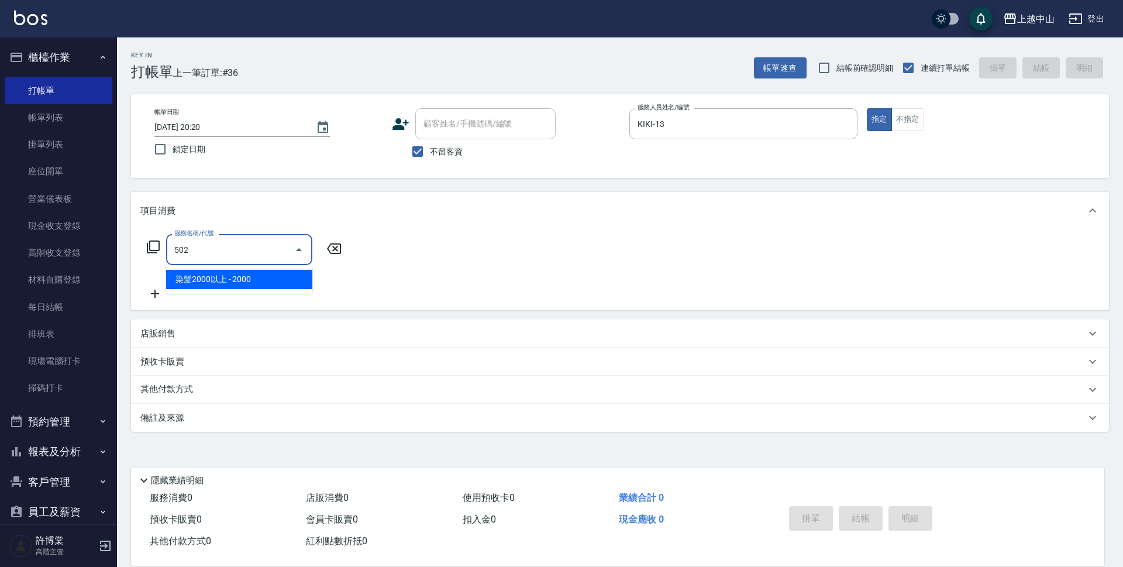
type input "染髮2000以上(502)"
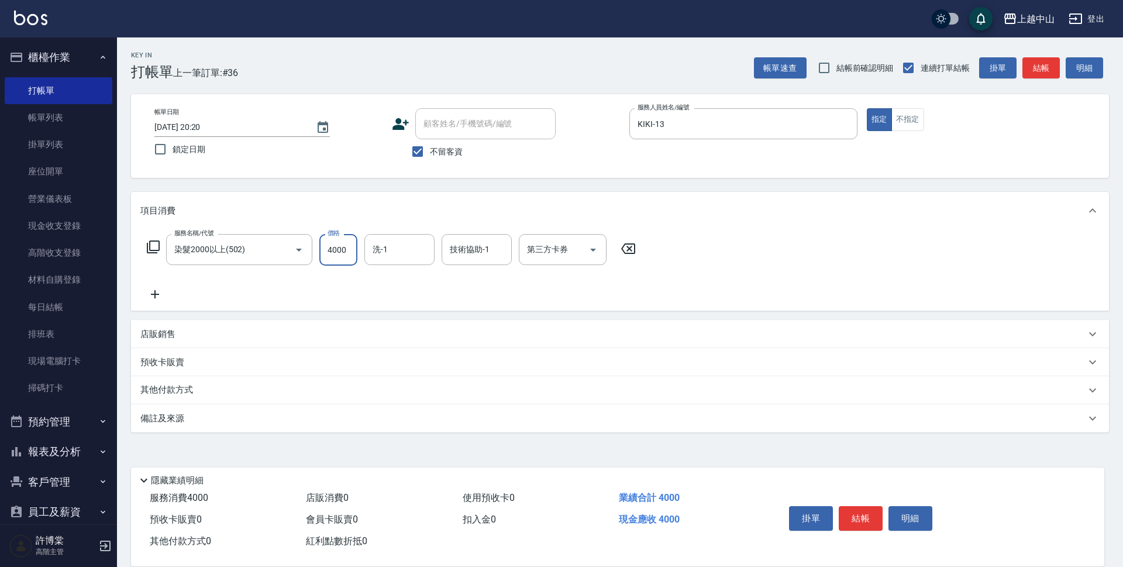
type input "4000"
type input "薇慈-36"
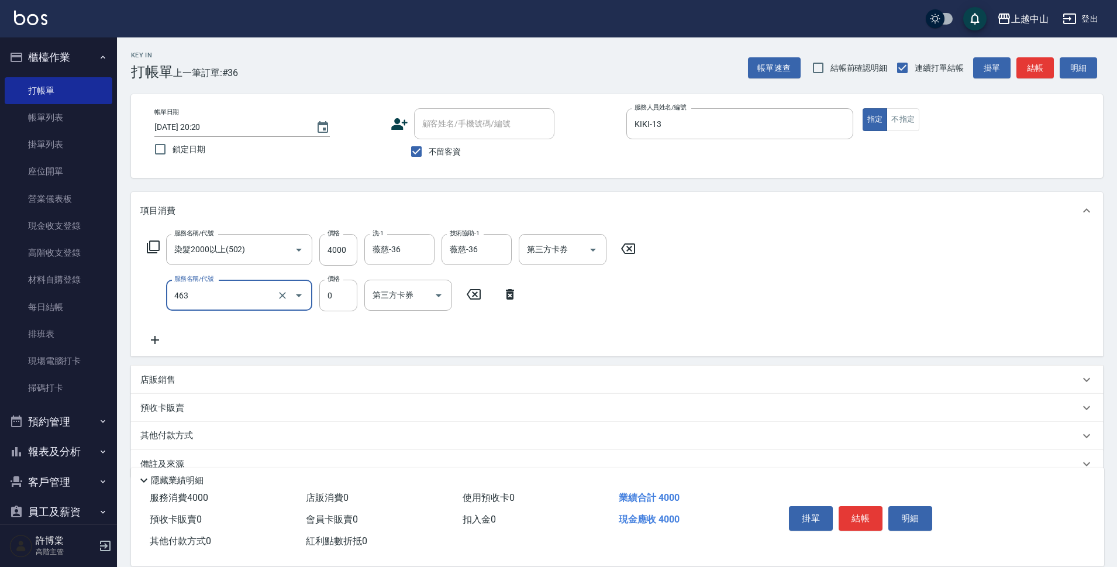
type input "護髮卡使用(463)"
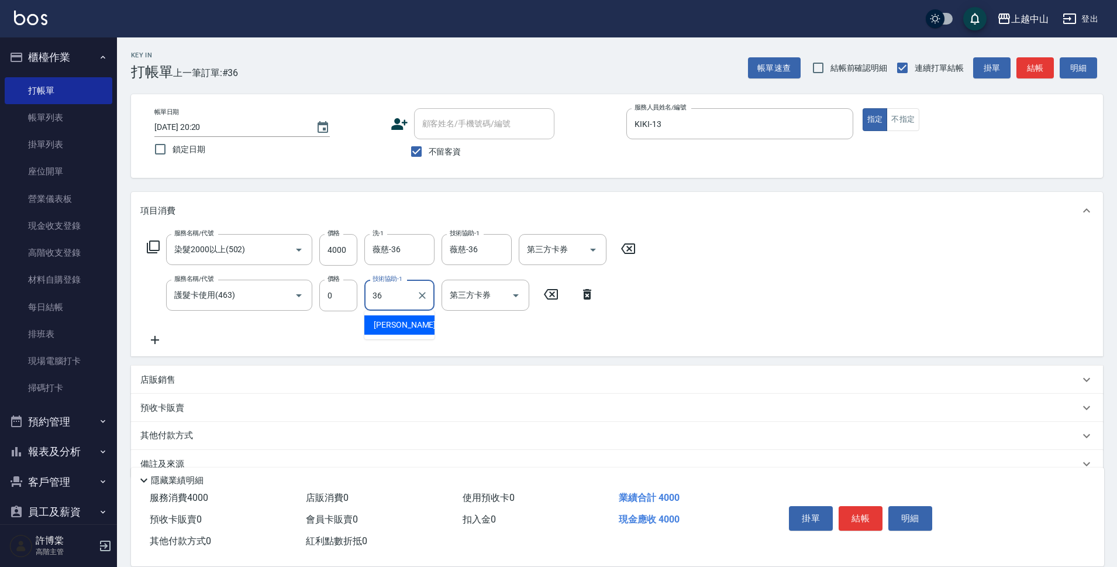
type input "薇慈-36"
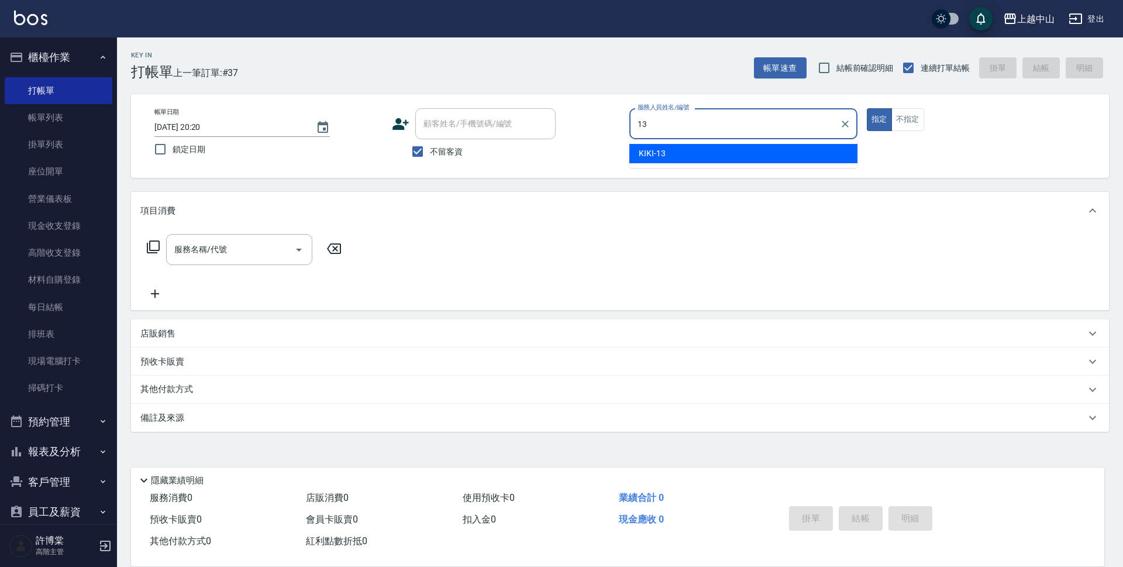
type input "KIKI-13"
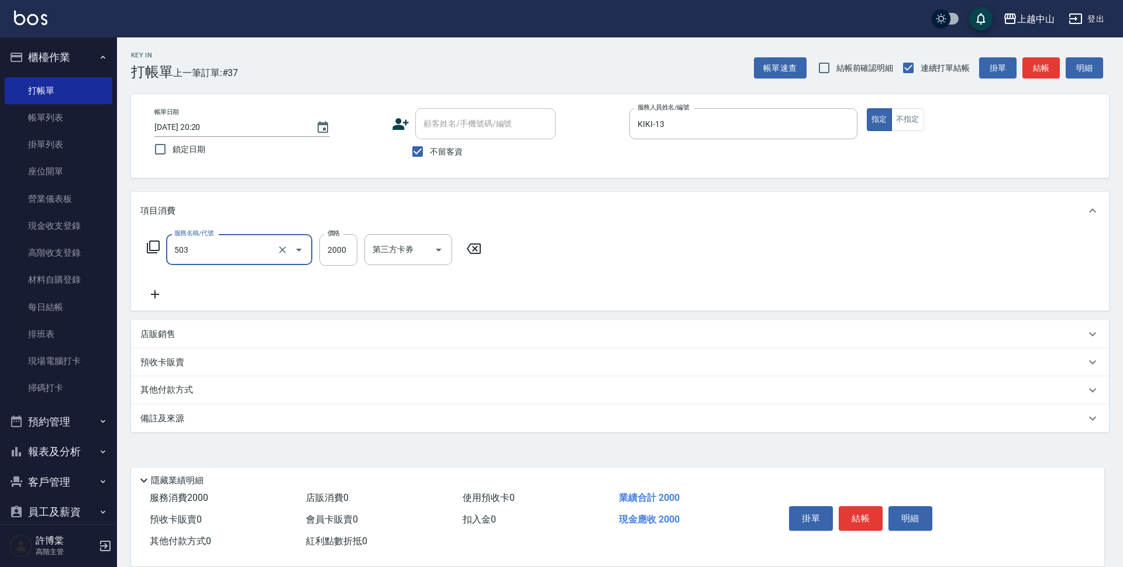
type input "染髮2000以下(503)"
type input "1280"
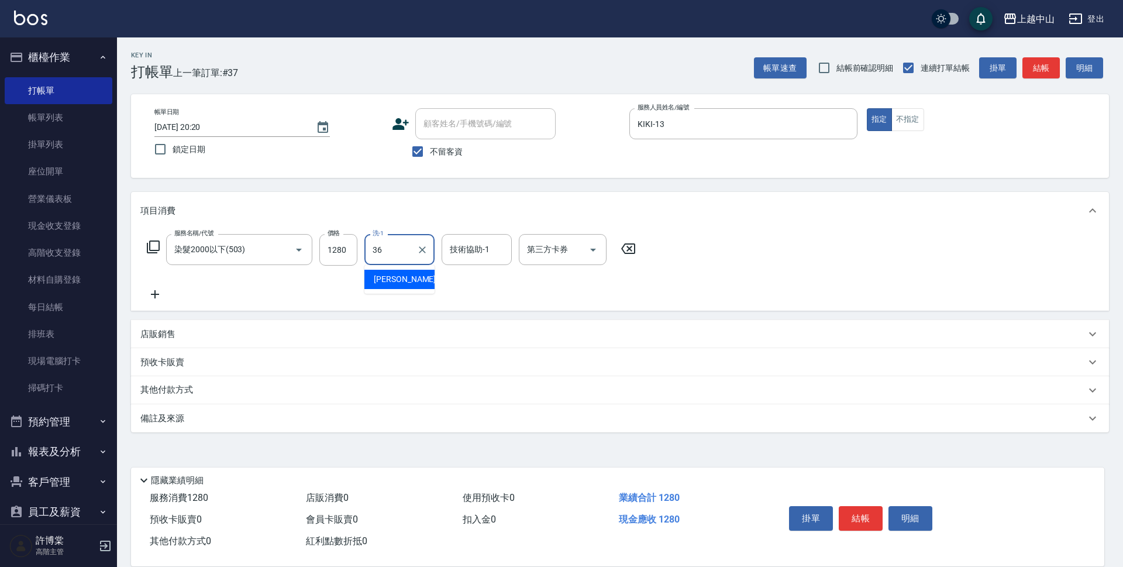
type input "薇慈-36"
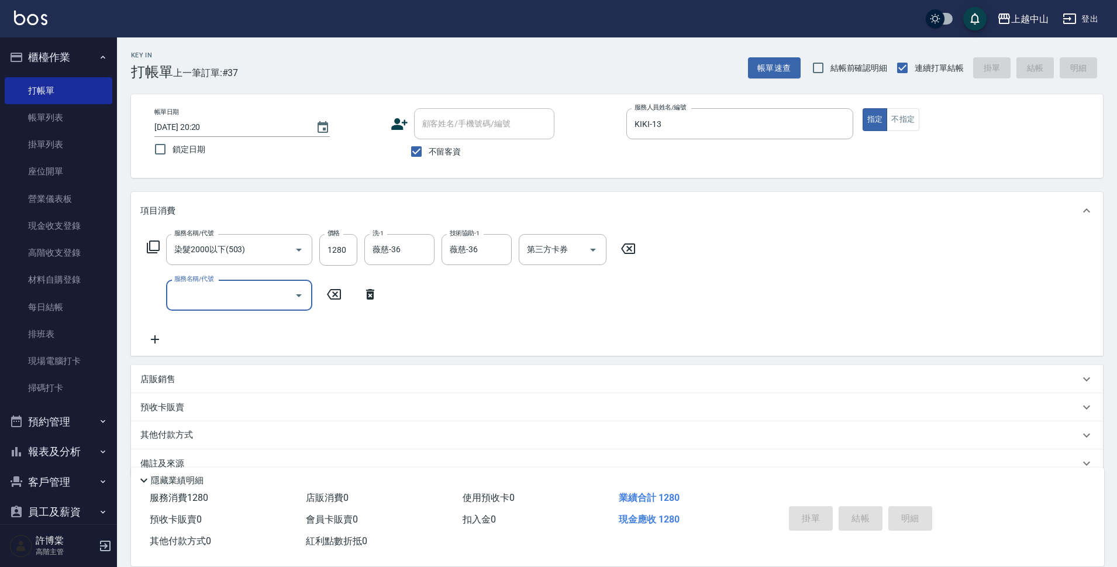
type input "2025/09/10 20:21"
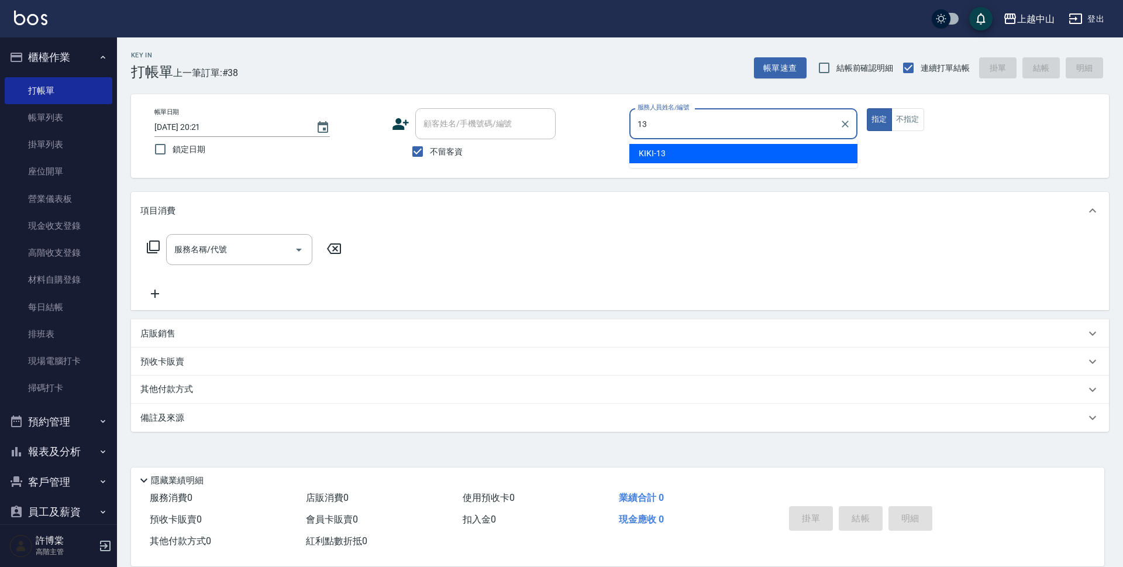
type input "KIKI-13"
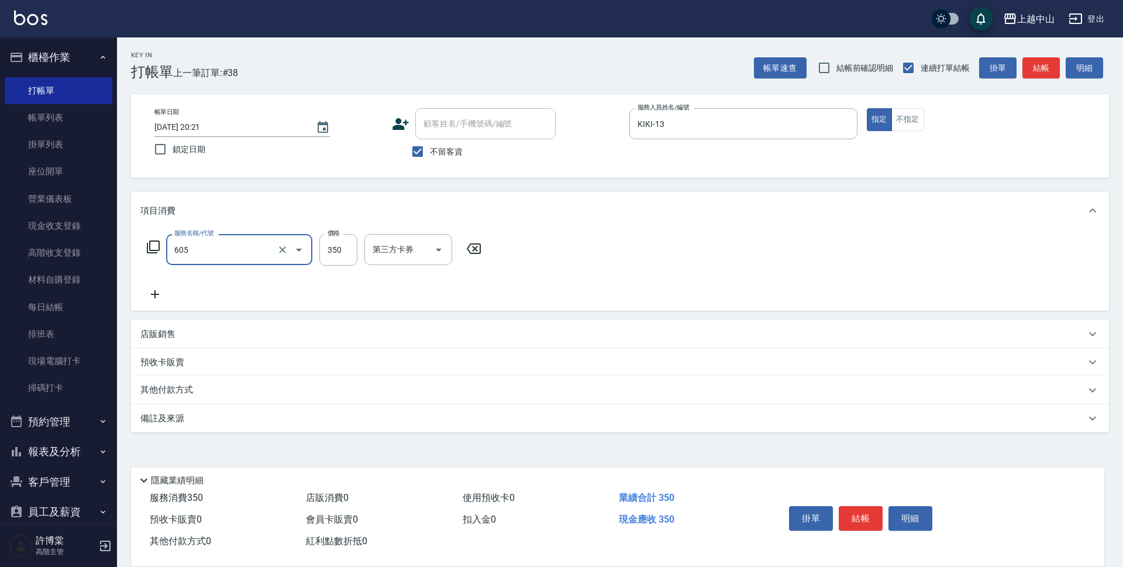
type input "洗髮 (女)(605)"
type input "400"
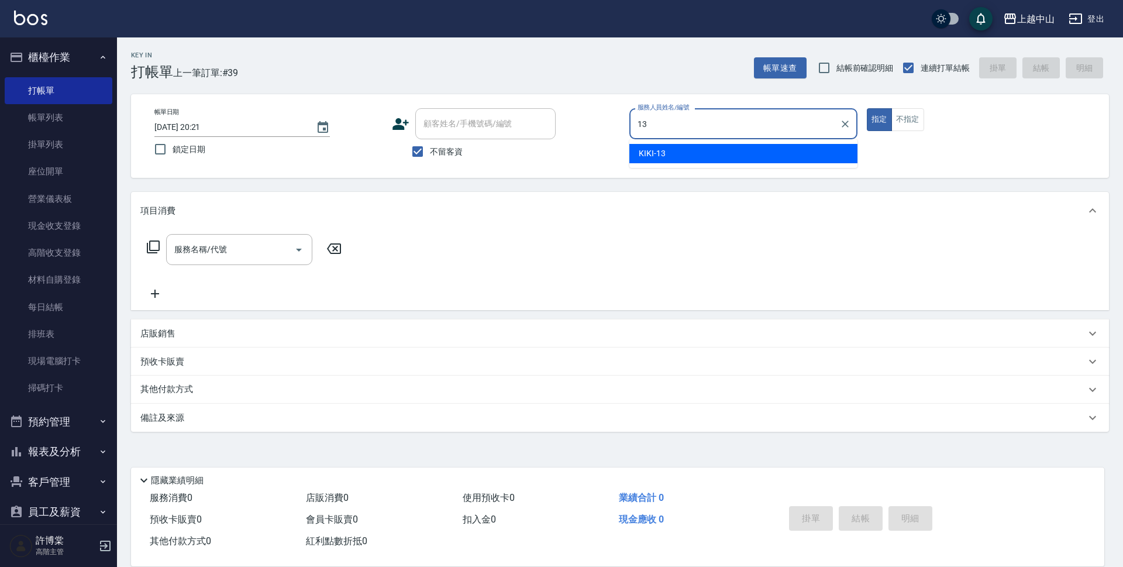
type input "KIKI-13"
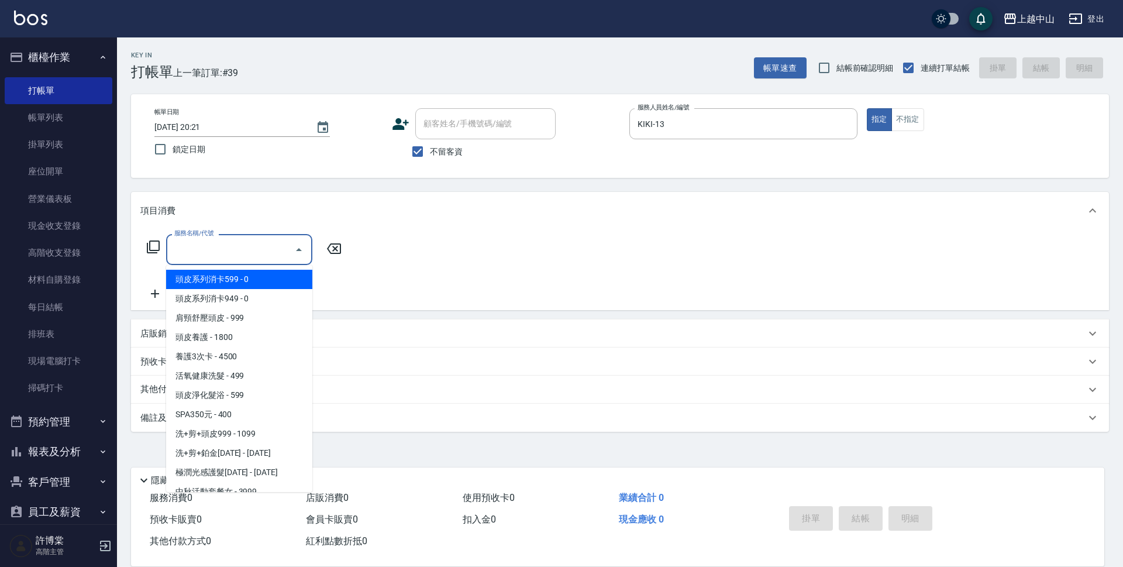
click at [256, 251] on input "服務名稱/代號" at bounding box center [230, 249] width 118 height 20
click at [259, 297] on span "頭皮系列消卡949 - 0" at bounding box center [239, 298] width 146 height 19
type input "頭皮系列消卡949(103)"
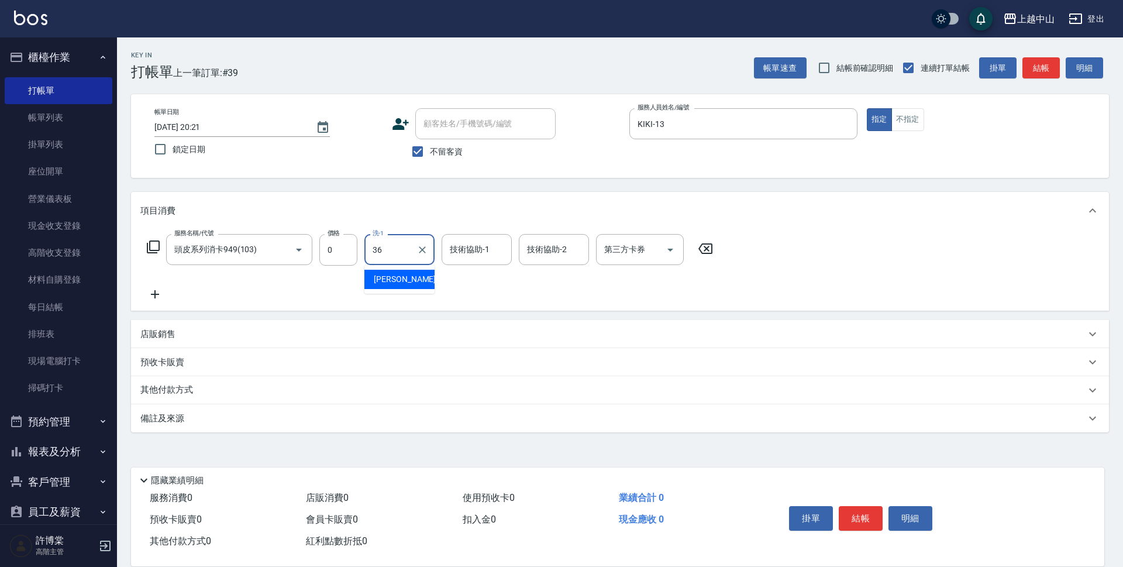
type input "薇慈-36"
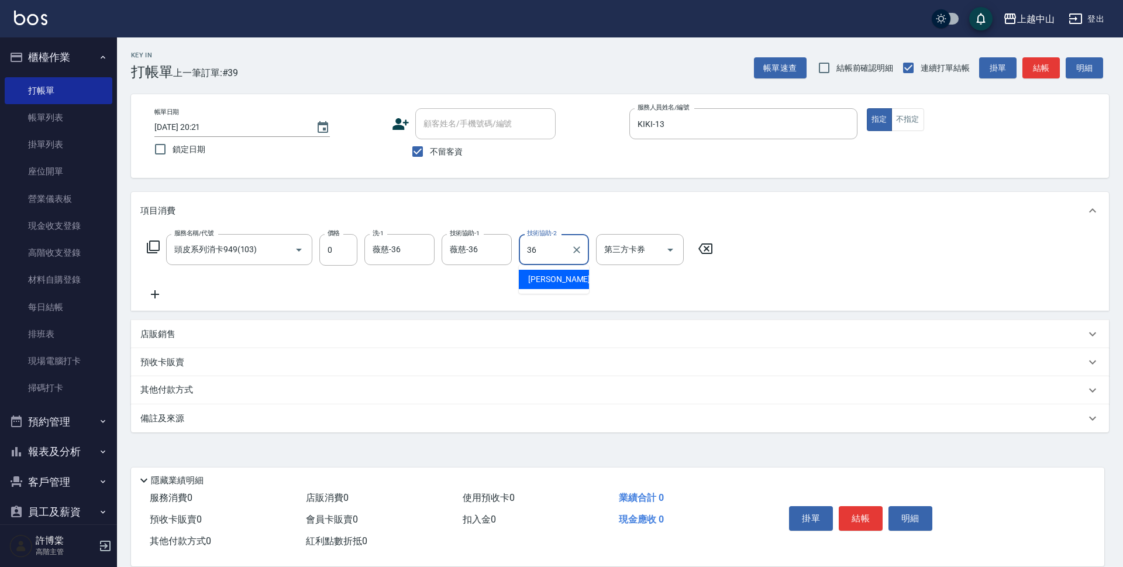
type input "薇慈-36"
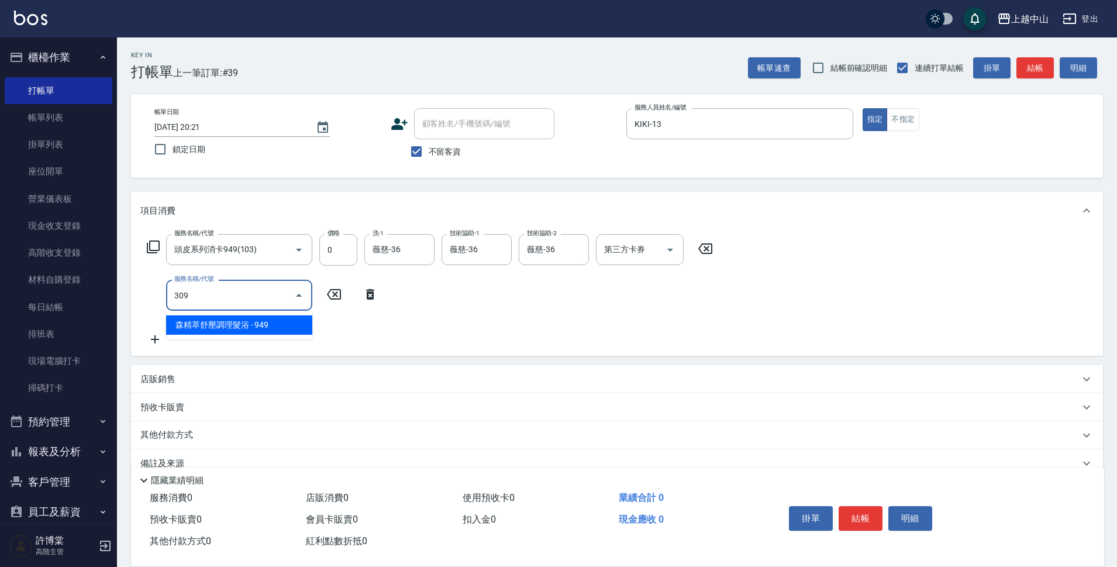
type input "森精萃舒壓調理髮浴(309)"
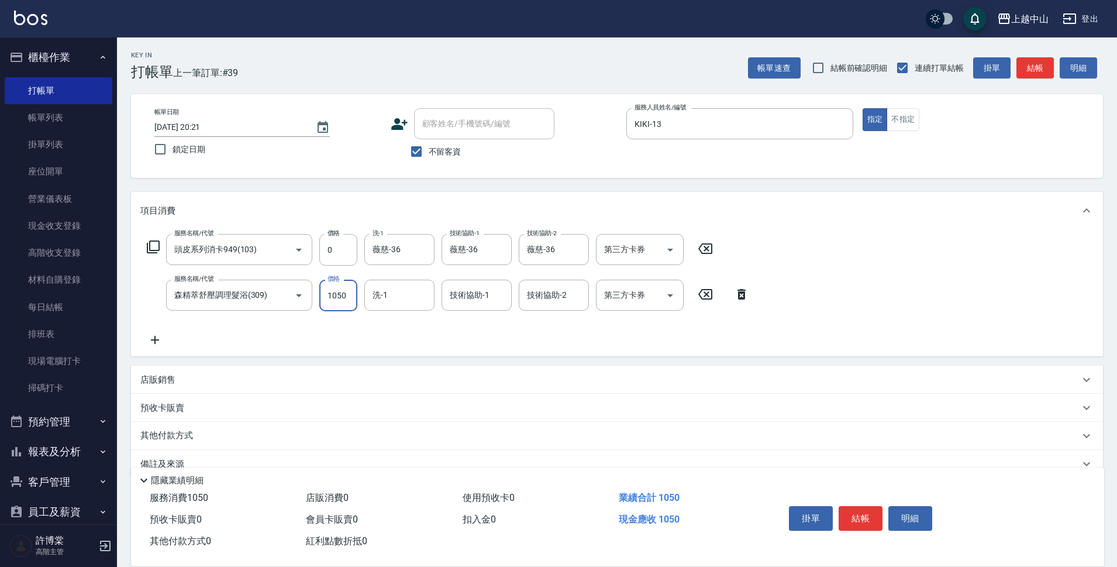
type input "1050"
type input "薇慈-36"
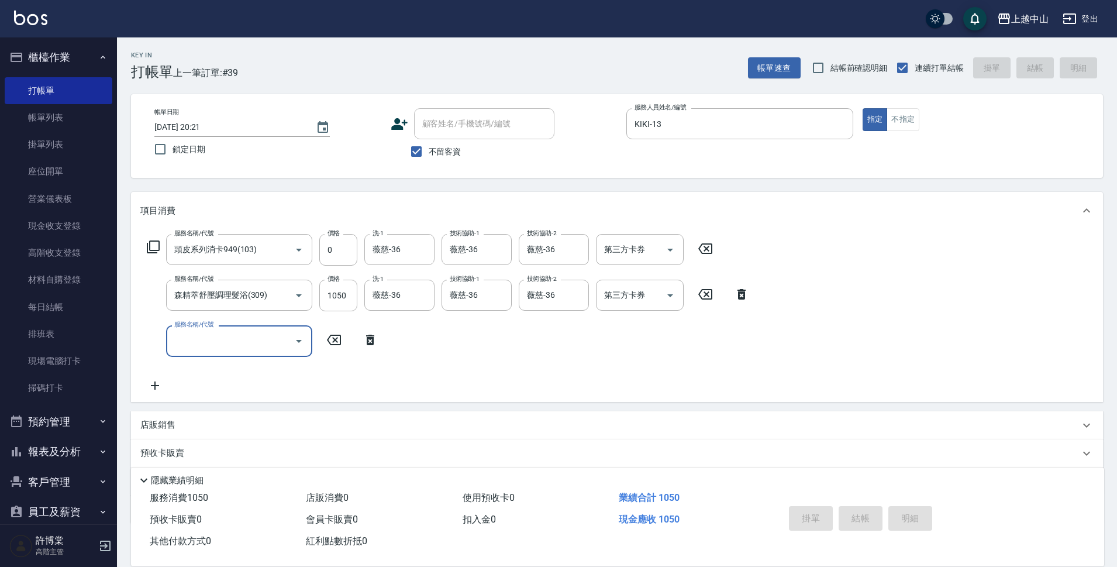
type input "2025/09/10 20:22"
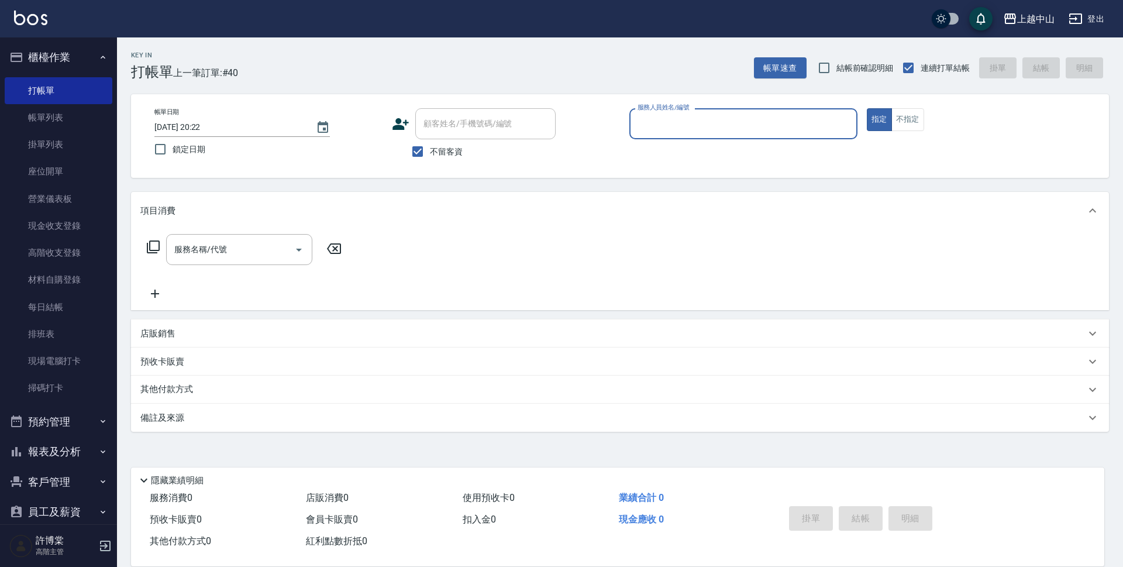
click at [73, 52] on button "櫃檯作業" at bounding box center [59, 57] width 108 height 30
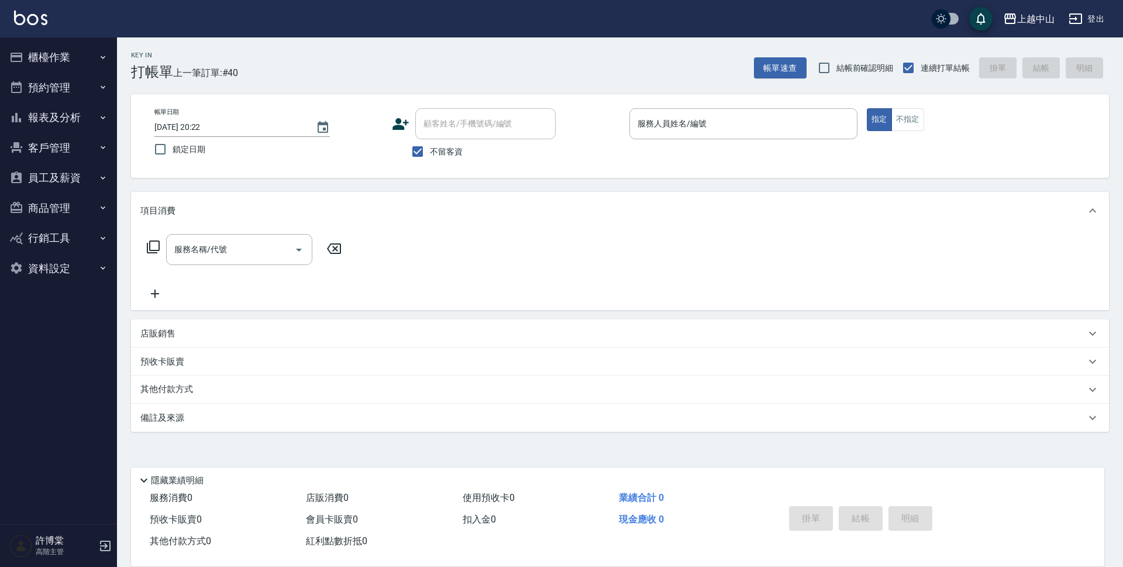
click at [77, 115] on button "報表及分析" at bounding box center [59, 117] width 108 height 30
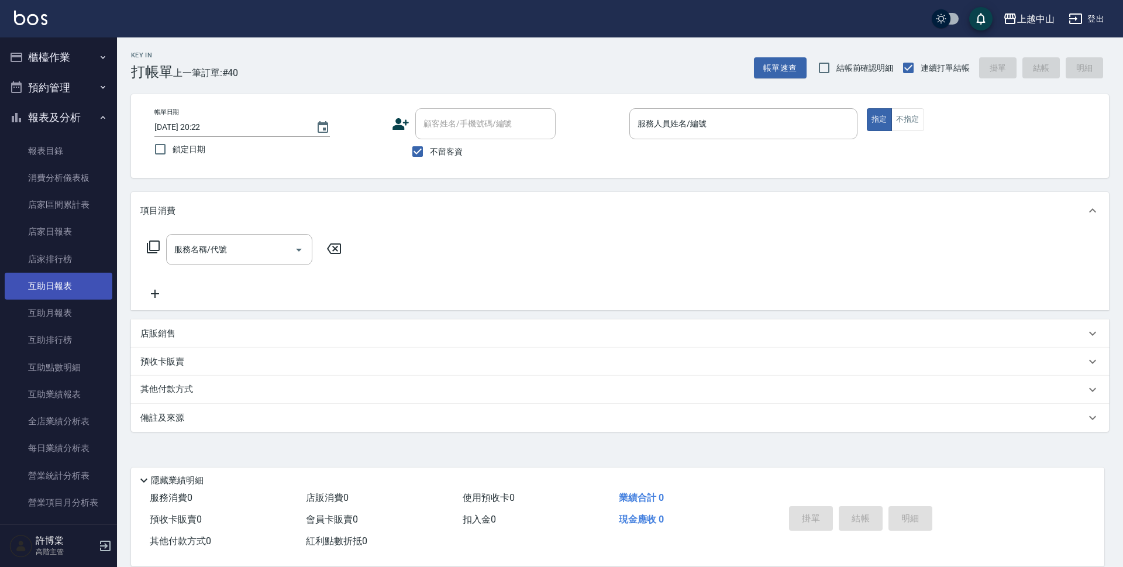
click at [68, 285] on link "互助日報表" at bounding box center [59, 285] width 108 height 27
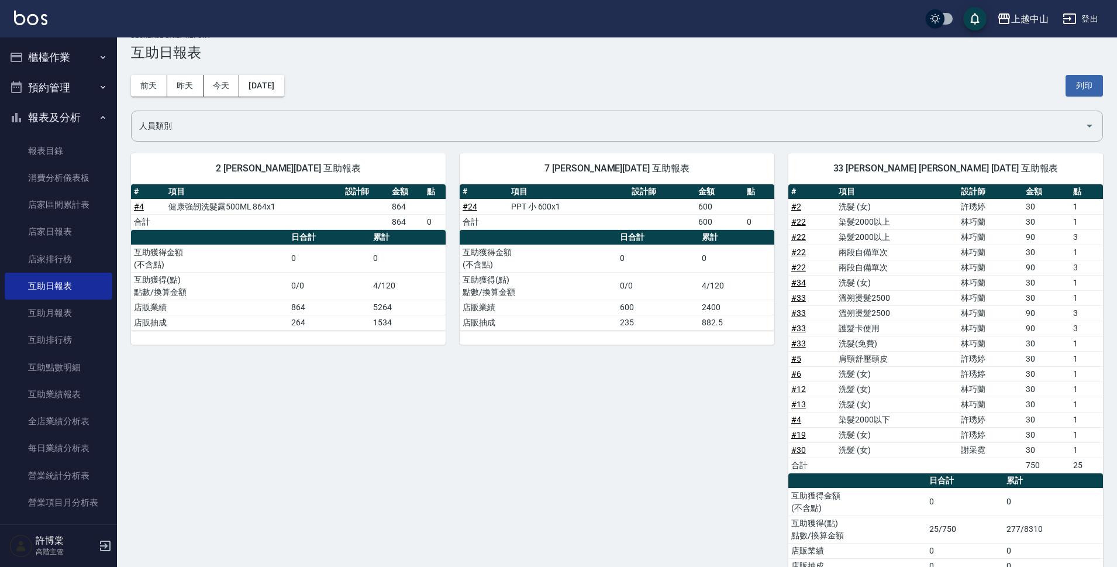
scroll to position [12, 0]
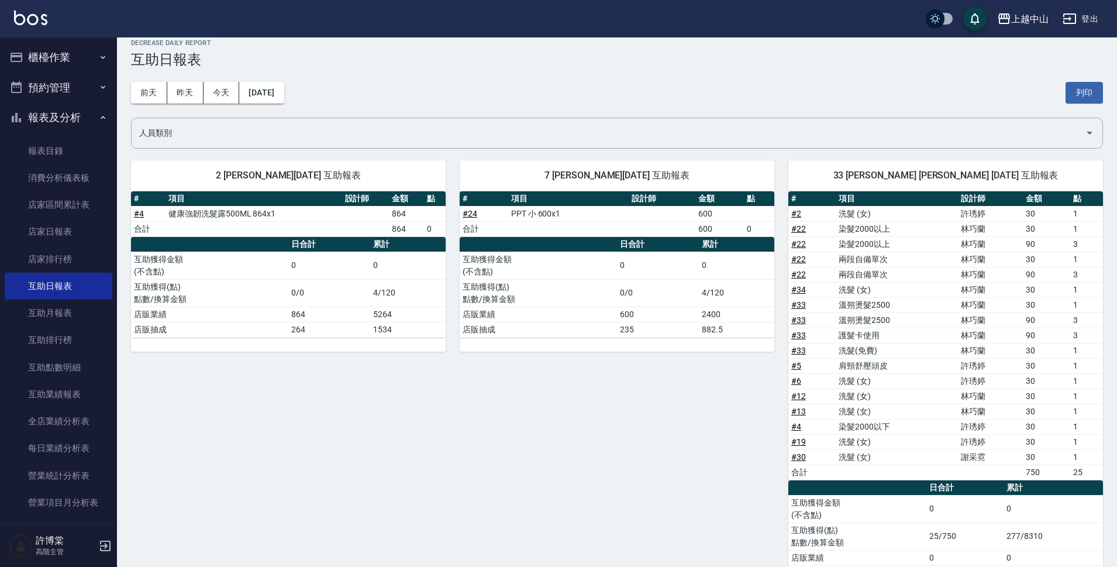
click at [60, 119] on button "報表及分析" at bounding box center [59, 117] width 108 height 30
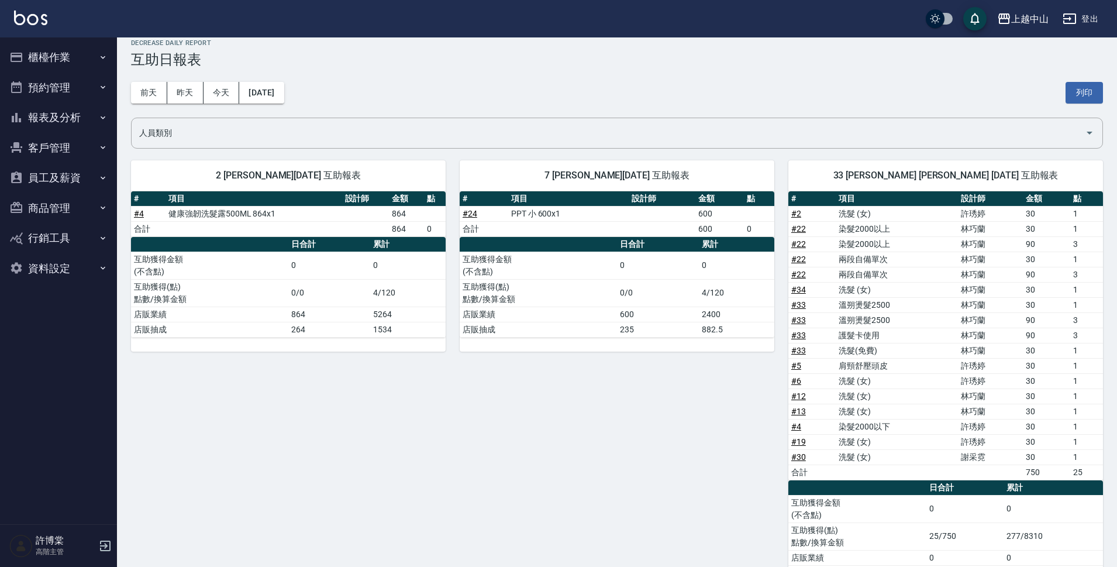
click at [56, 60] on button "櫃檯作業" at bounding box center [59, 57] width 108 height 30
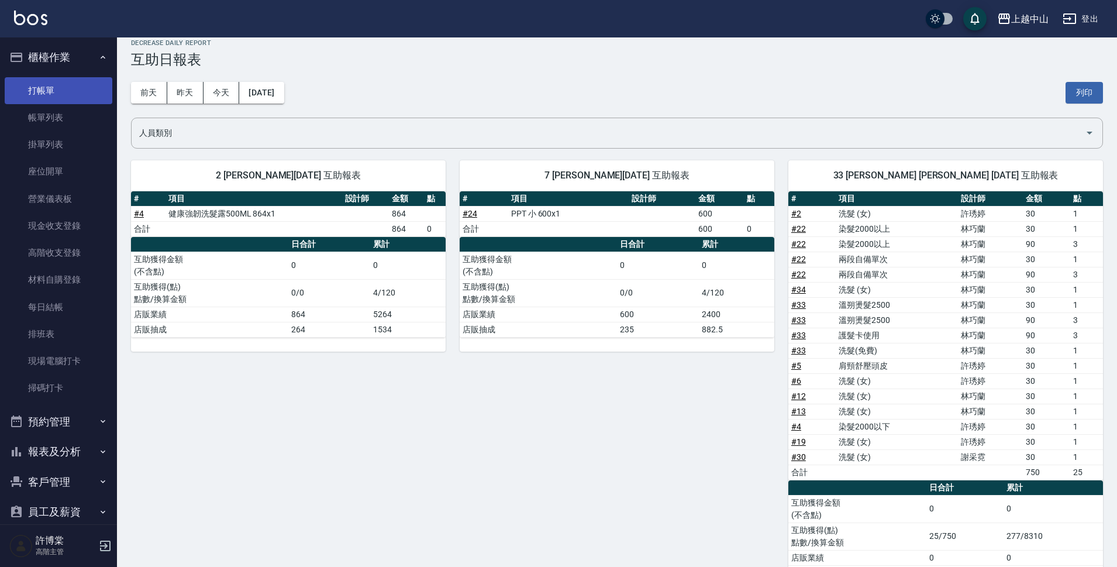
click at [58, 94] on link "打帳單" at bounding box center [59, 90] width 108 height 27
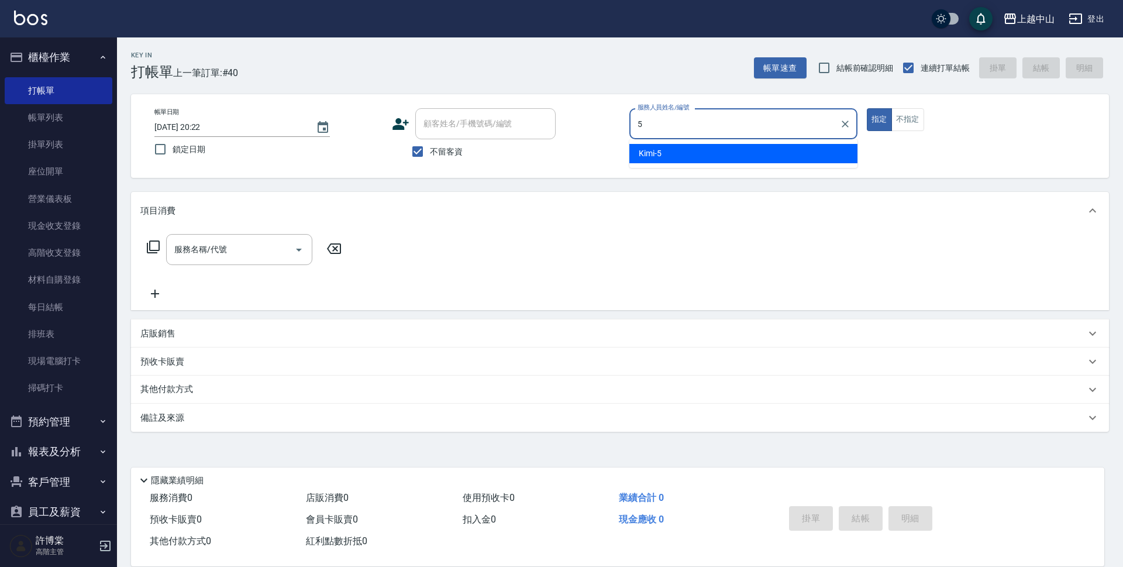
type input "Kimi-5"
type button "true"
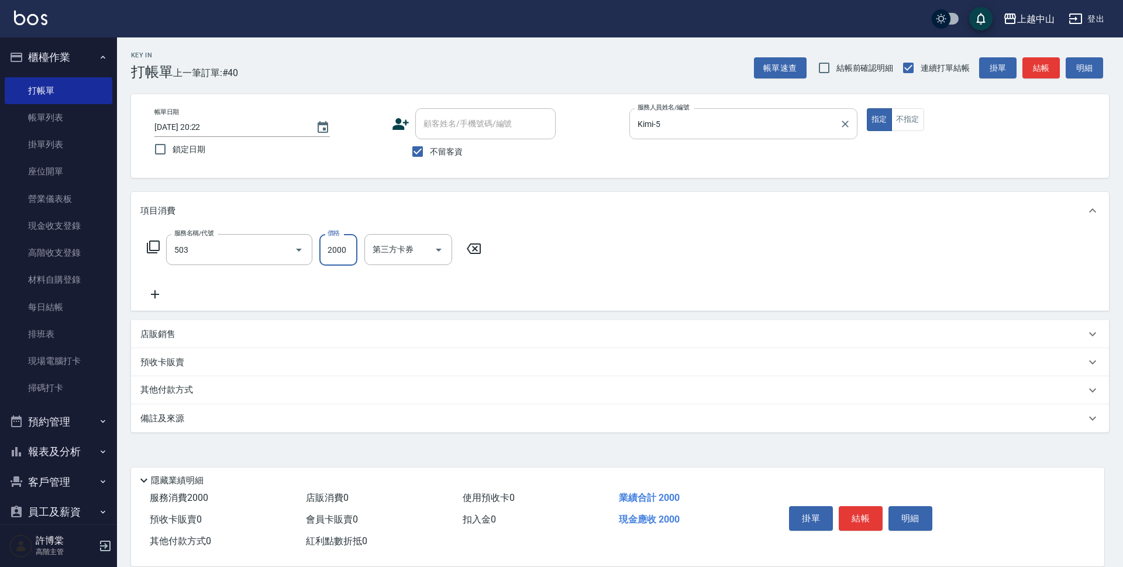
type input "染髮2000以下(503)"
type input "1300"
type input "Betty-3"
click at [419, 249] on icon "Clear" at bounding box center [422, 250] width 12 height 12
type input "立妍-33"
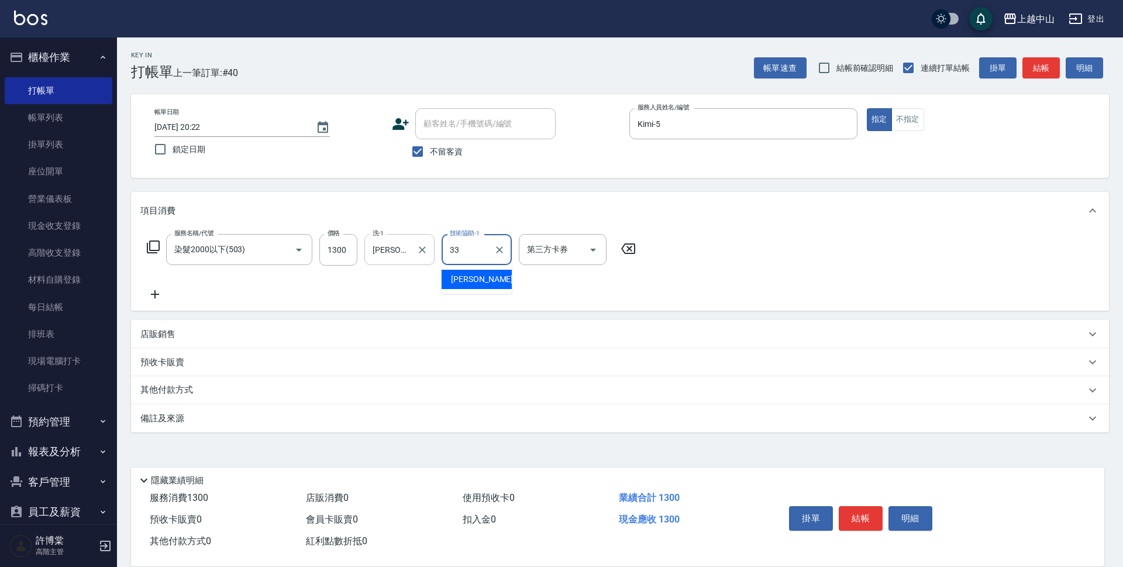
type input "立妍-33"
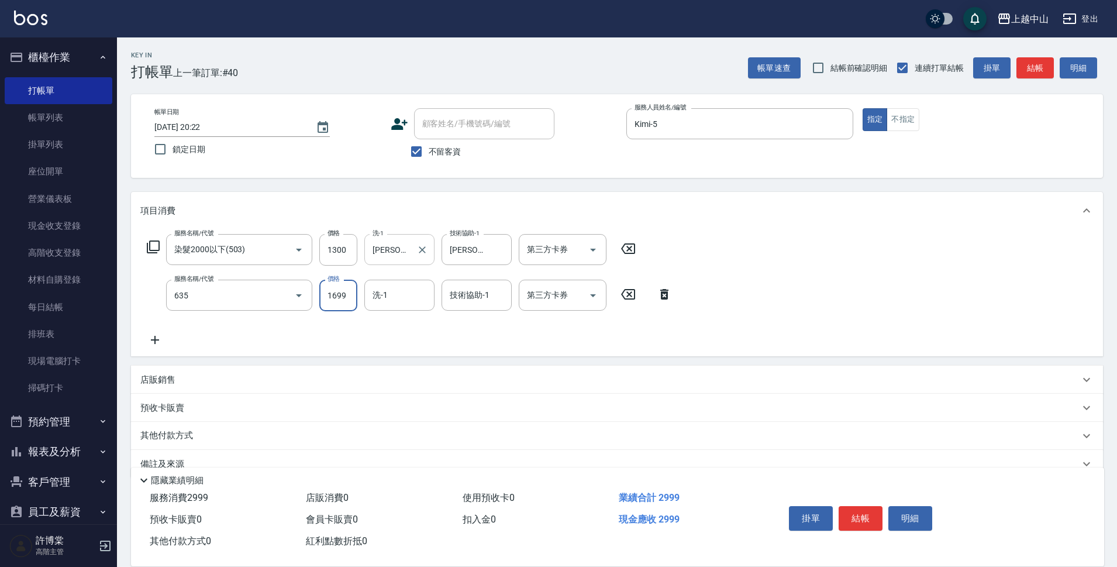
type input "兩段自備單次(635)"
type input "999"
type input "立妍-33"
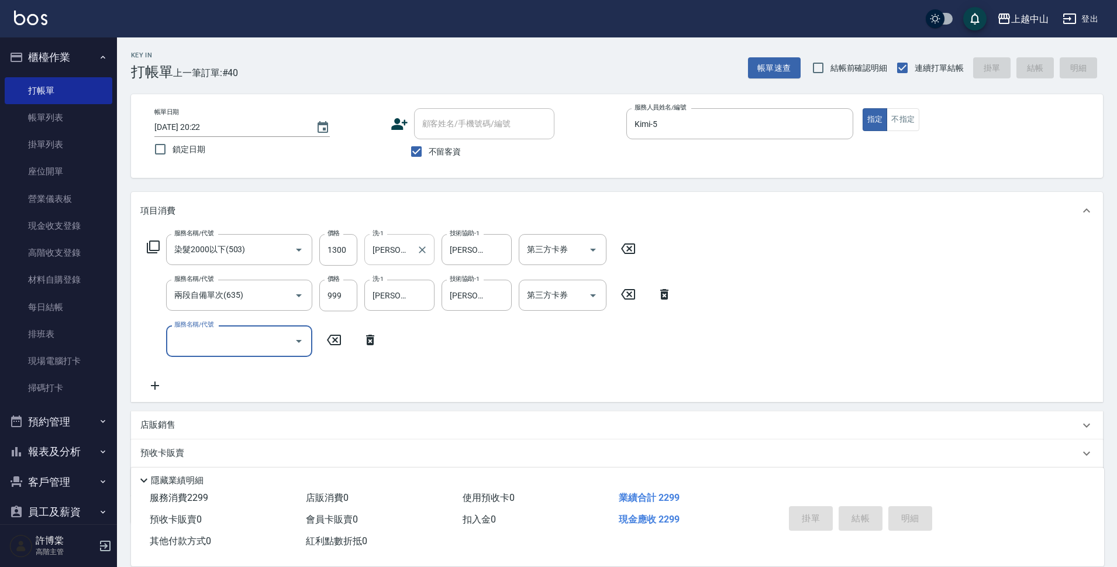
type input "2025/09/10 20:49"
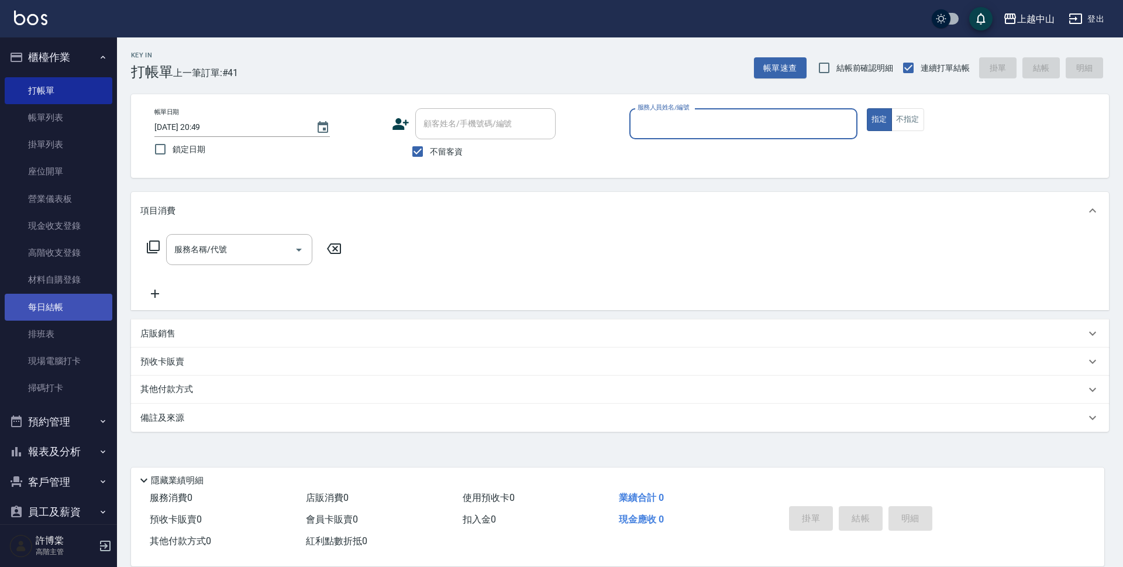
click at [82, 310] on link "每日結帳" at bounding box center [59, 307] width 108 height 27
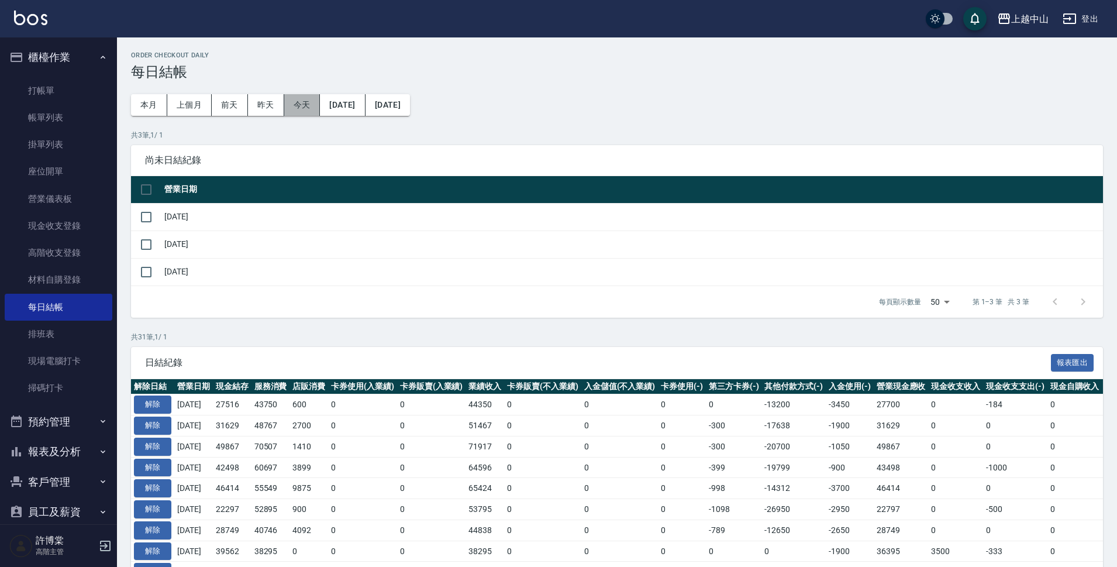
click at [306, 101] on button "今天" at bounding box center [302, 105] width 36 height 22
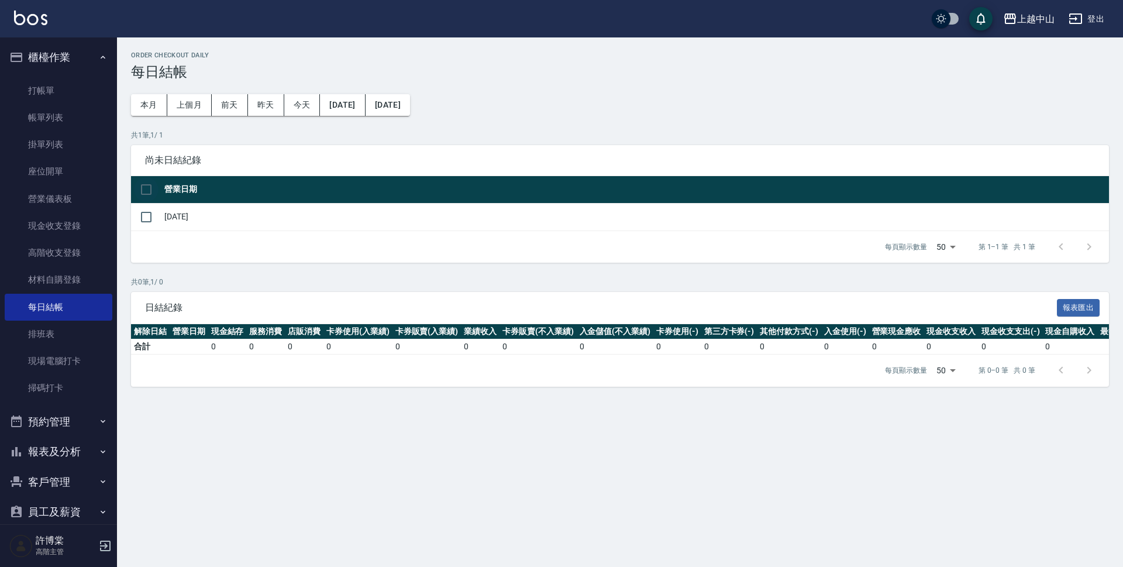
click at [142, 185] on input "checkbox" at bounding box center [146, 189] width 25 height 25
checkbox input "true"
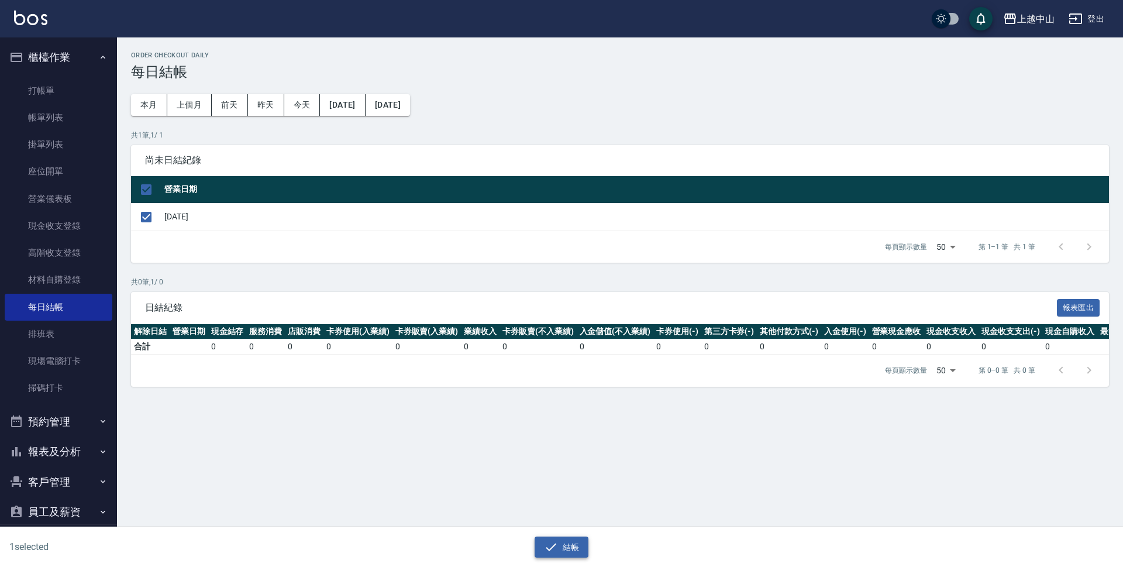
click at [557, 542] on icon "button" at bounding box center [551, 547] width 14 height 14
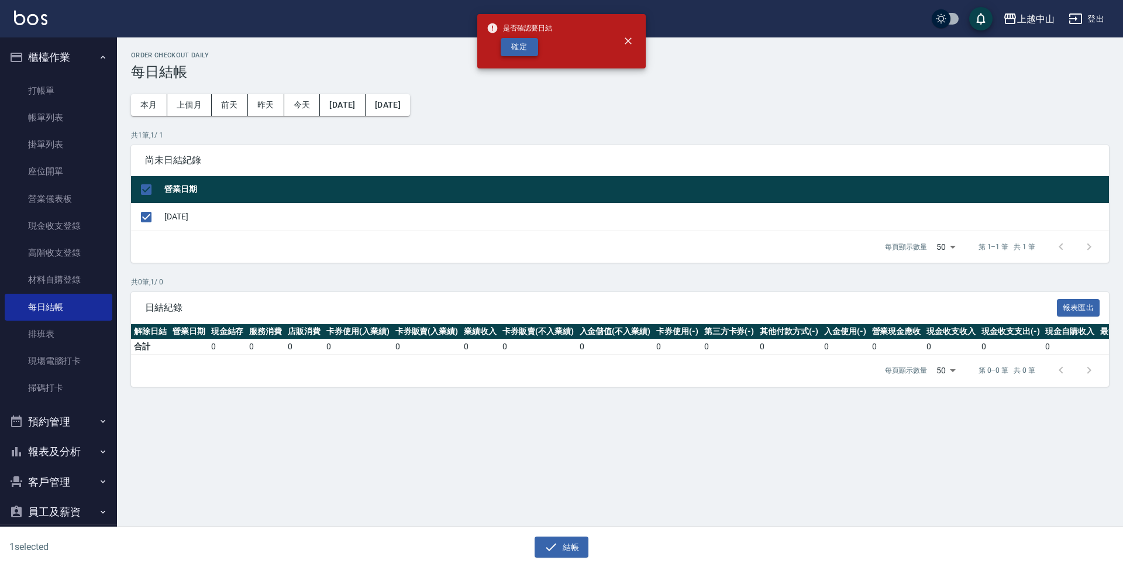
click at [527, 42] on button "確定" at bounding box center [519, 47] width 37 height 18
checkbox input "false"
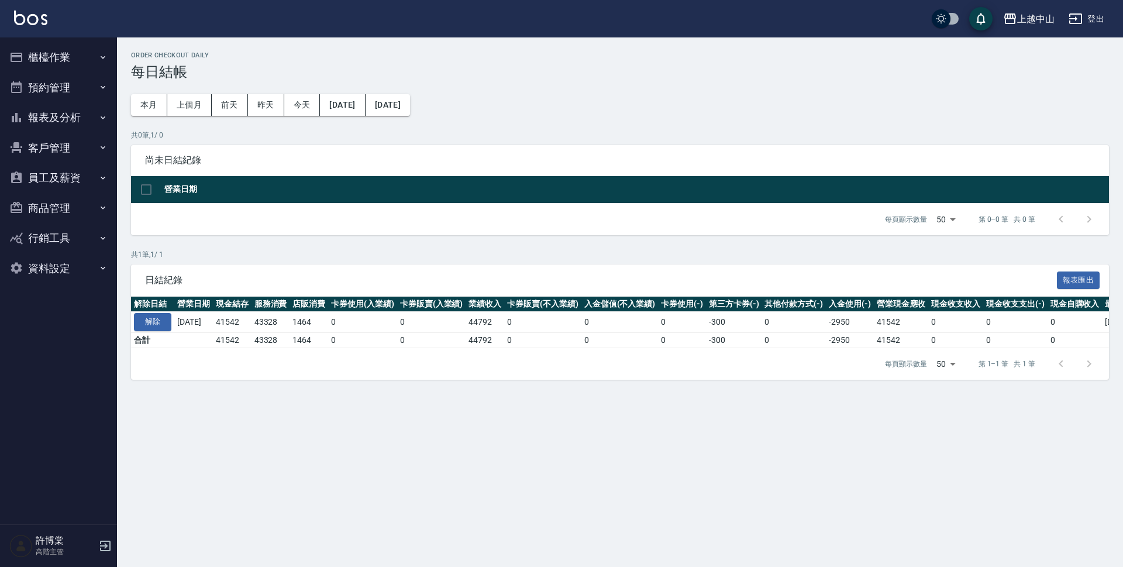
click at [62, 121] on button "報表及分析" at bounding box center [59, 117] width 108 height 30
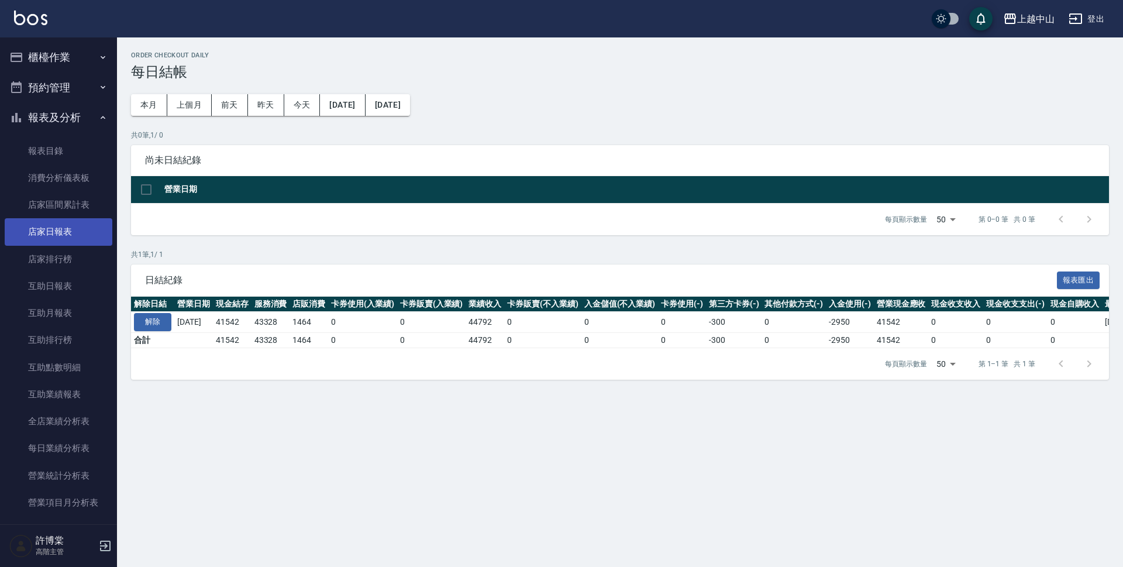
click at [61, 239] on link "店家日報表" at bounding box center [59, 231] width 108 height 27
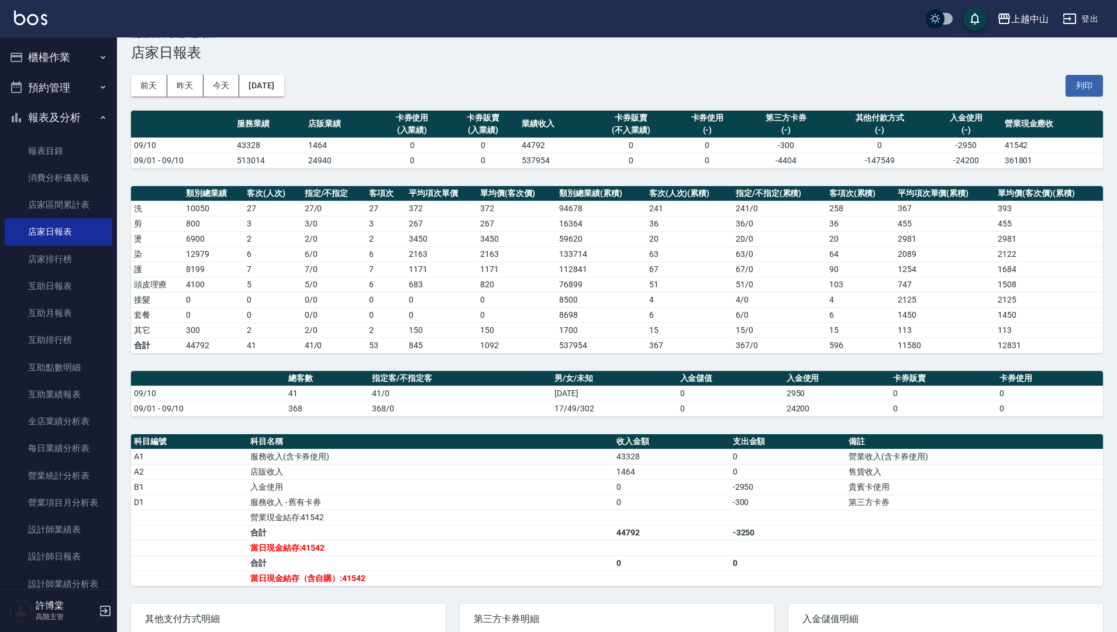
scroll to position [11, 0]
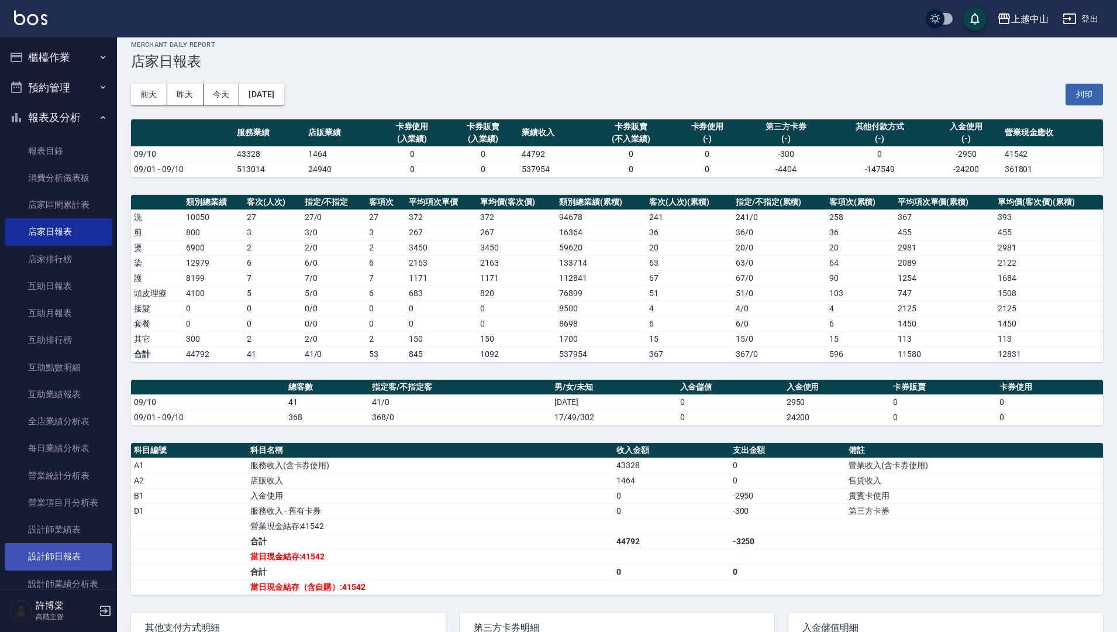
click at [68, 561] on link "設計師日報表" at bounding box center [59, 556] width 108 height 27
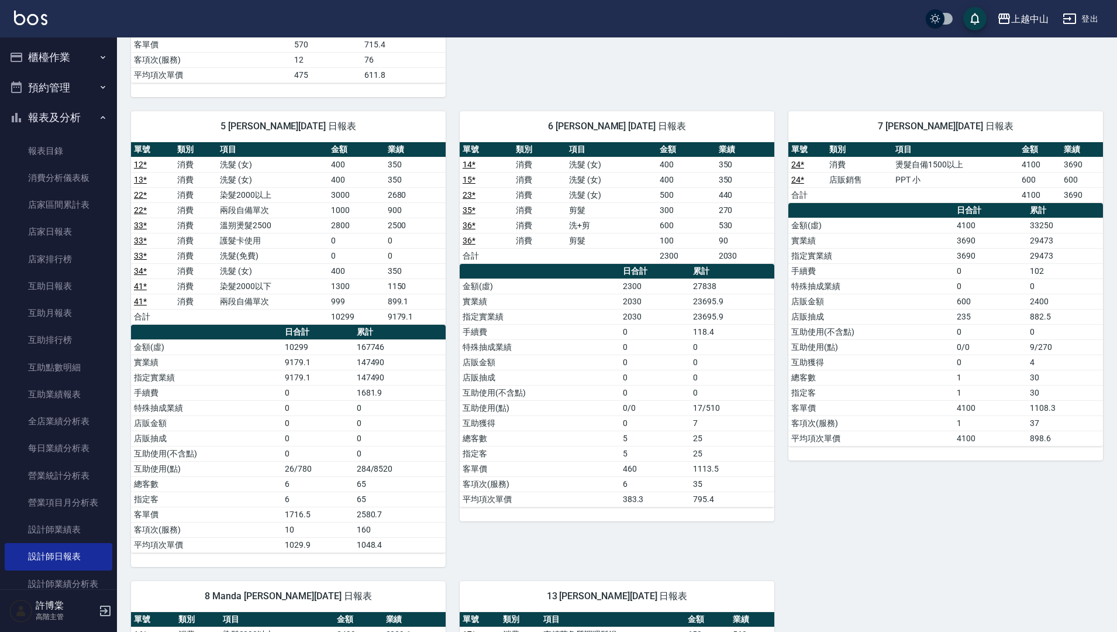
scroll to position [937, 0]
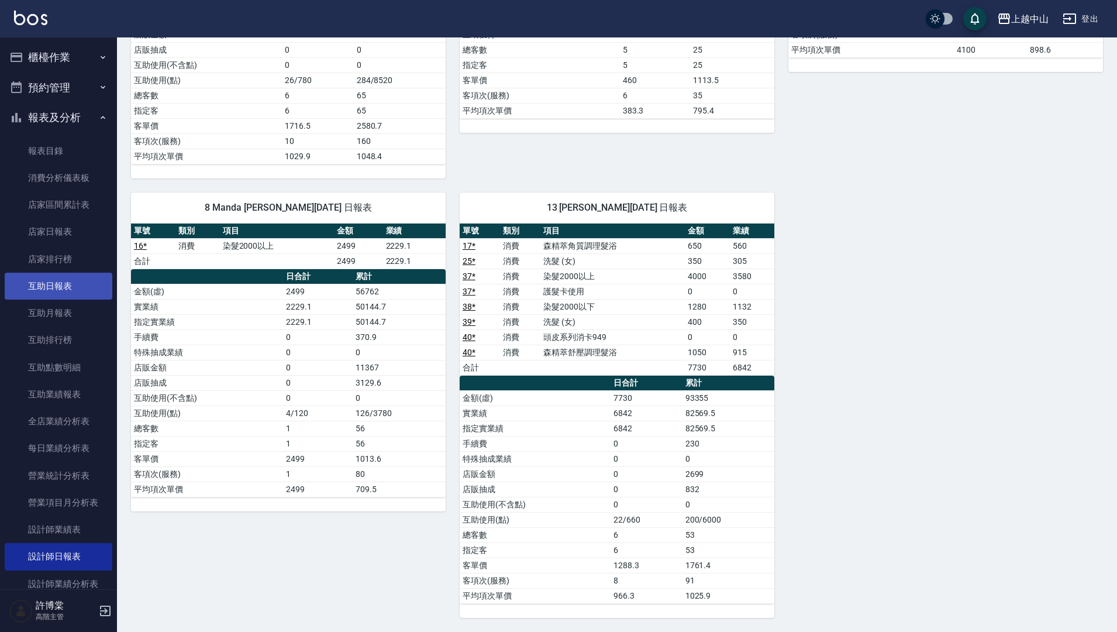
click at [71, 282] on link "互助日報表" at bounding box center [59, 285] width 108 height 27
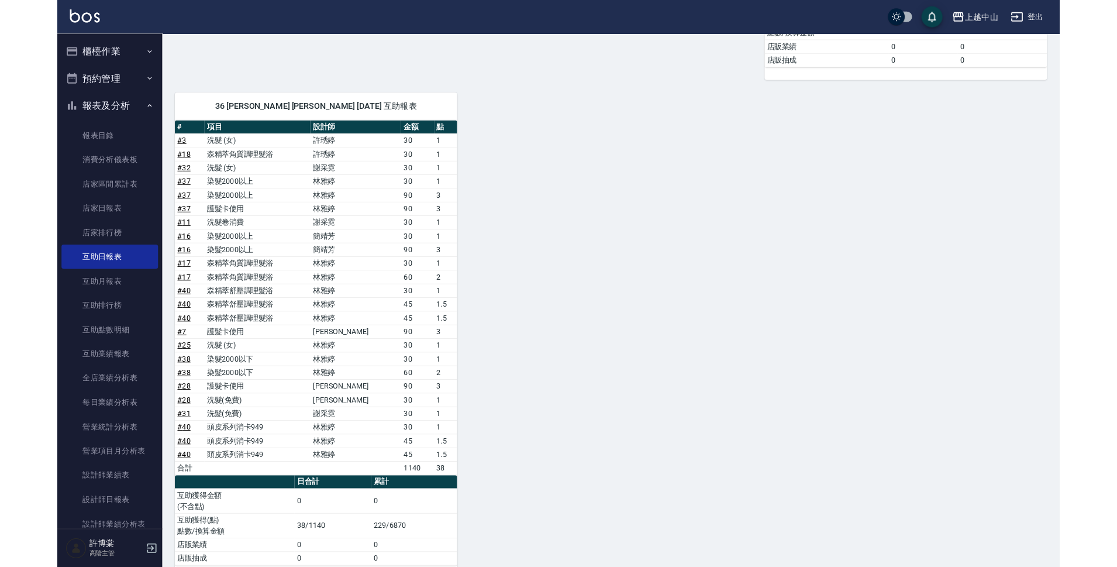
scroll to position [605, 0]
